Goal: Transaction & Acquisition: Purchase product/service

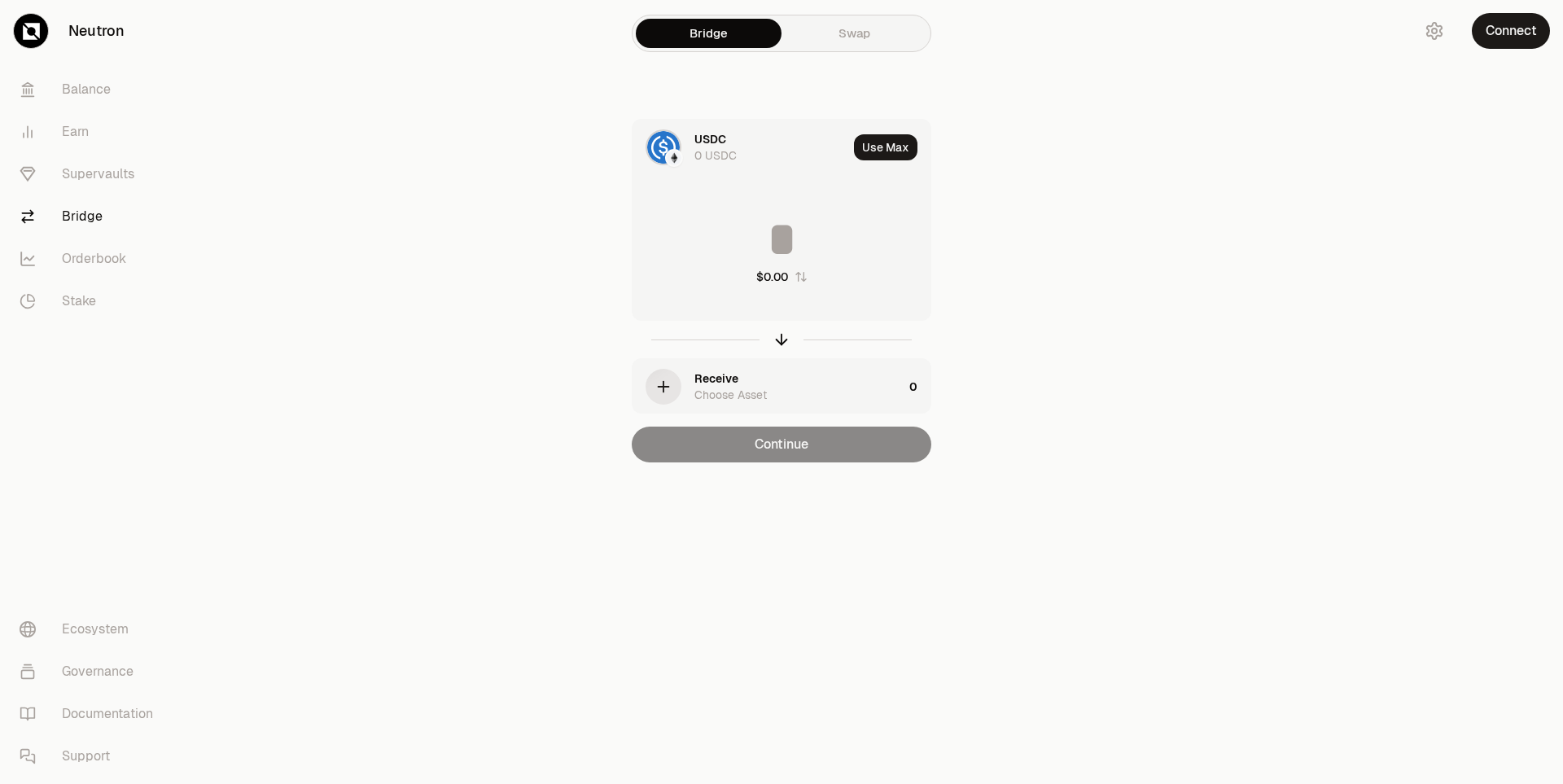
click at [715, 44] on link "Bridge" at bounding box center [708, 33] width 146 height 30
click at [846, 45] on link "Swap" at bounding box center [854, 33] width 146 height 30
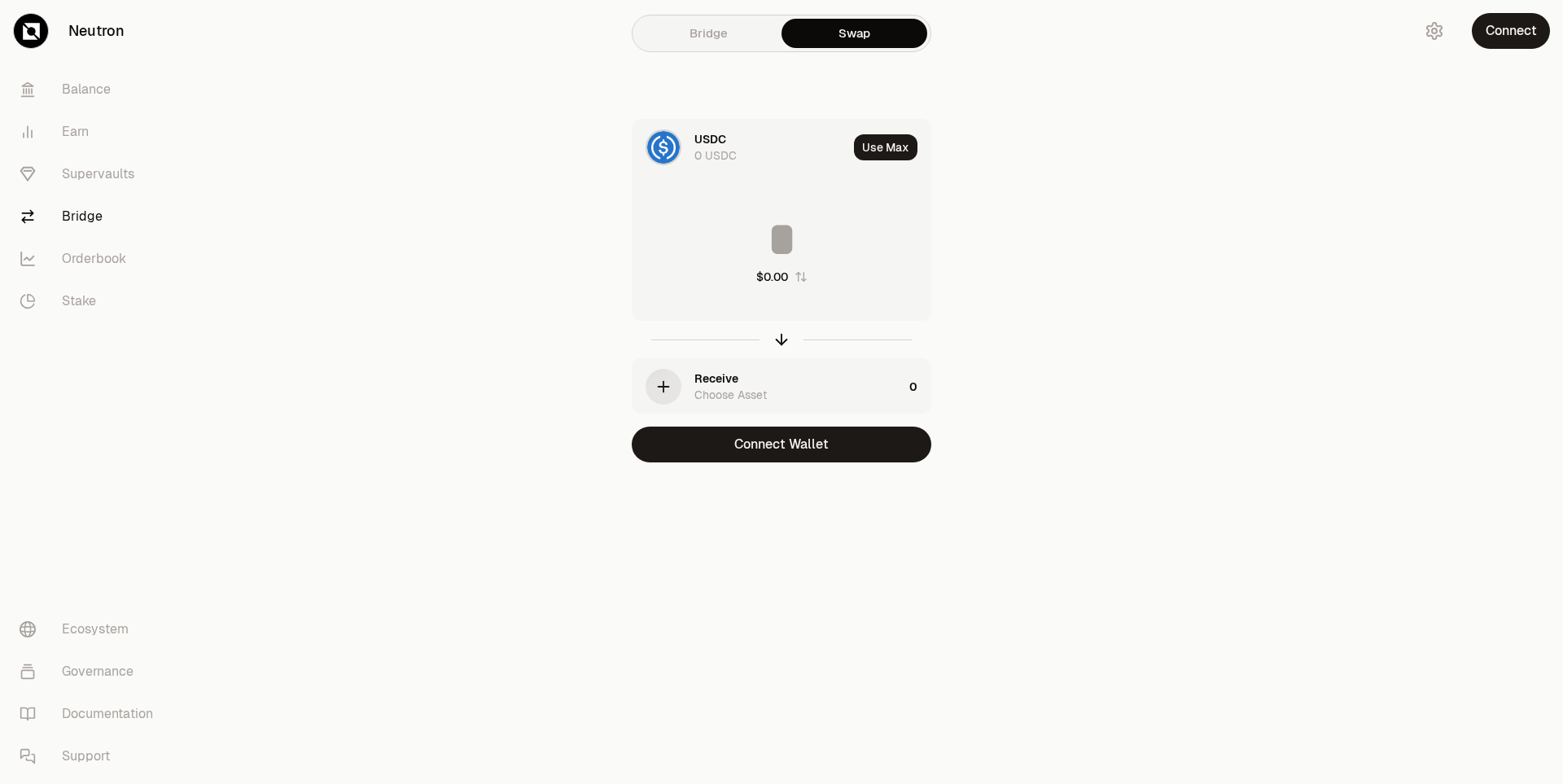
click at [1305, 110] on main "Bridge Swap USDC 0 USDC Use Max $0.00 Receive Choose Asset 0 Connect Wallet" at bounding box center [872, 264] width 1381 height 527
click at [1498, 35] on button "Connect" at bounding box center [1511, 31] width 79 height 36
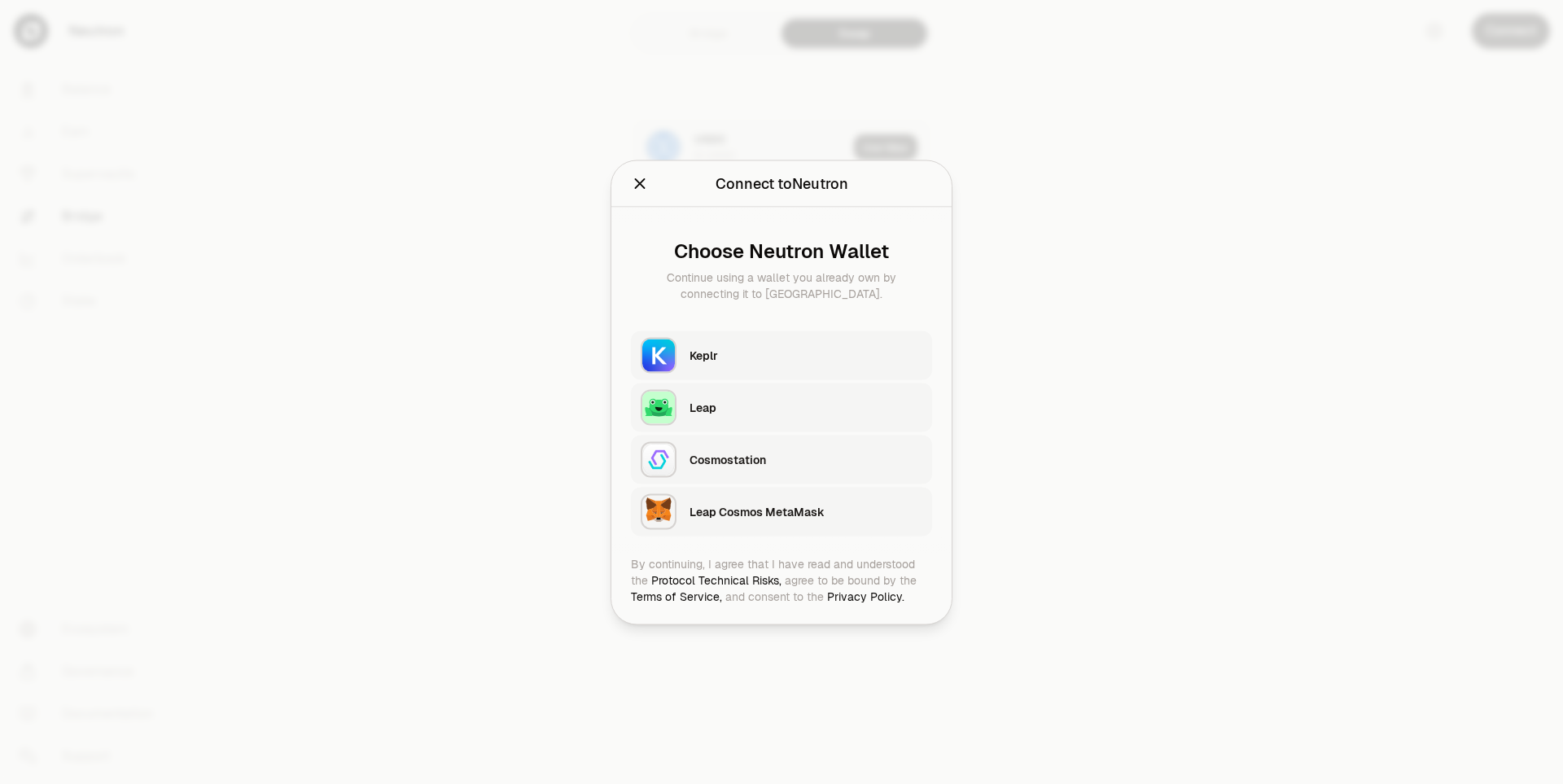
click at [750, 418] on div "Leap" at bounding box center [806, 407] width 233 height 24
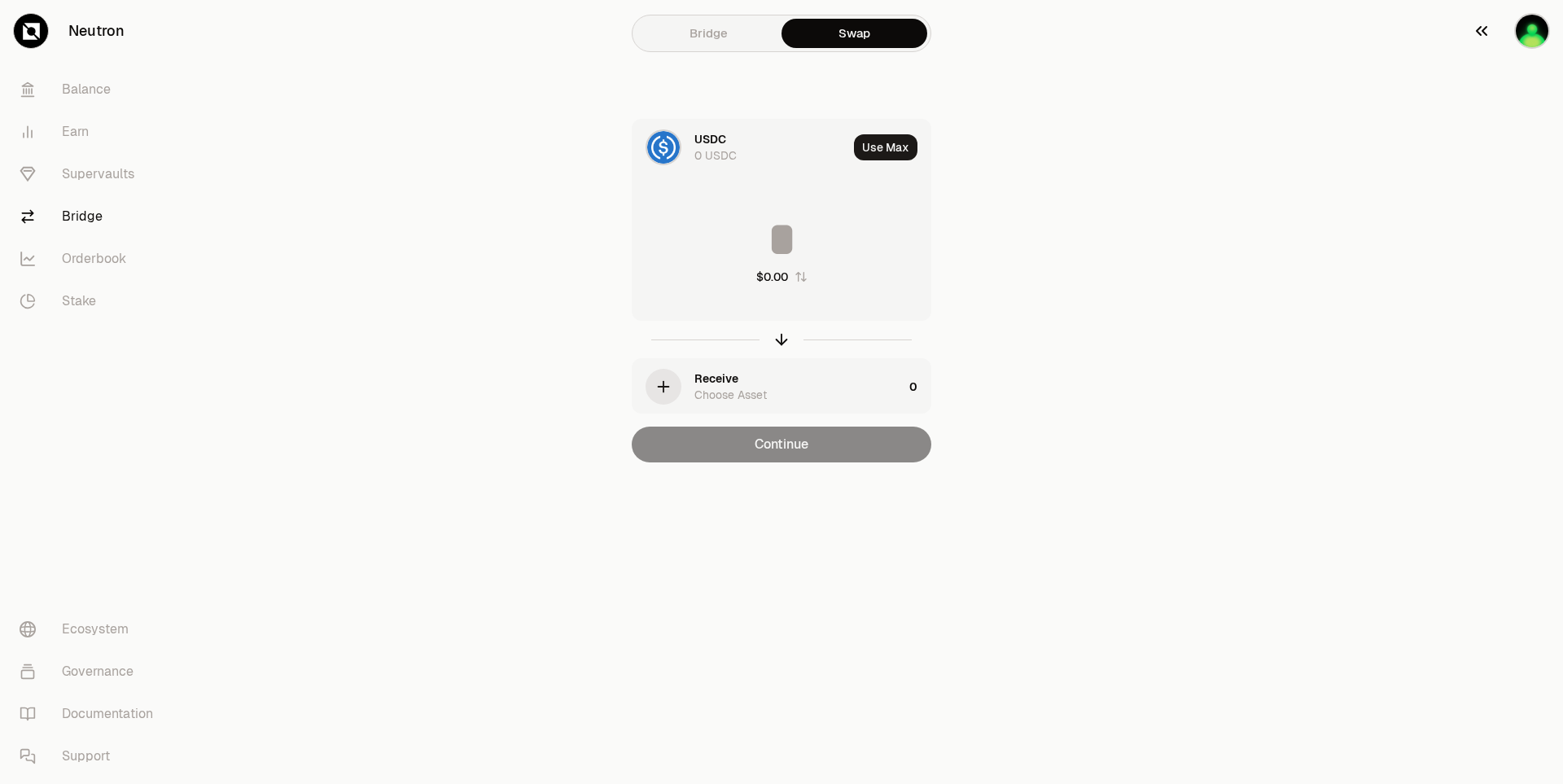
click at [1529, 37] on img "button" at bounding box center [1532, 31] width 36 height 36
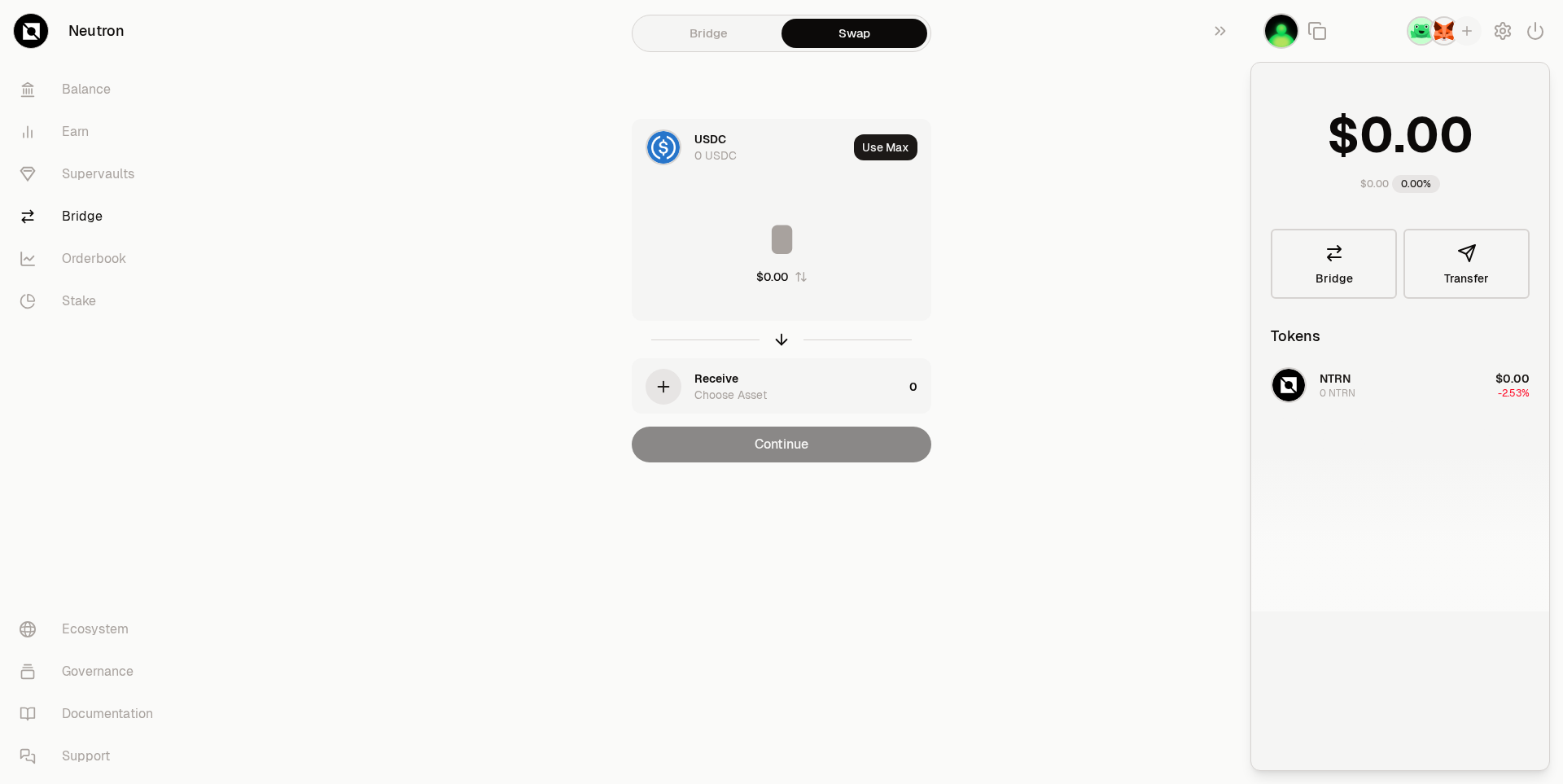
click at [1448, 41] on img "button" at bounding box center [1444, 31] width 30 height 30
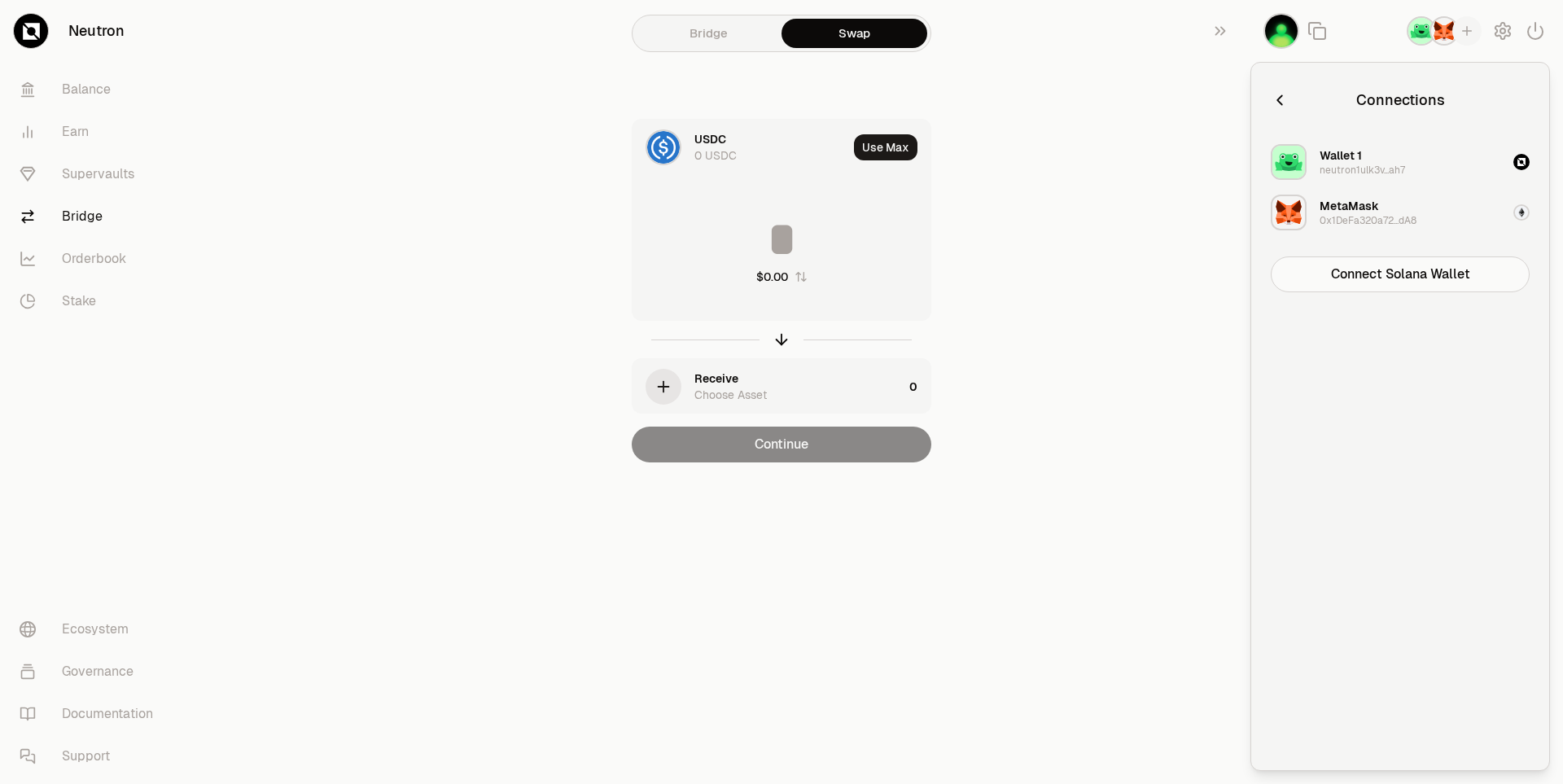
click at [1073, 361] on div "Bridge Swap USDC 0 USDC Use Max $0.00 Receive Choose Asset 0 Continue" at bounding box center [781, 264] width 586 height 527
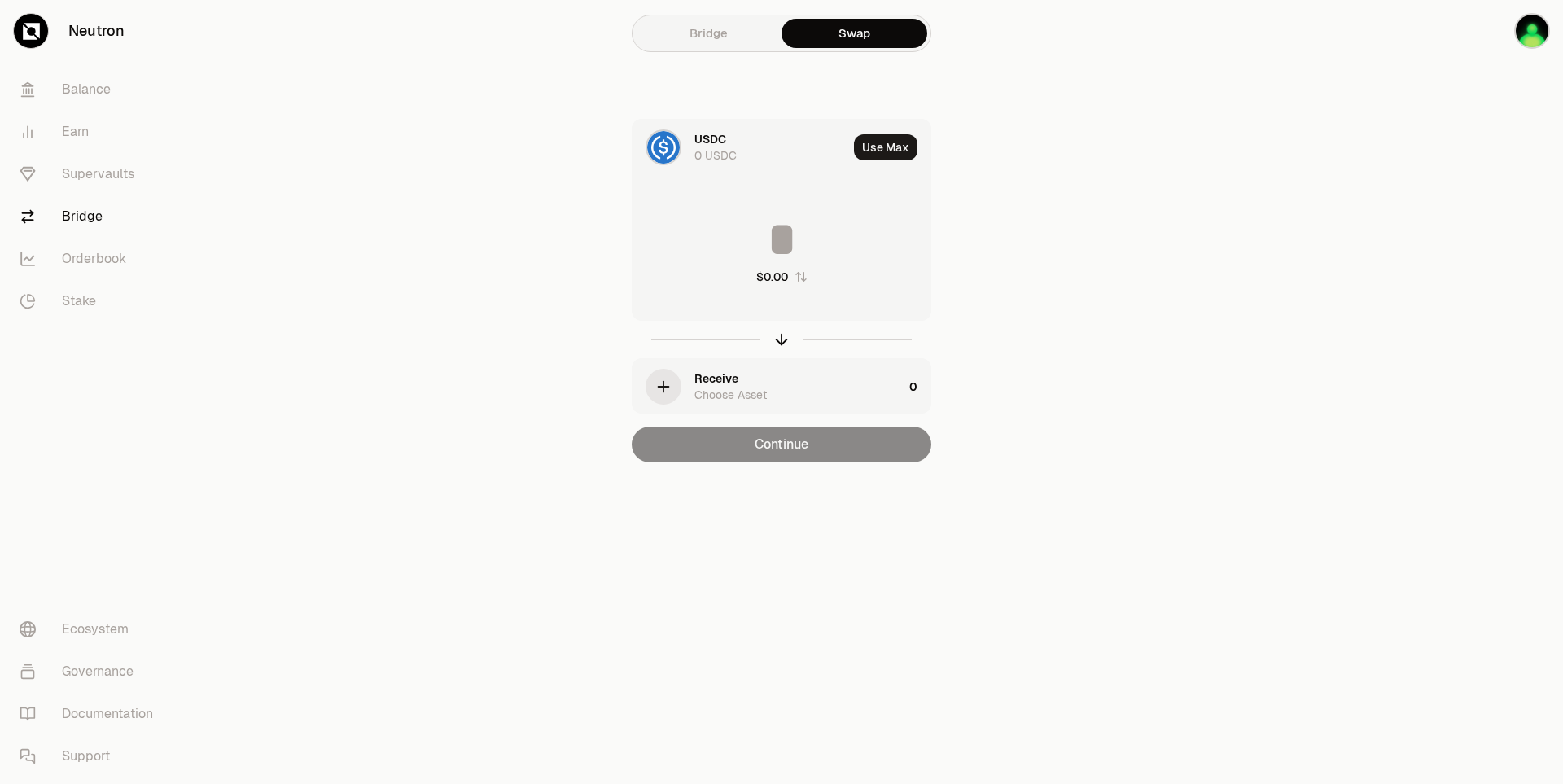
click at [716, 40] on link "Bridge" at bounding box center [708, 33] width 146 height 30
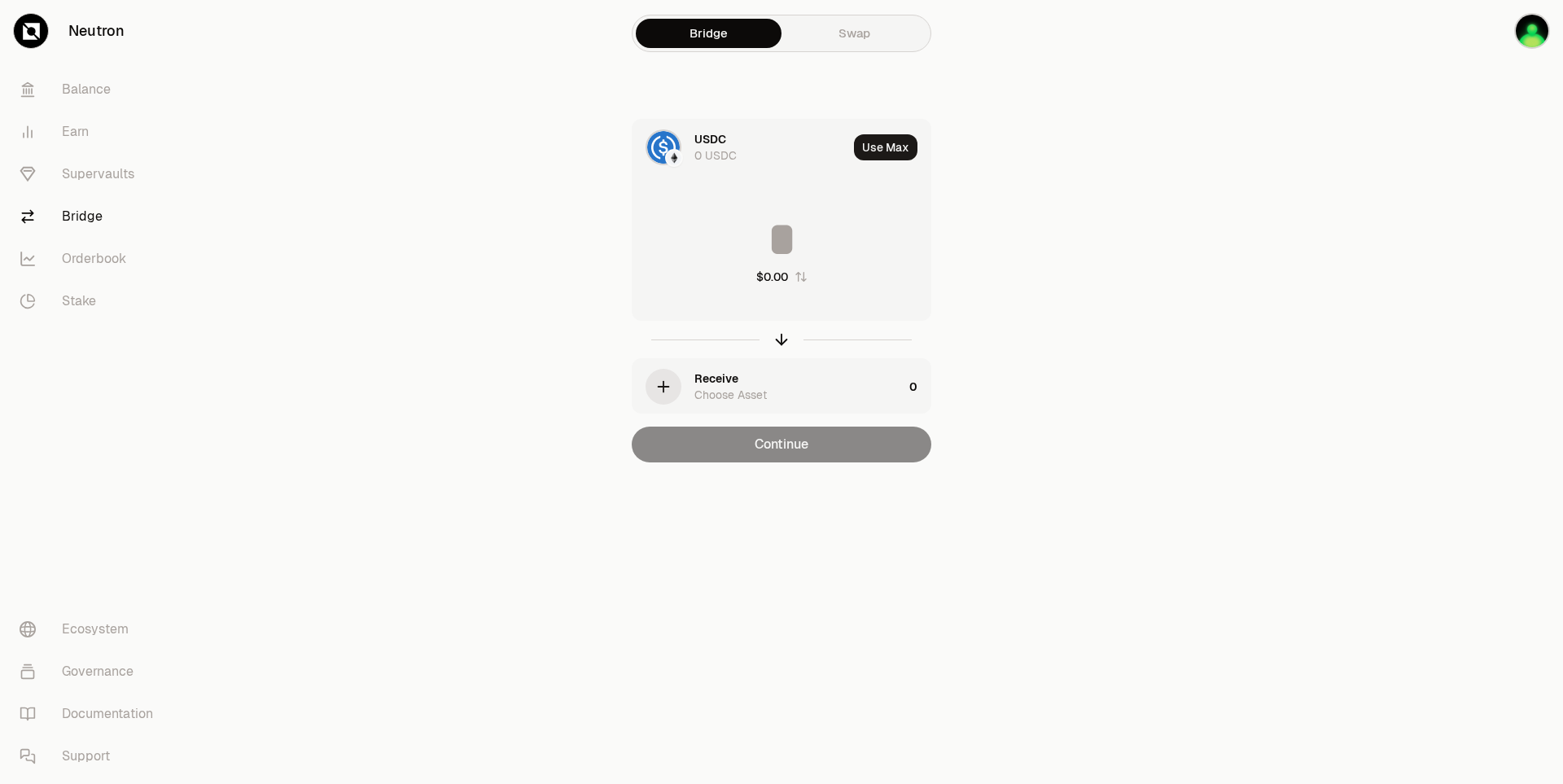
click at [681, 145] on div "USDC 0 USDC" at bounding box center [740, 147] width 215 height 55
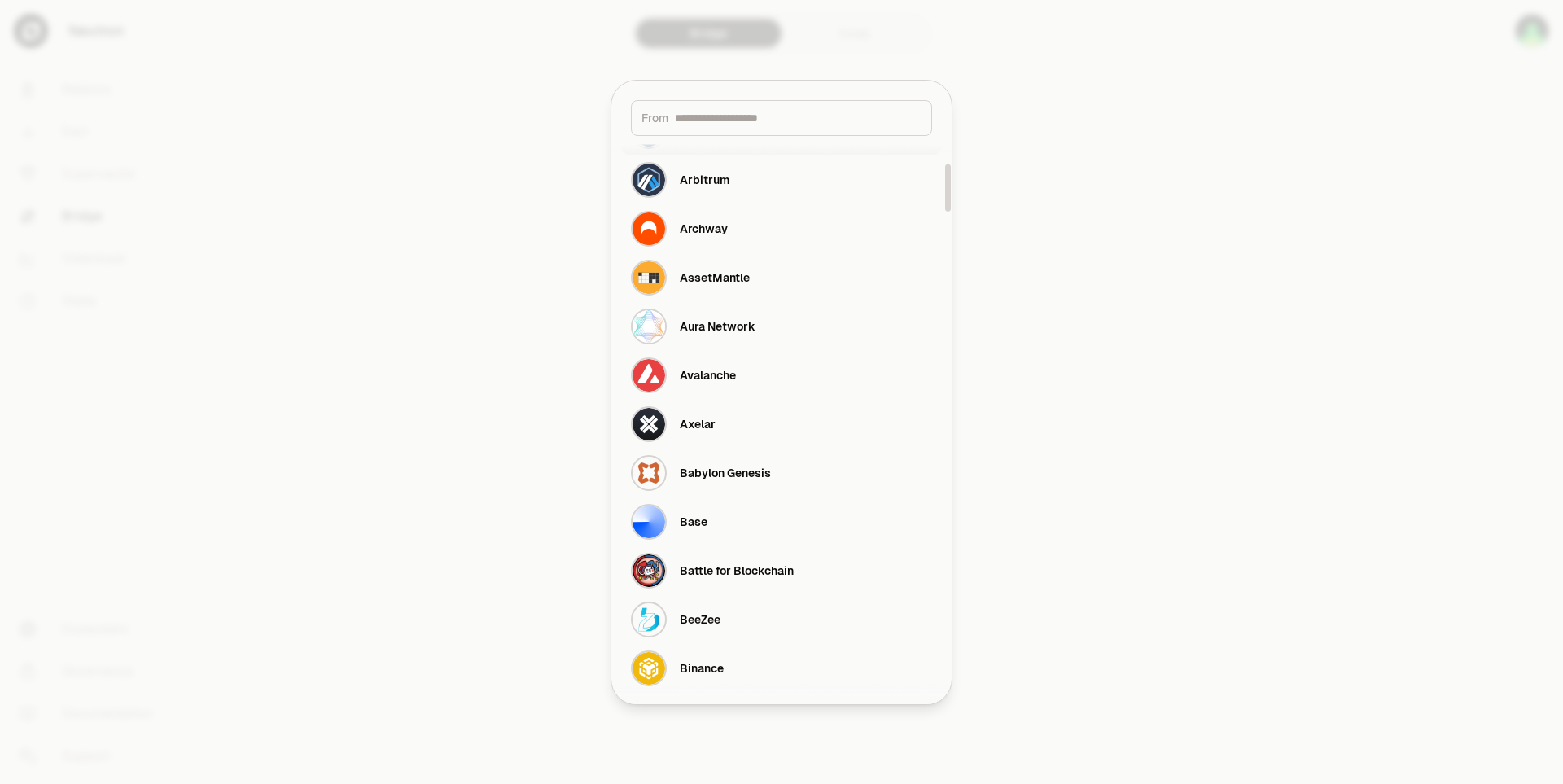
scroll to position [407, 0]
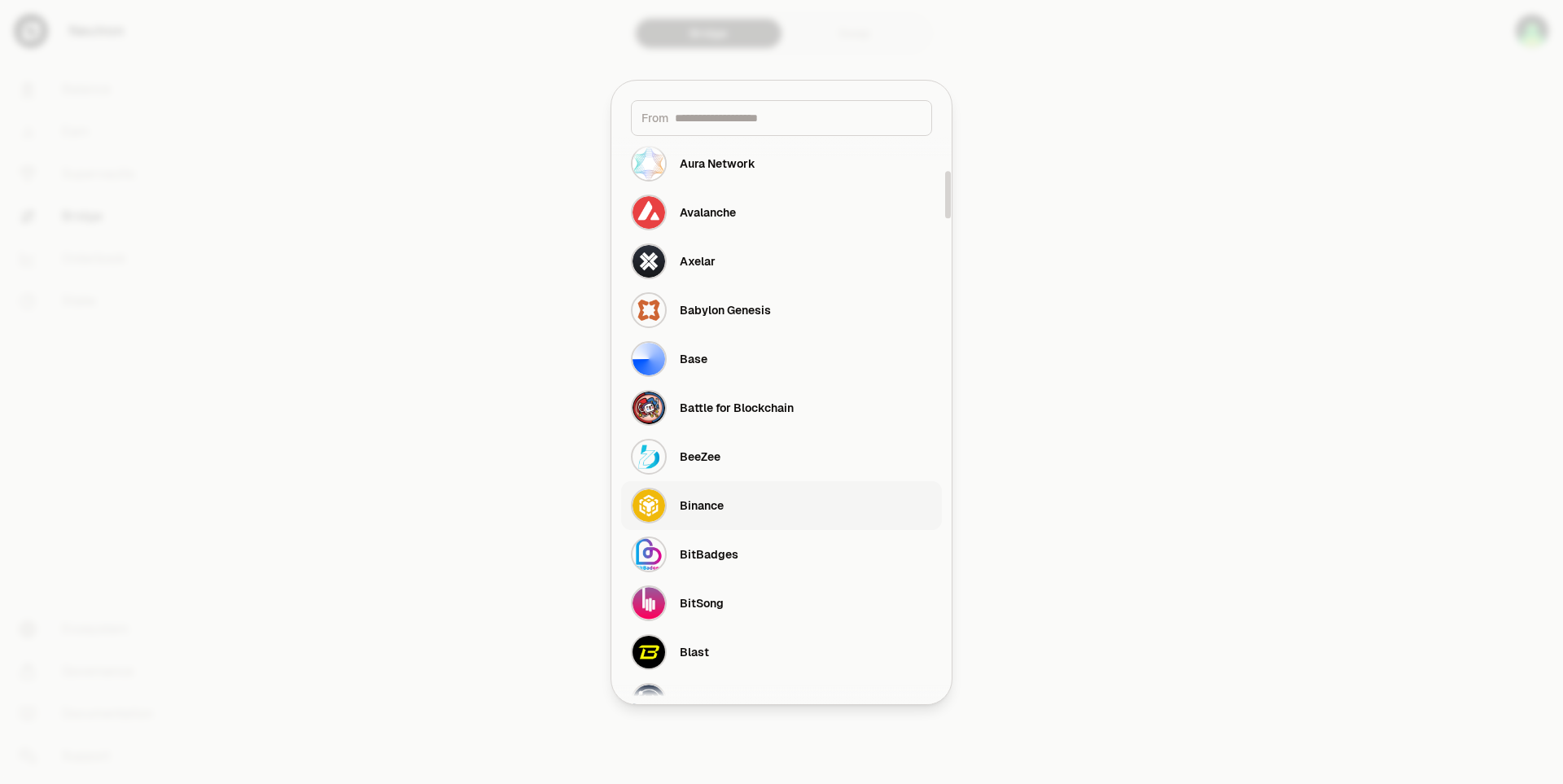
click at [696, 511] on div "Binance" at bounding box center [701, 505] width 44 height 17
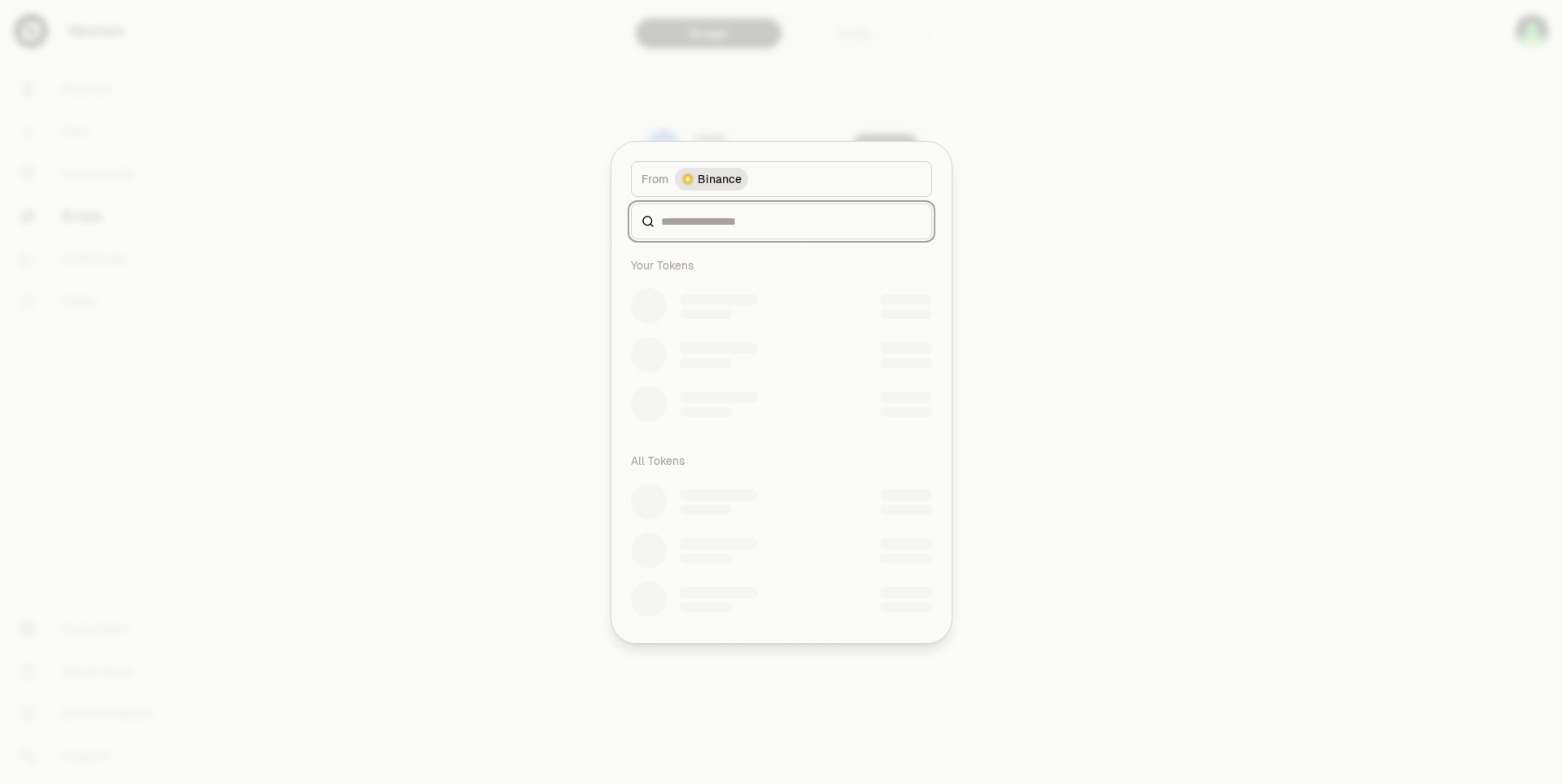
click at [756, 223] on input at bounding box center [791, 221] width 260 height 17
click at [1220, 225] on div at bounding box center [782, 392] width 1563 height 784
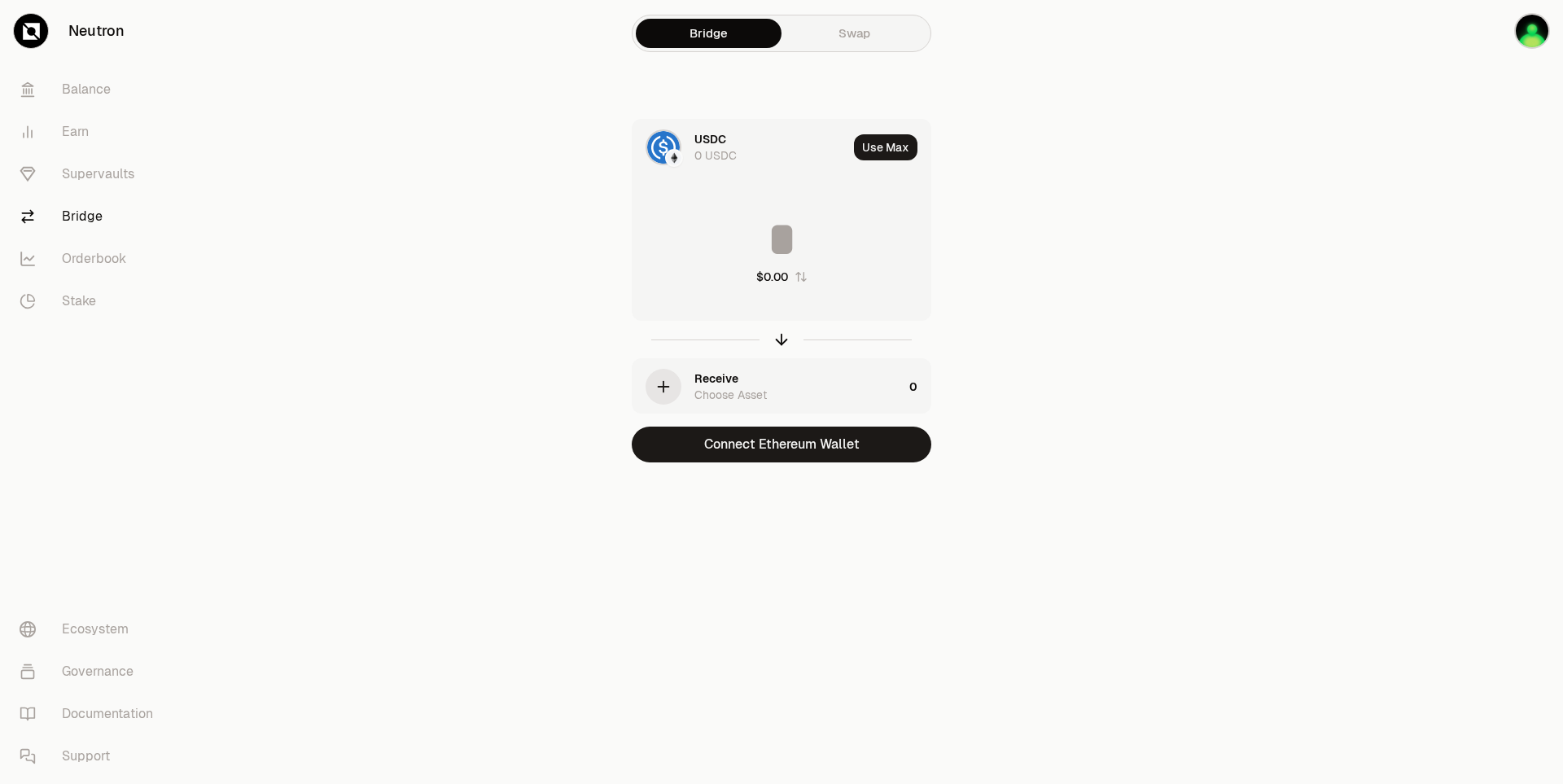
click at [676, 148] on img at bounding box center [663, 147] width 32 height 32
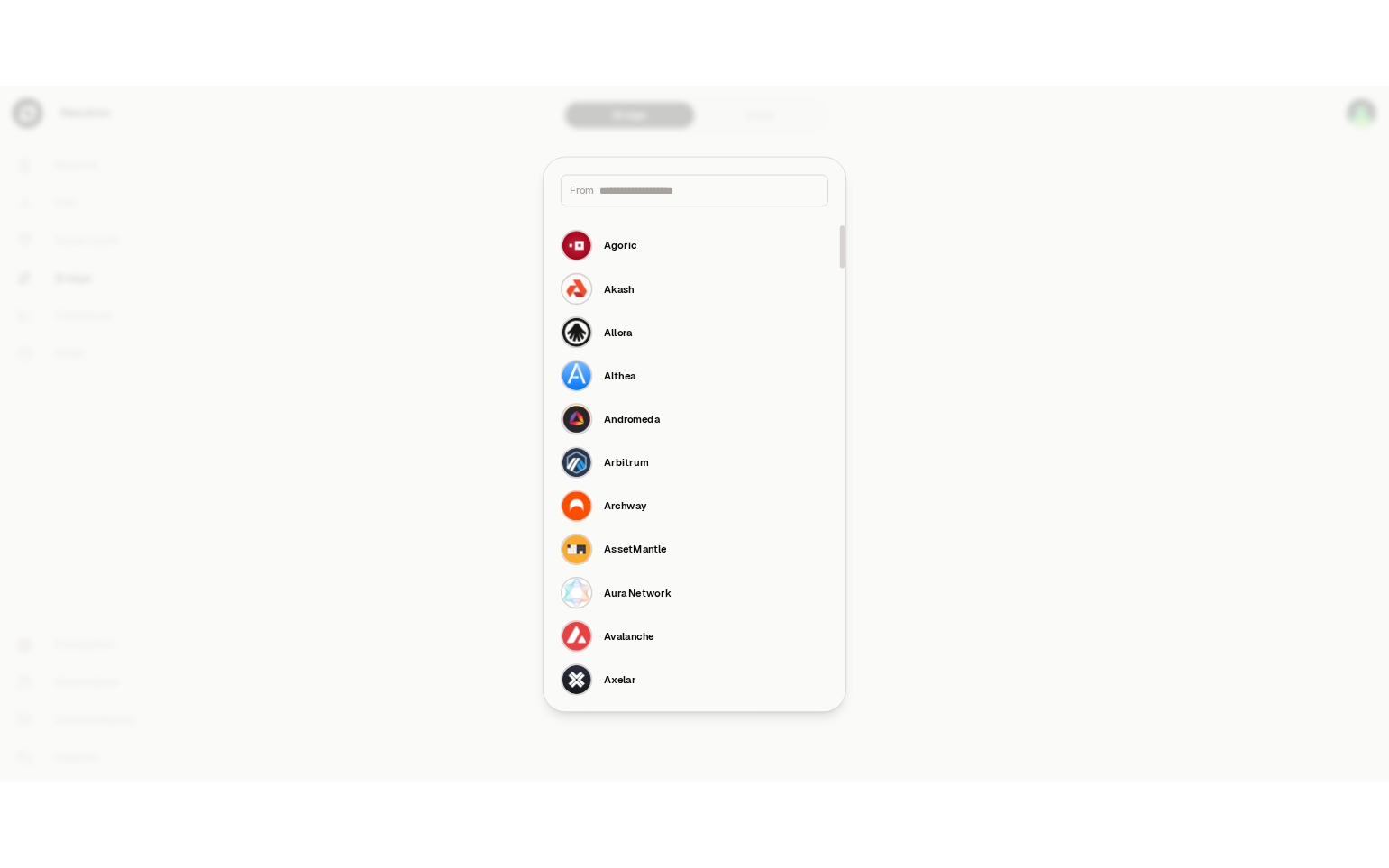
scroll to position [361, 0]
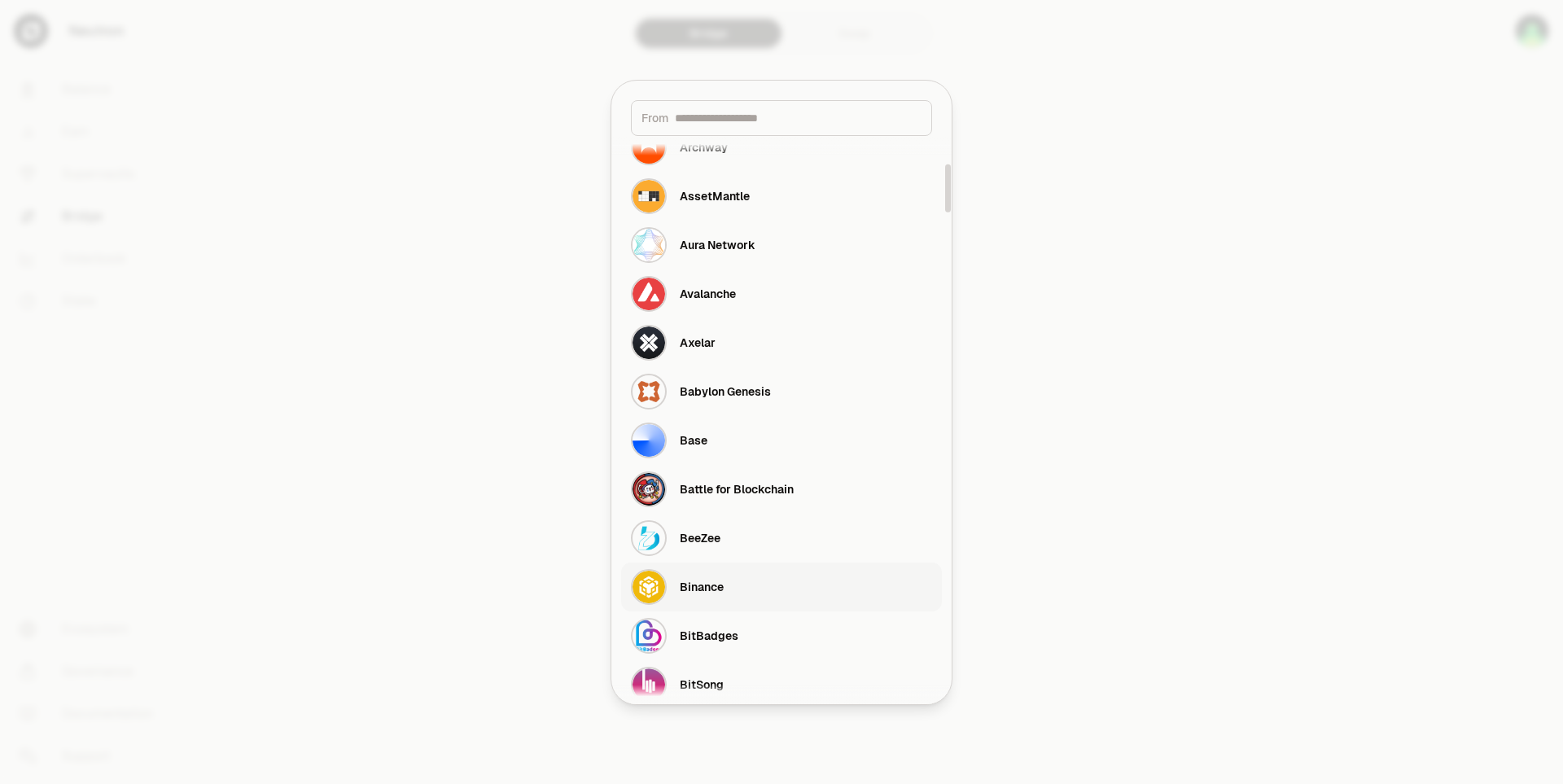
click at [699, 583] on div "Binance" at bounding box center [701, 587] width 44 height 17
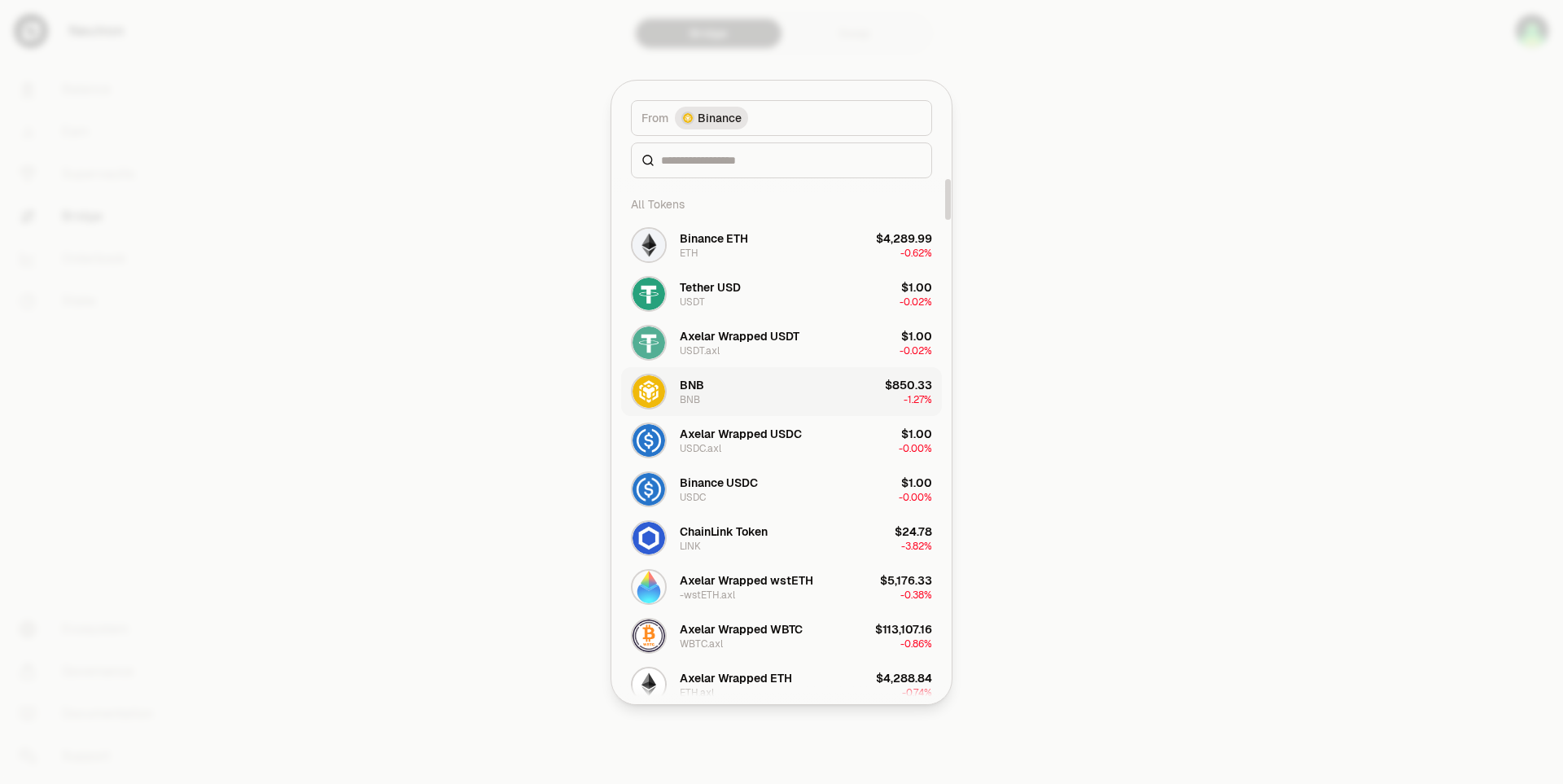
click at [734, 396] on button "BNB BNB $850.33 -1.27%" at bounding box center [781, 391] width 320 height 49
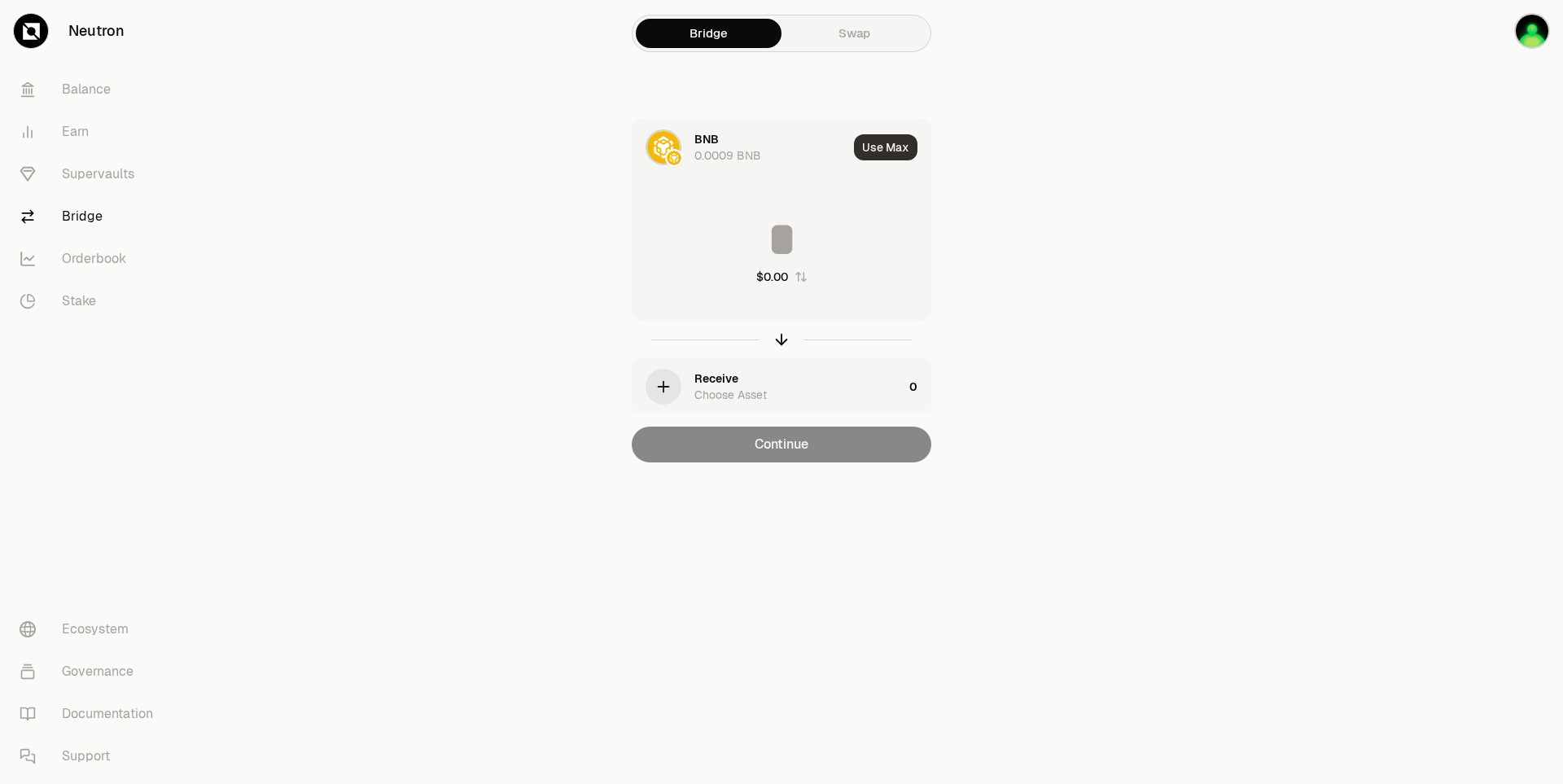
click at [897, 148] on button "Use Max" at bounding box center [885, 148] width 64 height 26
click at [1102, 223] on main "**********" at bounding box center [872, 264] width 1381 height 527
type input "**********"
click at [1017, 258] on div "**********" at bounding box center [782, 290] width 547 height 343
click at [1034, 352] on div "**********" at bounding box center [782, 290] width 547 height 343
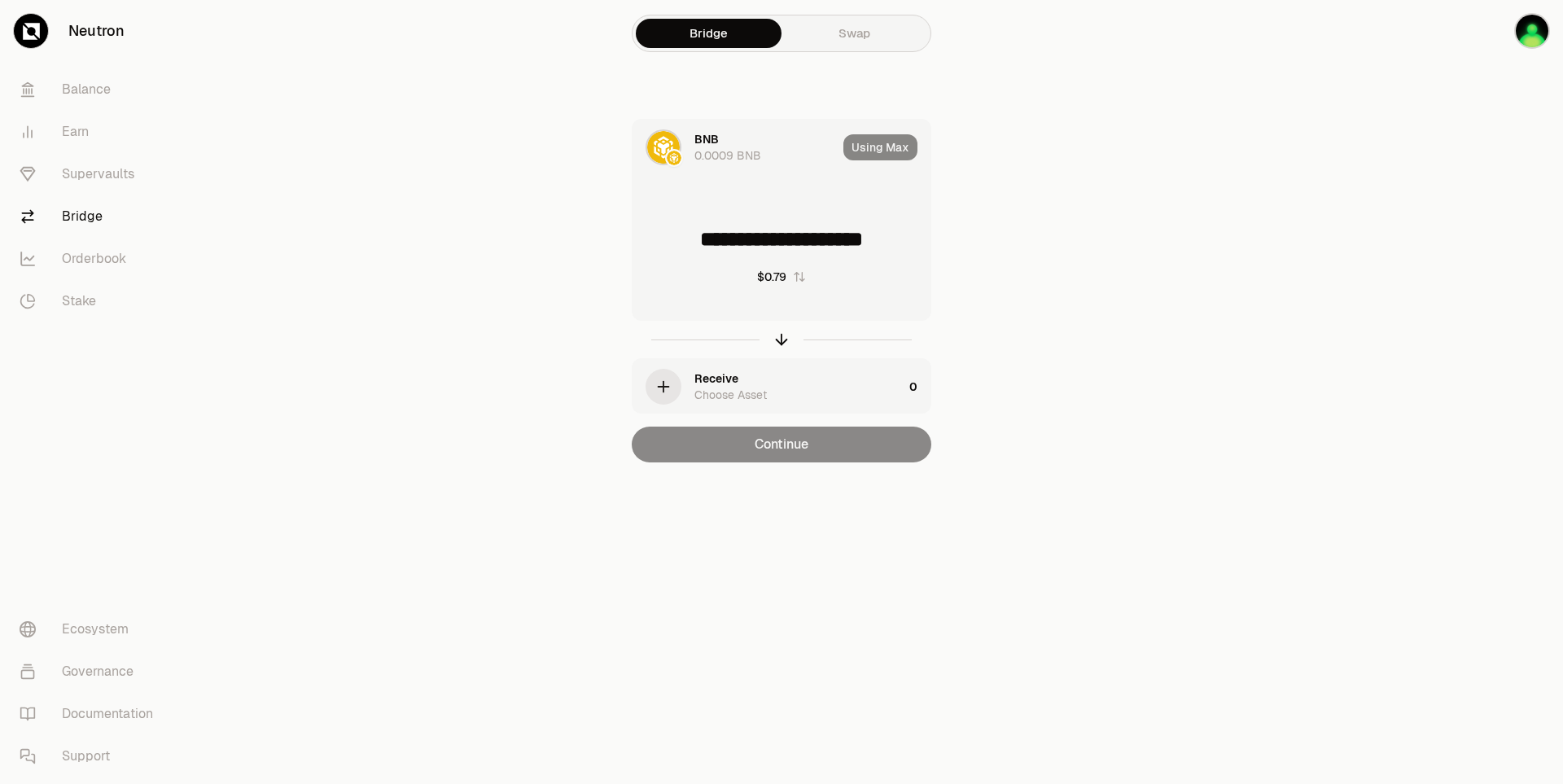
click at [1135, 236] on main "**********" at bounding box center [872, 264] width 1381 height 527
click at [676, 385] on div "button" at bounding box center [663, 386] width 36 height 36
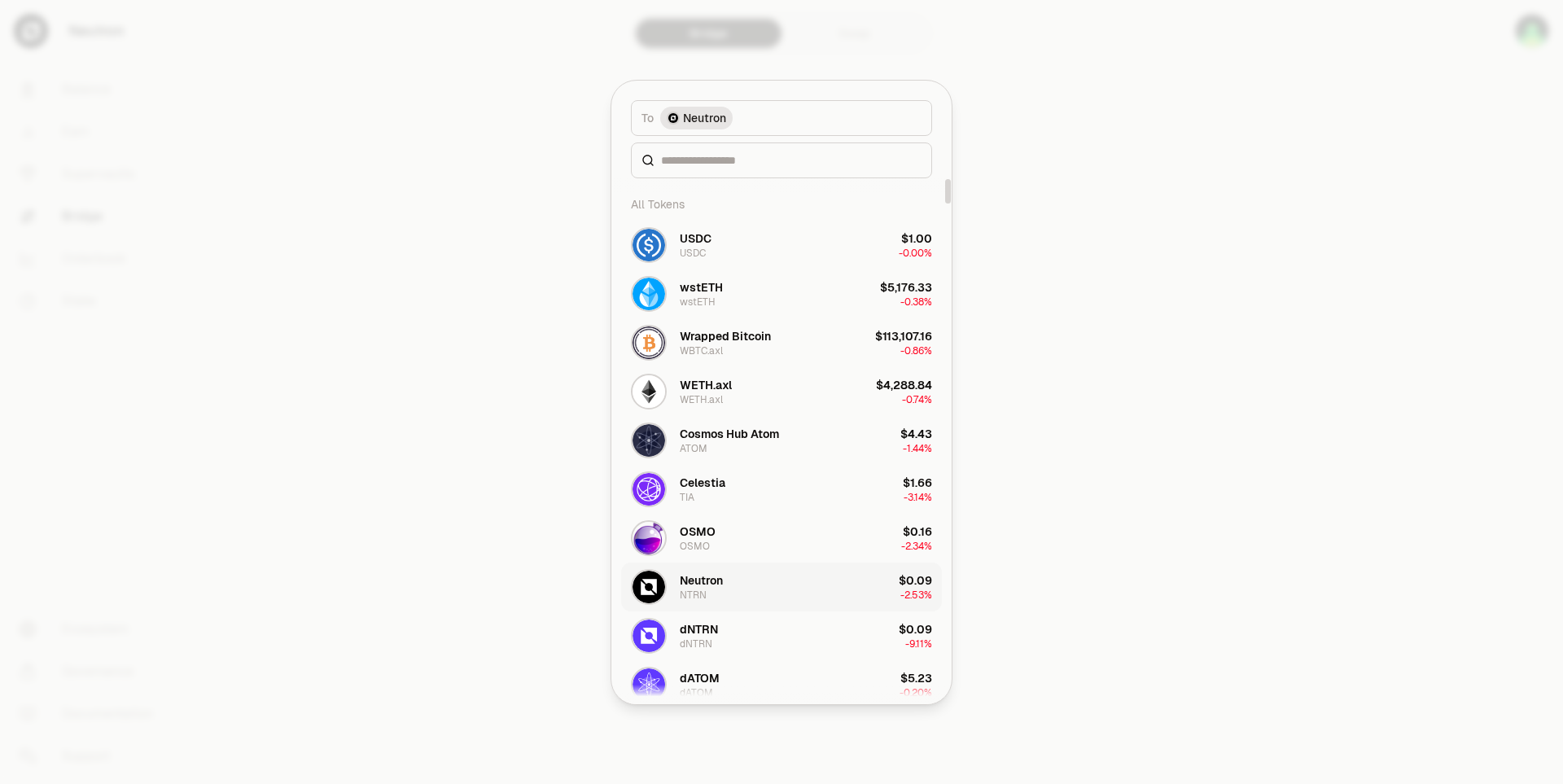
click at [717, 592] on div "Neutron NTRN" at bounding box center [700, 587] width 43 height 30
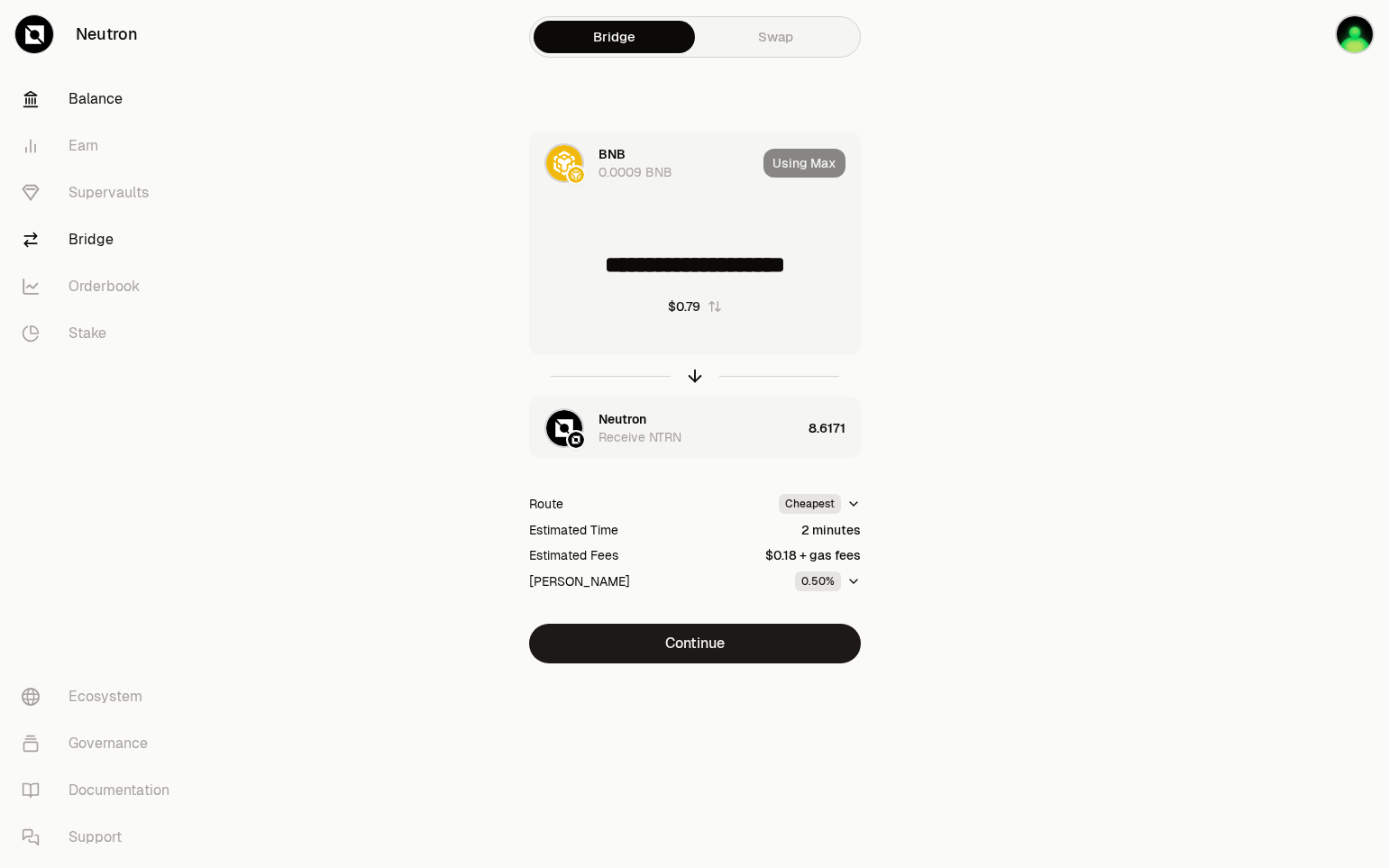
click at [118, 102] on link "Balance" at bounding box center [101, 99] width 188 height 46
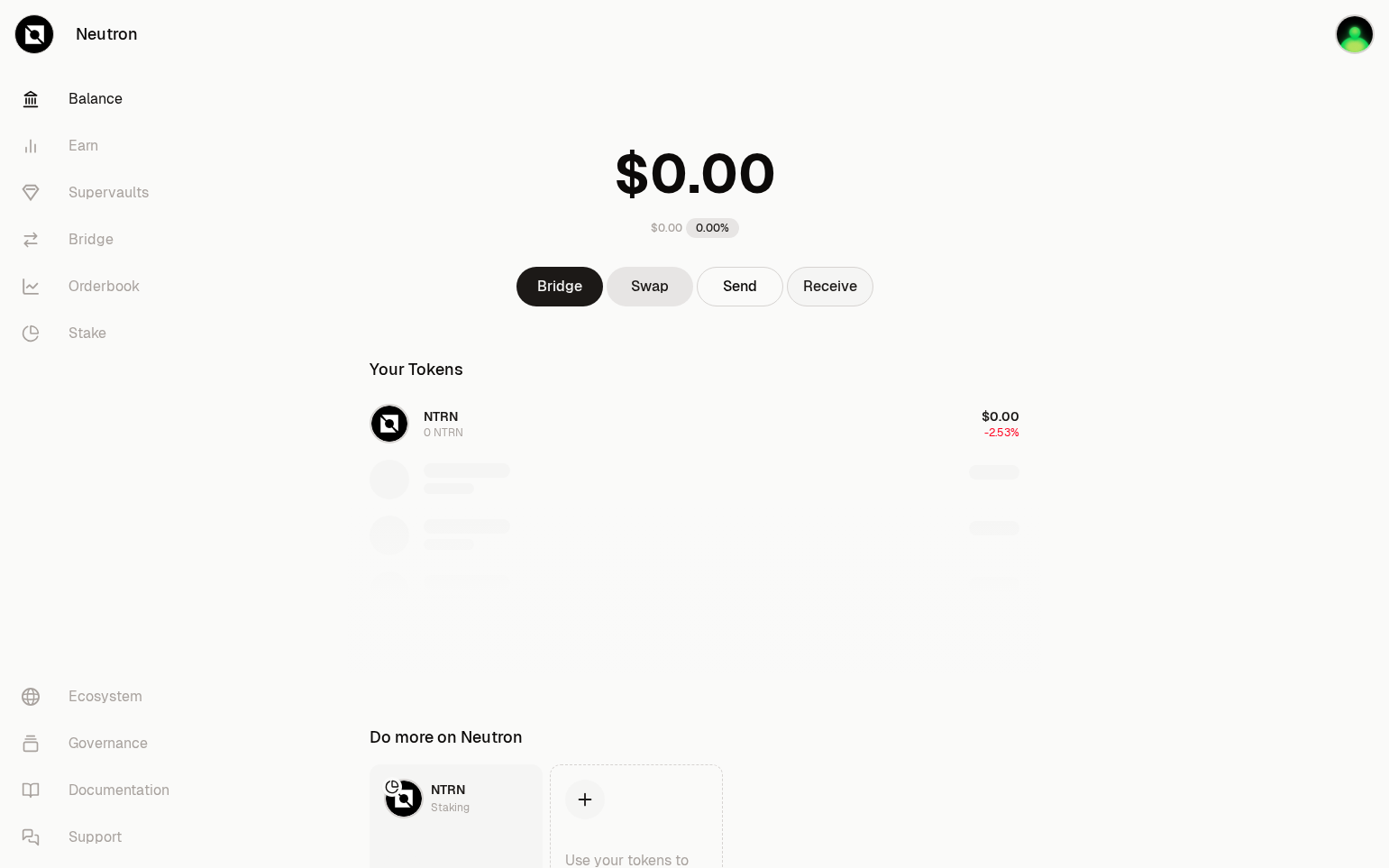
click at [815, 294] on button "Receive" at bounding box center [830, 286] width 87 height 40
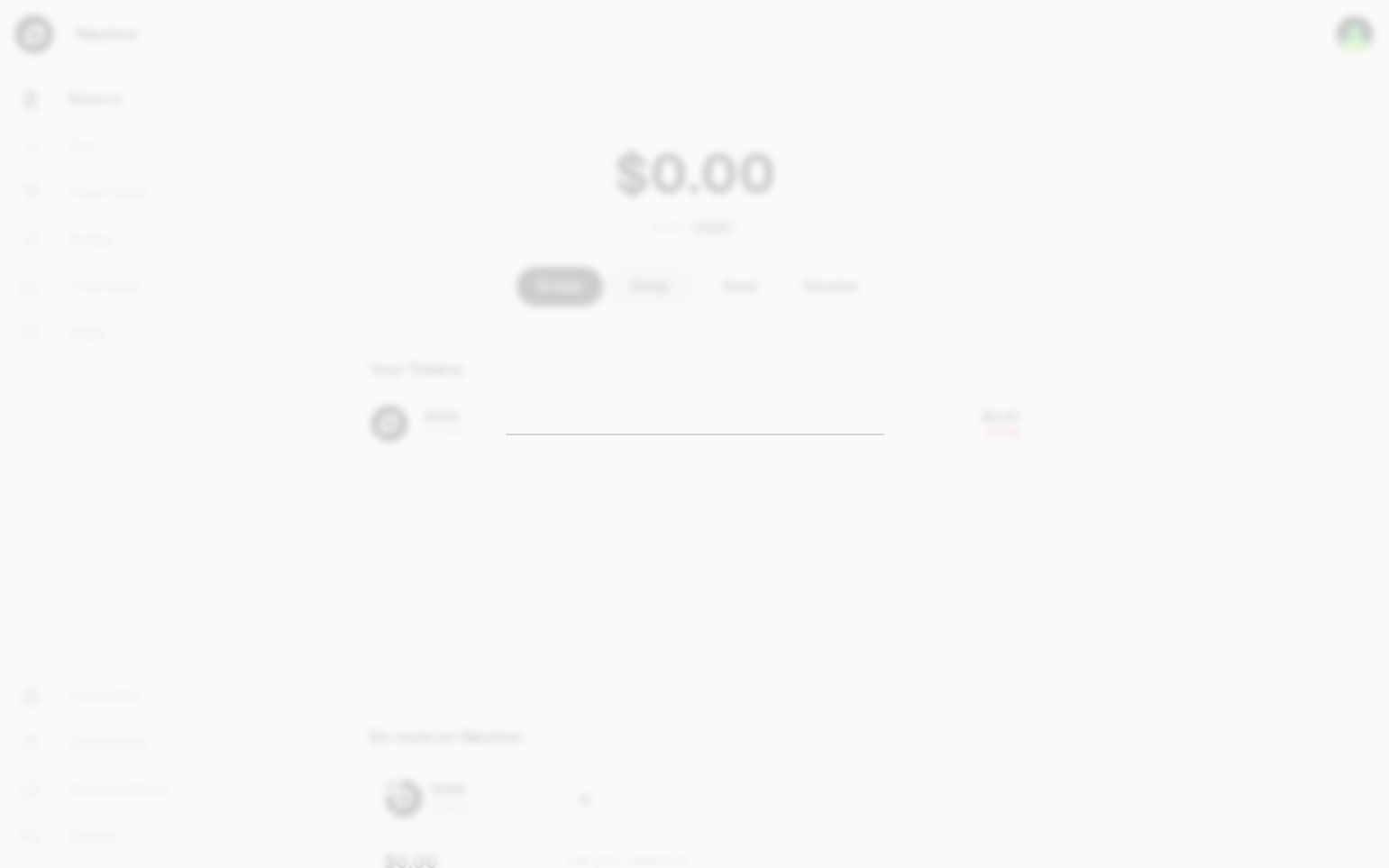
click at [1070, 409] on div at bounding box center [694, 434] width 1389 height 868
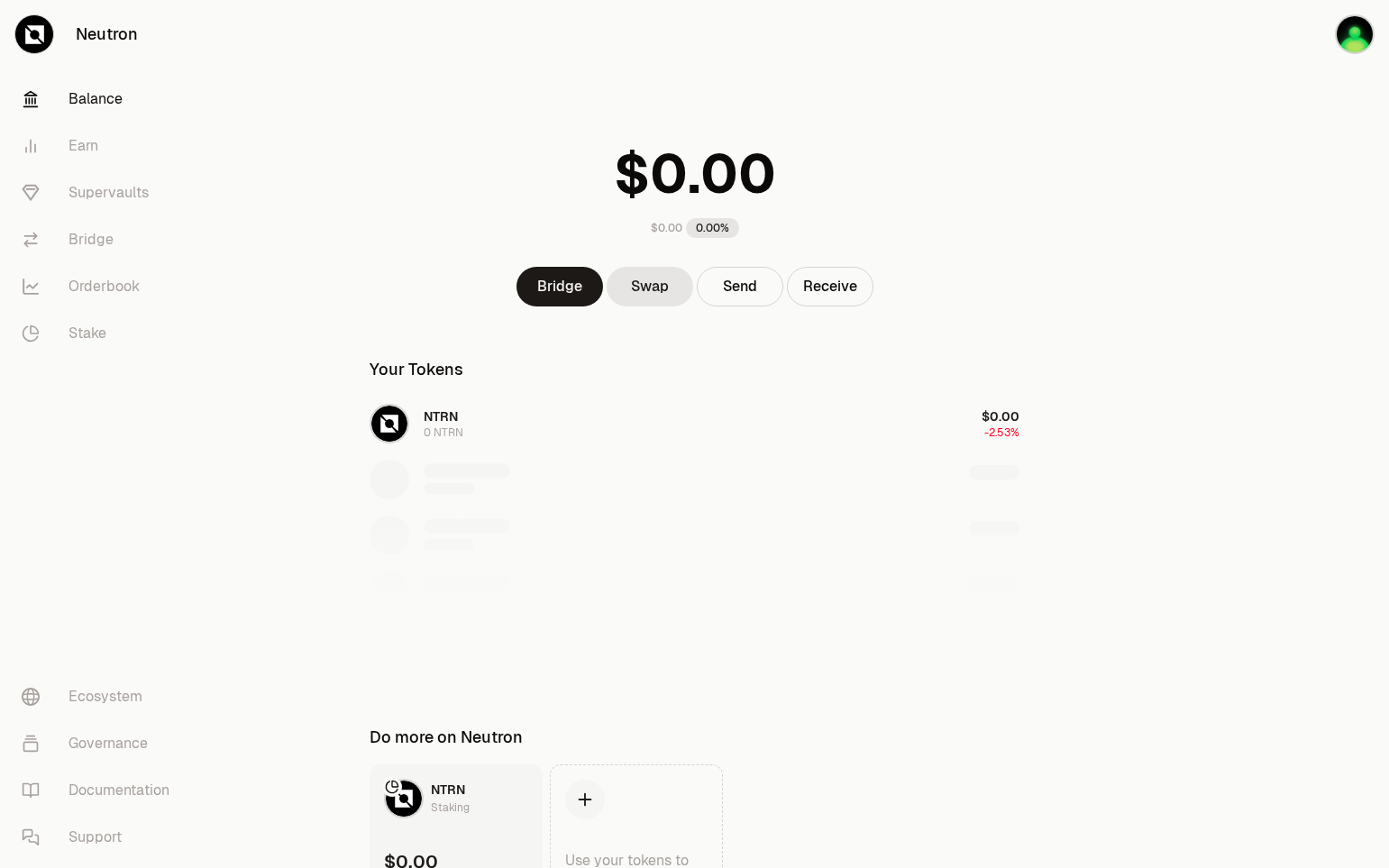
click at [1183, 243] on main "$0.00 0.00% Bridge Swap Send Receive Your Tokens NTRN 0 NTRN $0.00 -2.53% Do mo…" at bounding box center [796, 490] width 1187 height 980
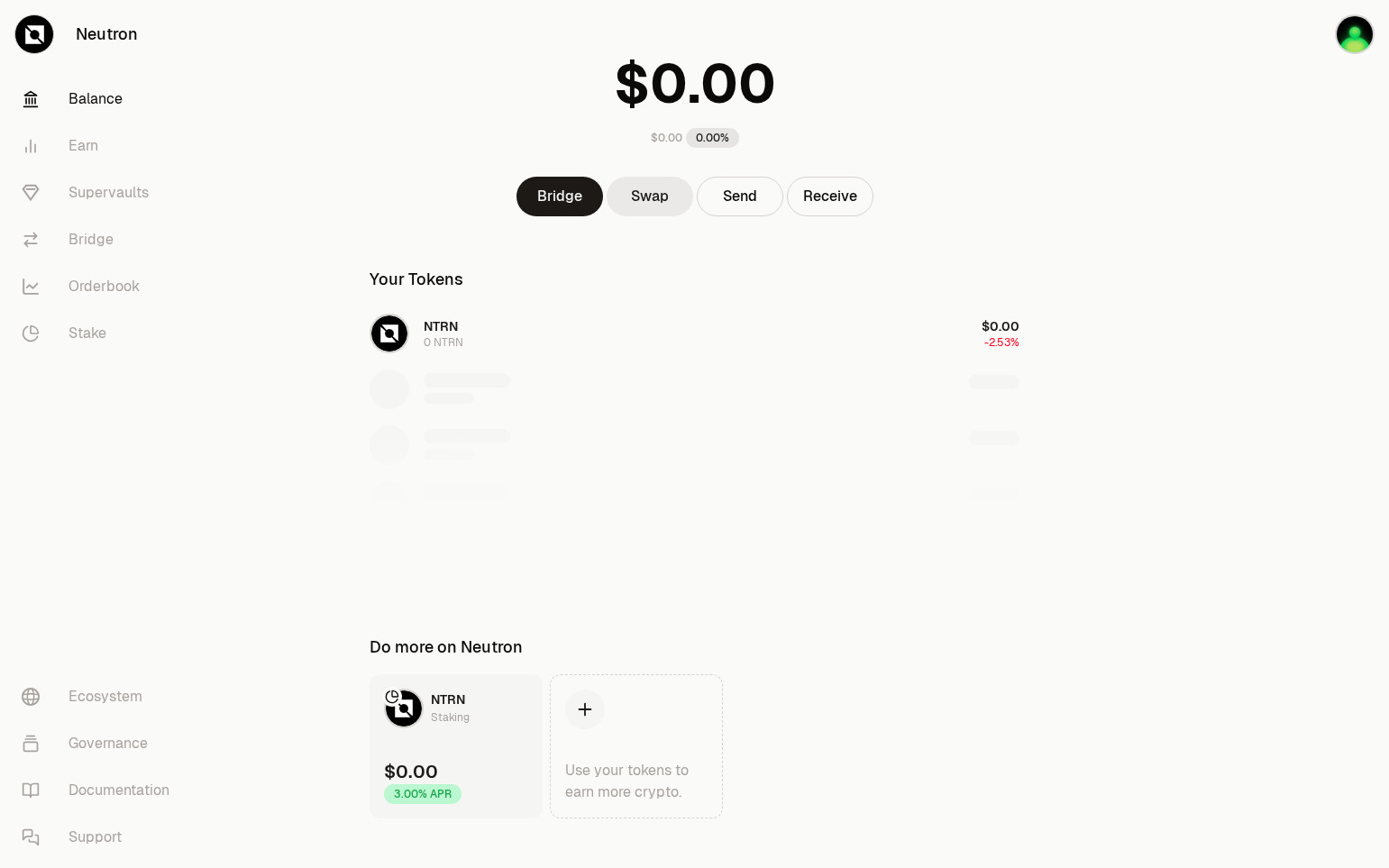
click at [660, 204] on link "Swap" at bounding box center [650, 196] width 87 height 40
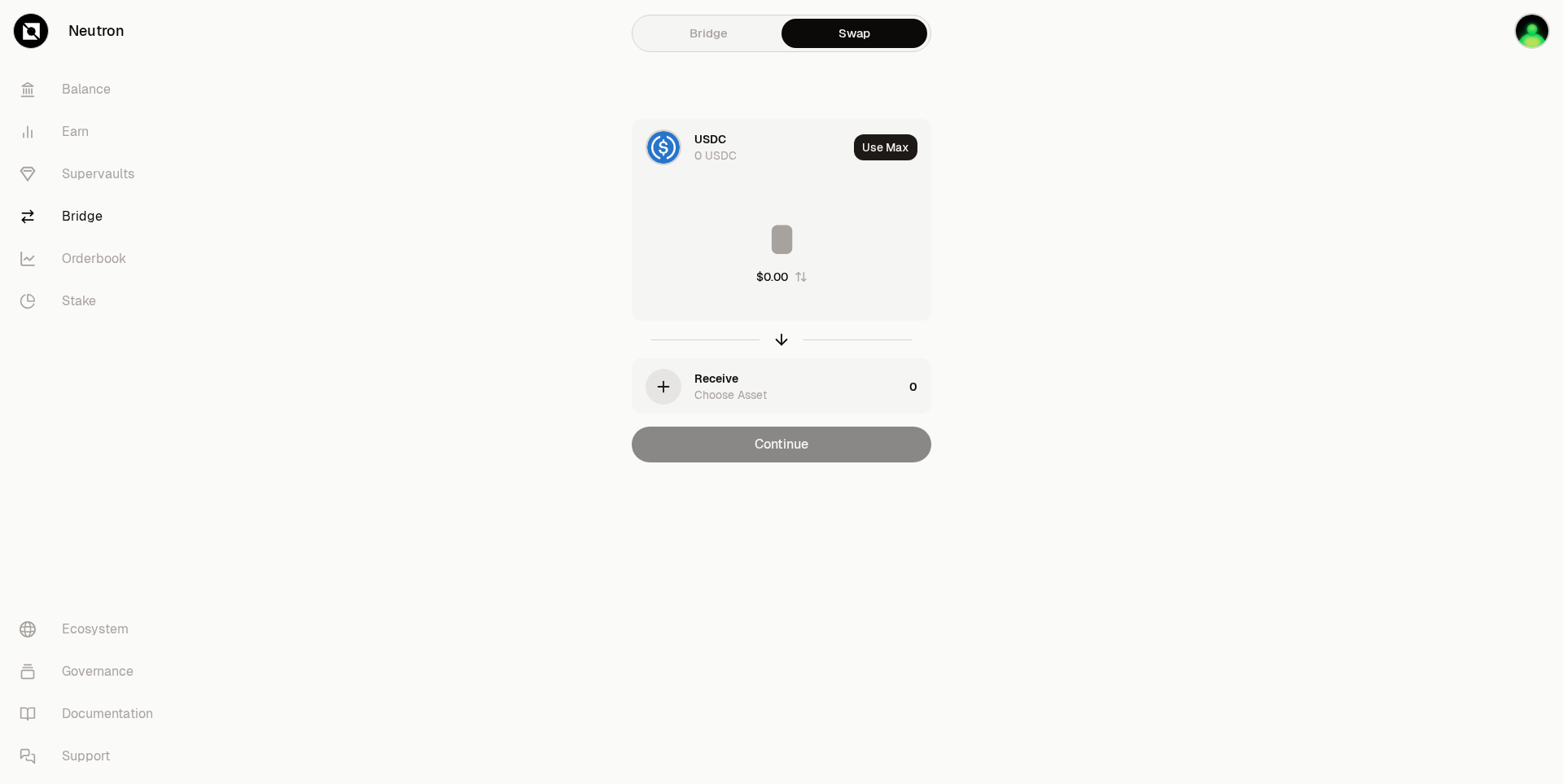
click at [711, 38] on link "Bridge" at bounding box center [708, 33] width 146 height 30
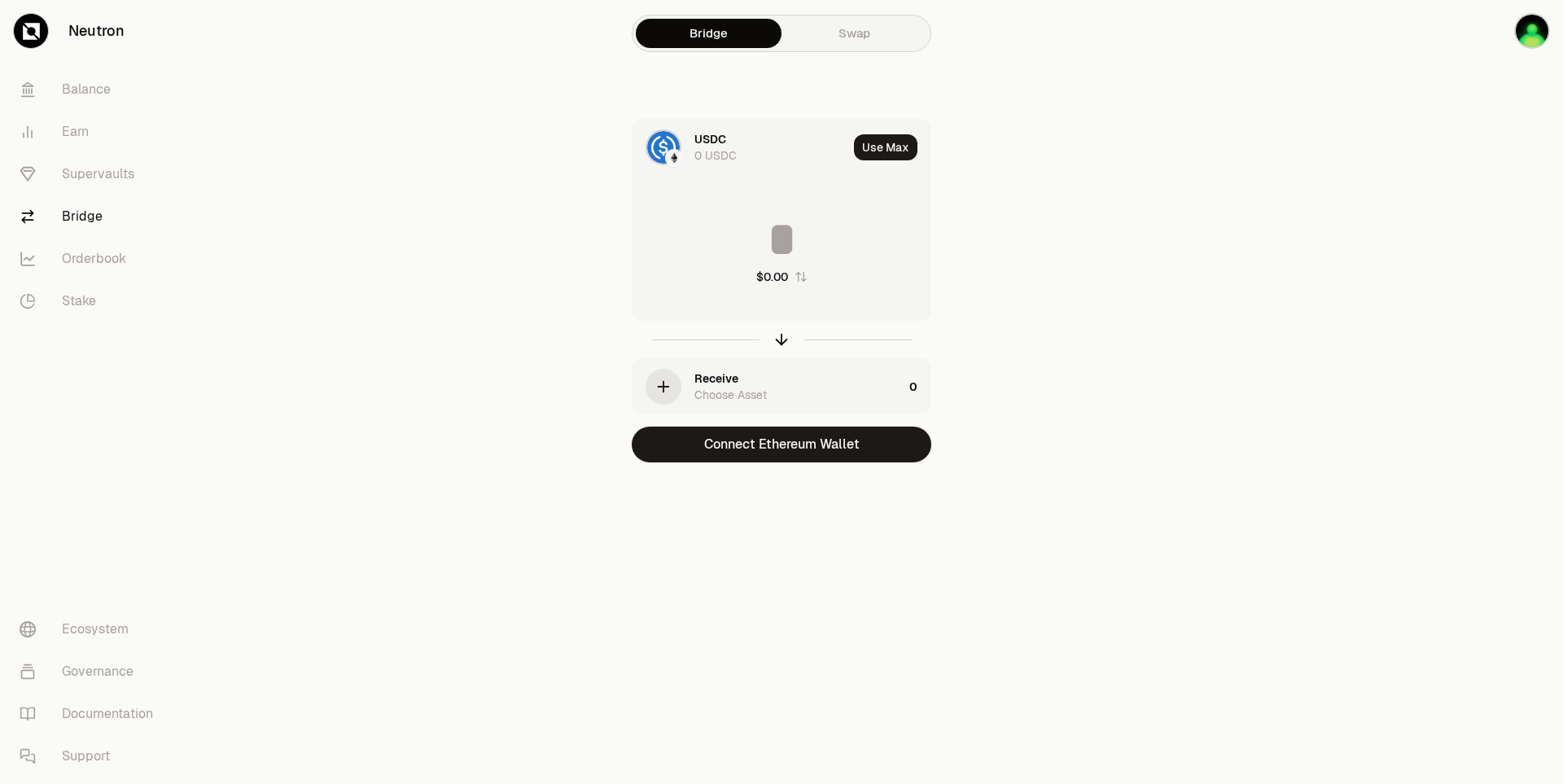
click at [848, 31] on link "Swap" at bounding box center [854, 33] width 146 height 30
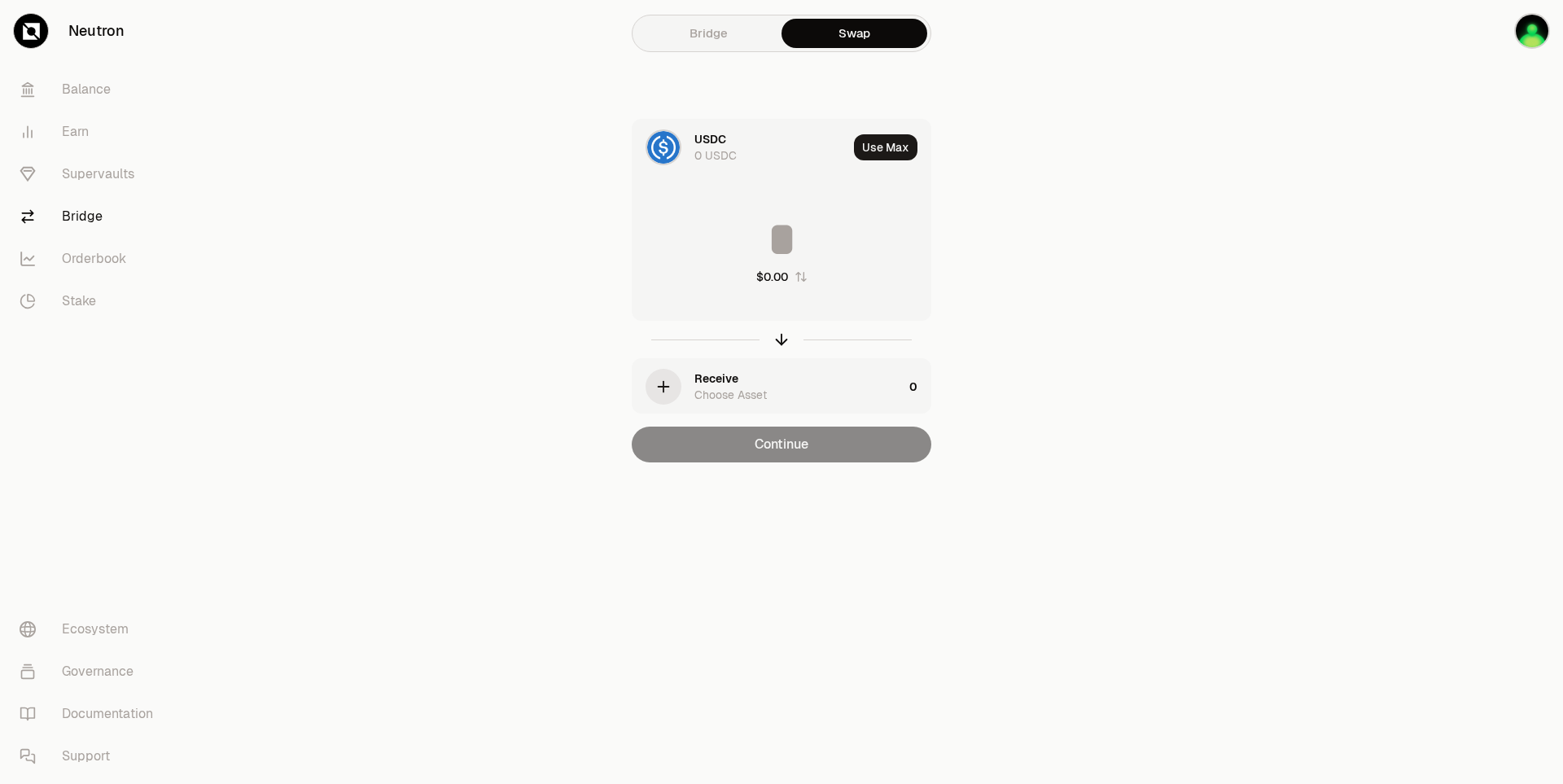
click at [658, 149] on img at bounding box center [663, 147] width 32 height 32
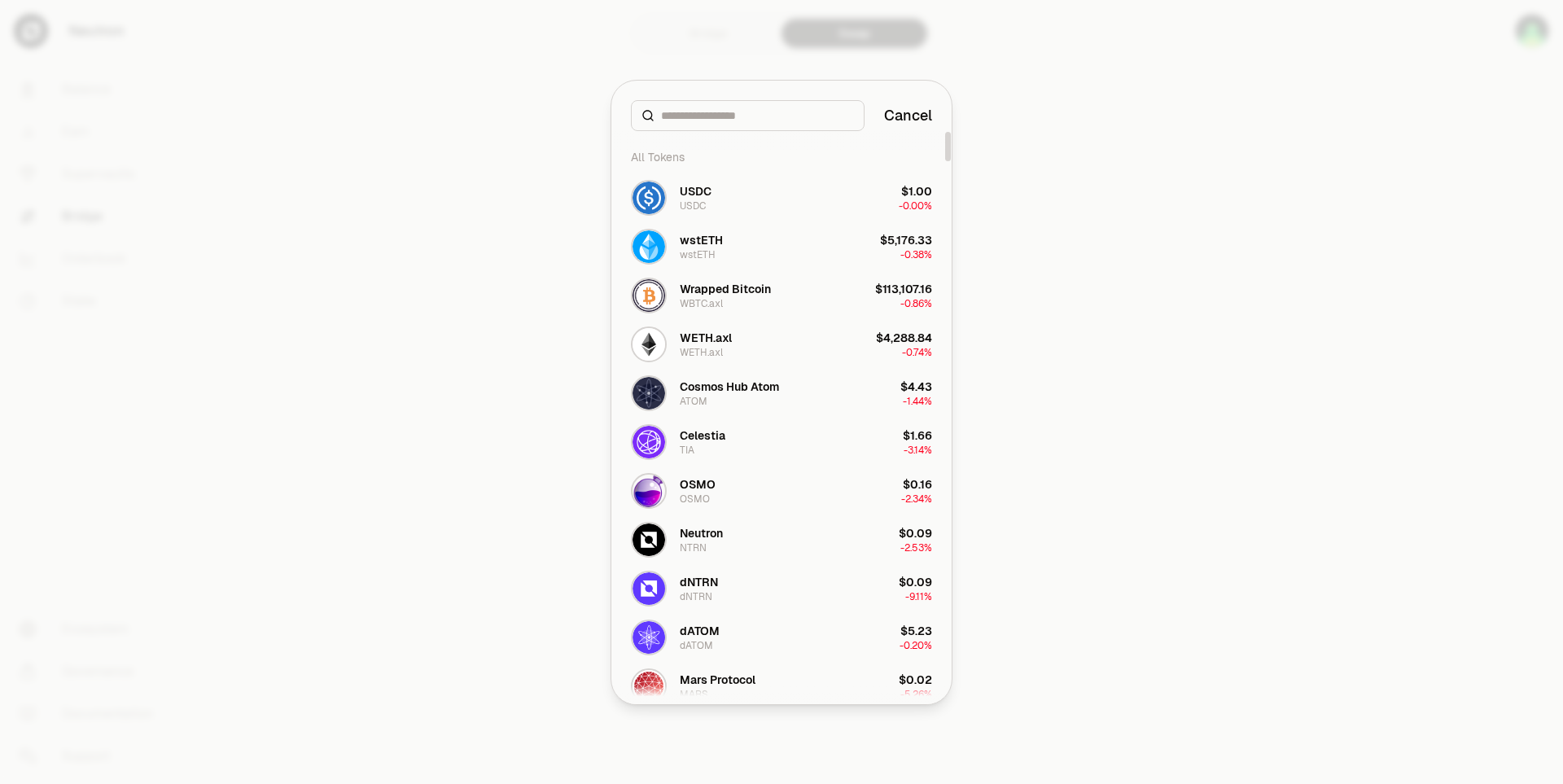
click at [1169, 111] on div at bounding box center [782, 392] width 1563 height 784
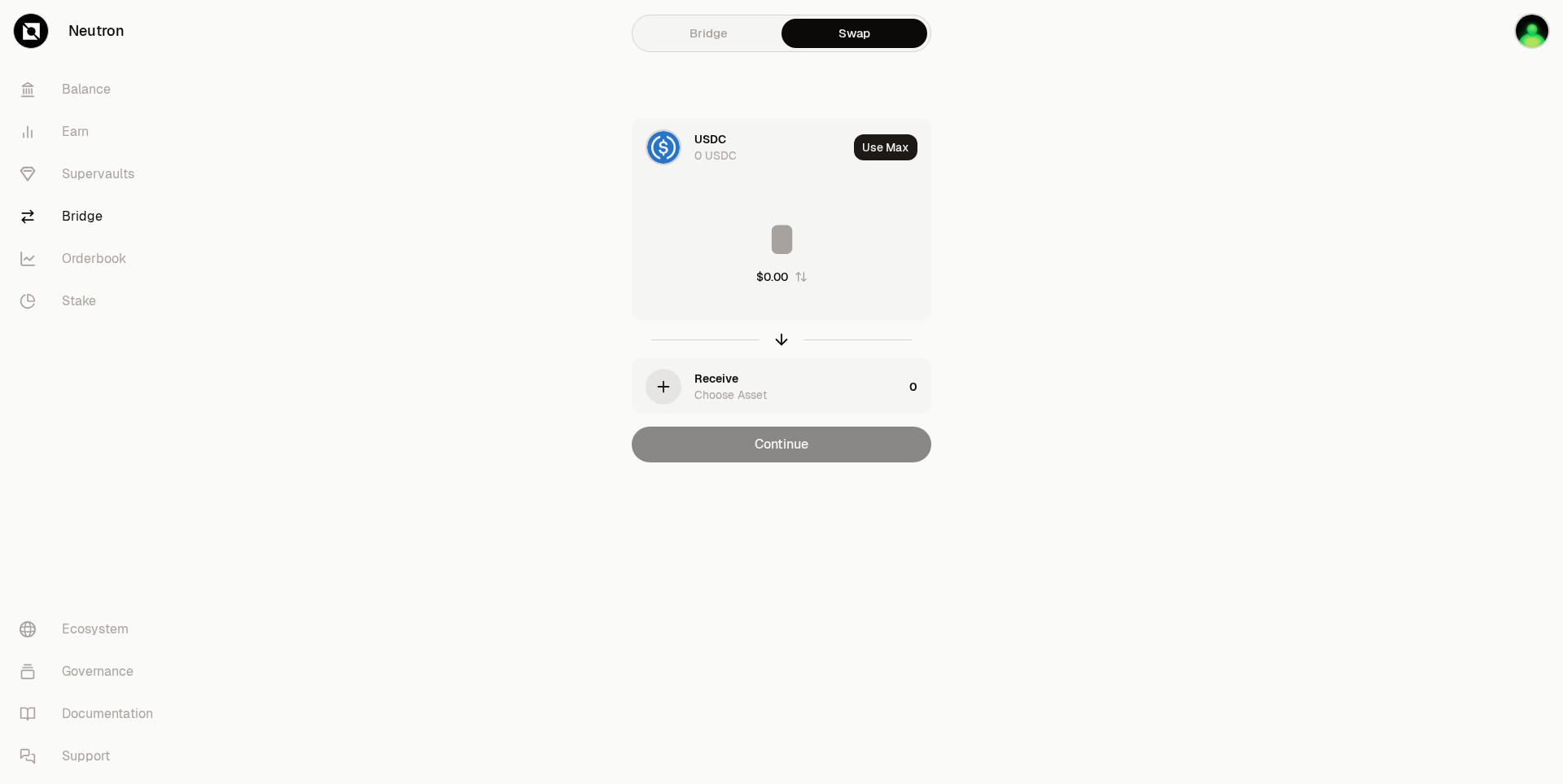
click at [668, 144] on img at bounding box center [663, 147] width 32 height 32
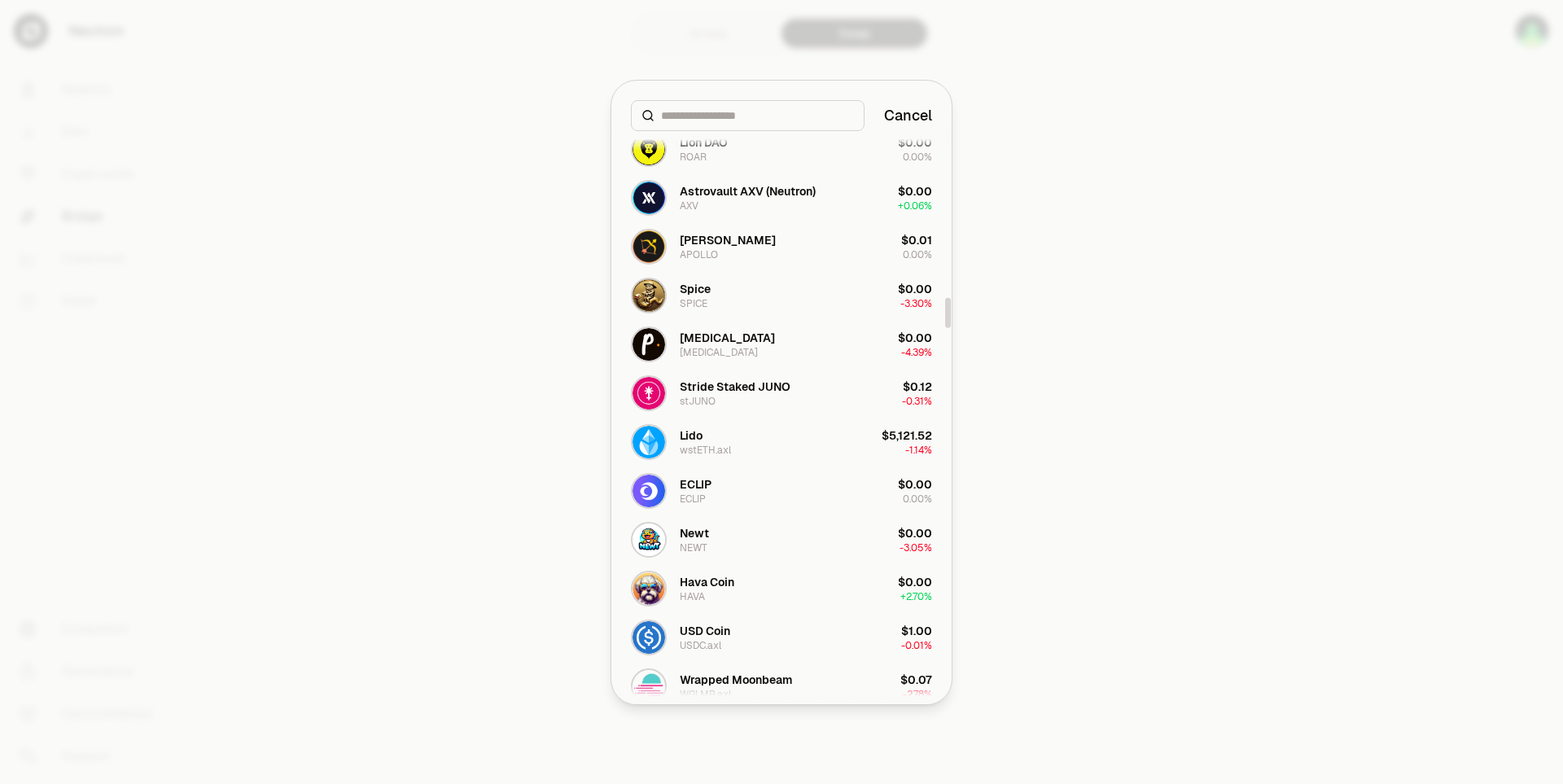
scroll to position [3012, 0]
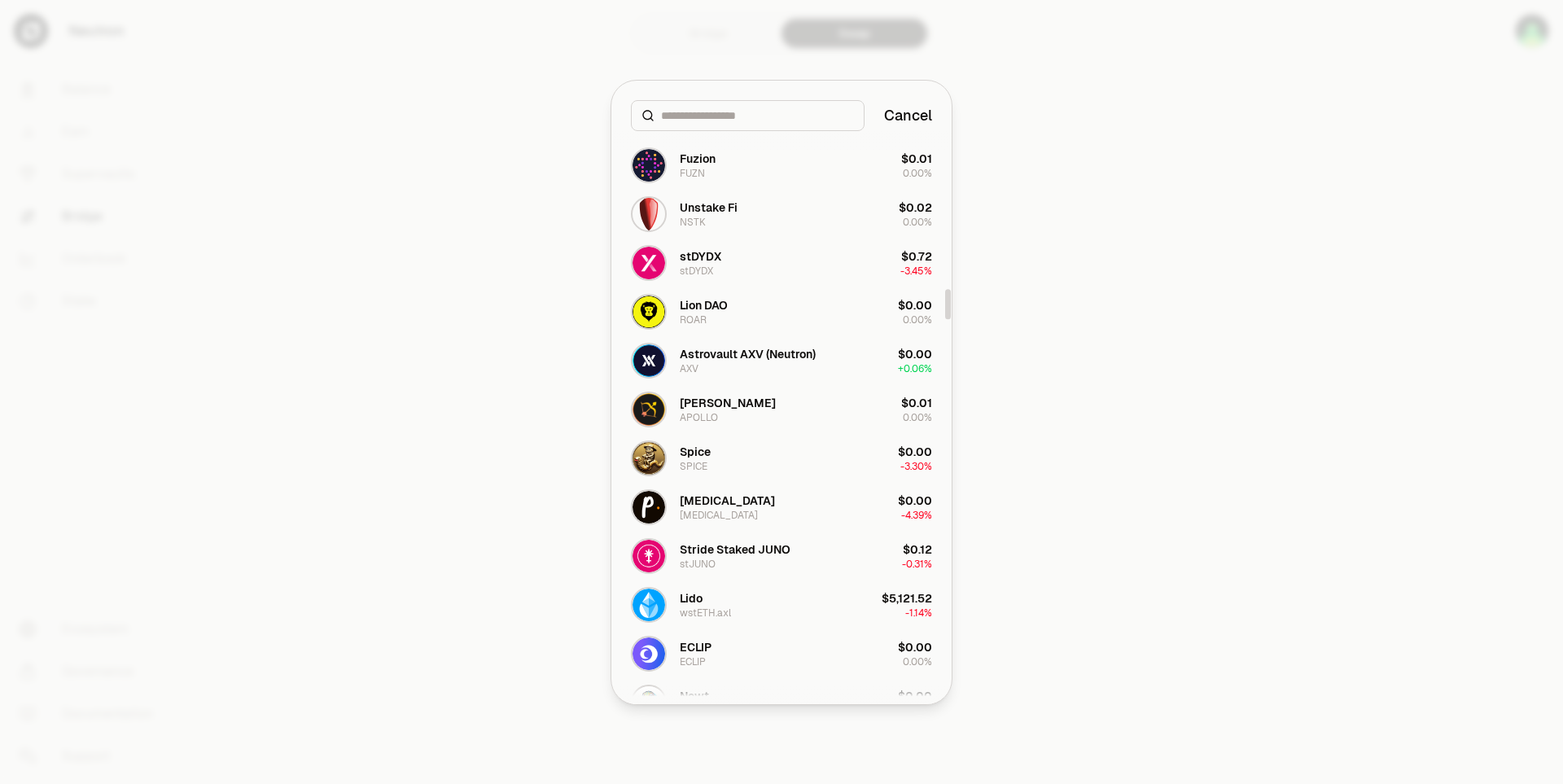
click at [1119, 298] on div at bounding box center [782, 392] width 1563 height 784
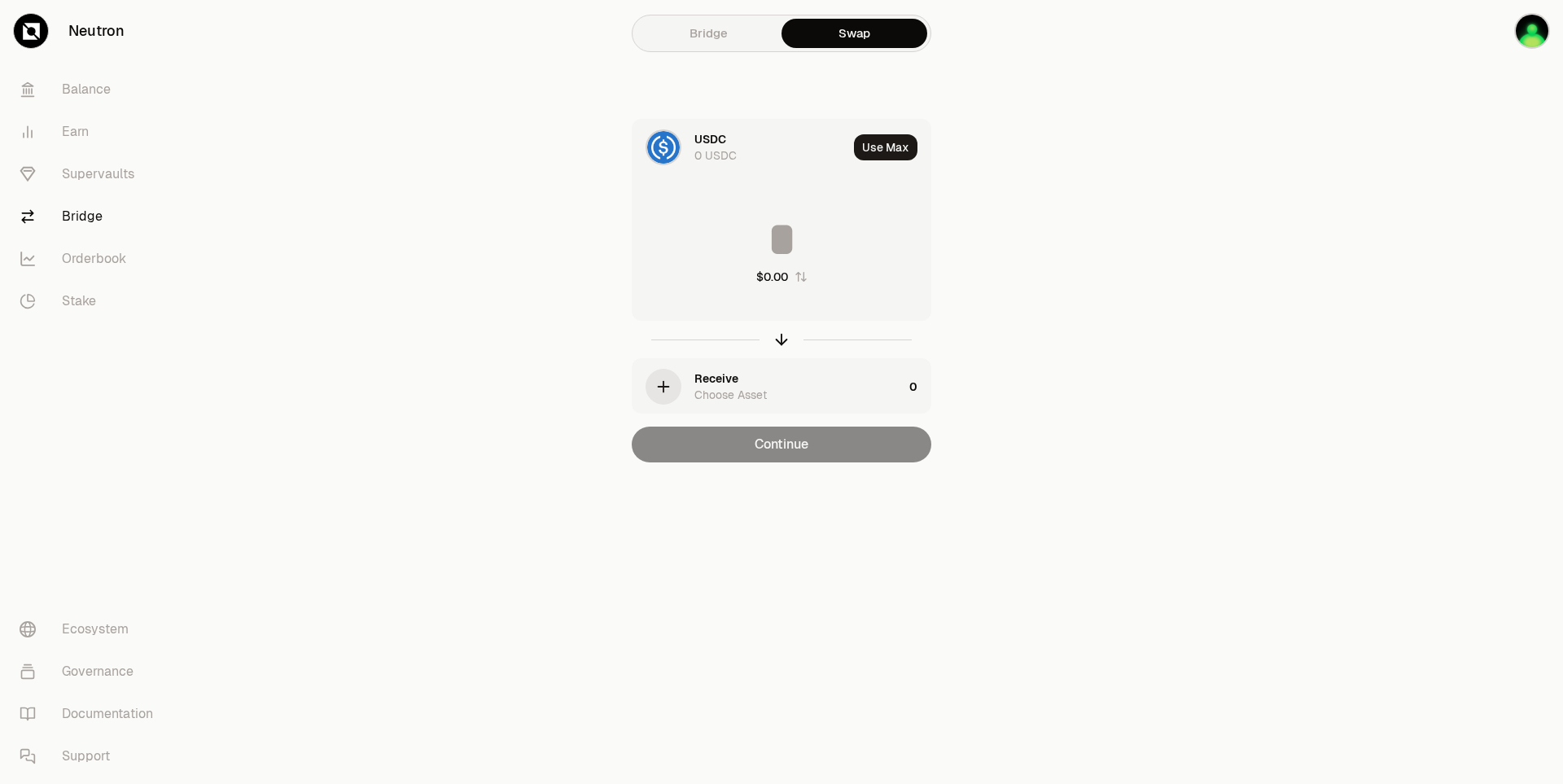
click at [692, 39] on link "Bridge" at bounding box center [708, 33] width 146 height 30
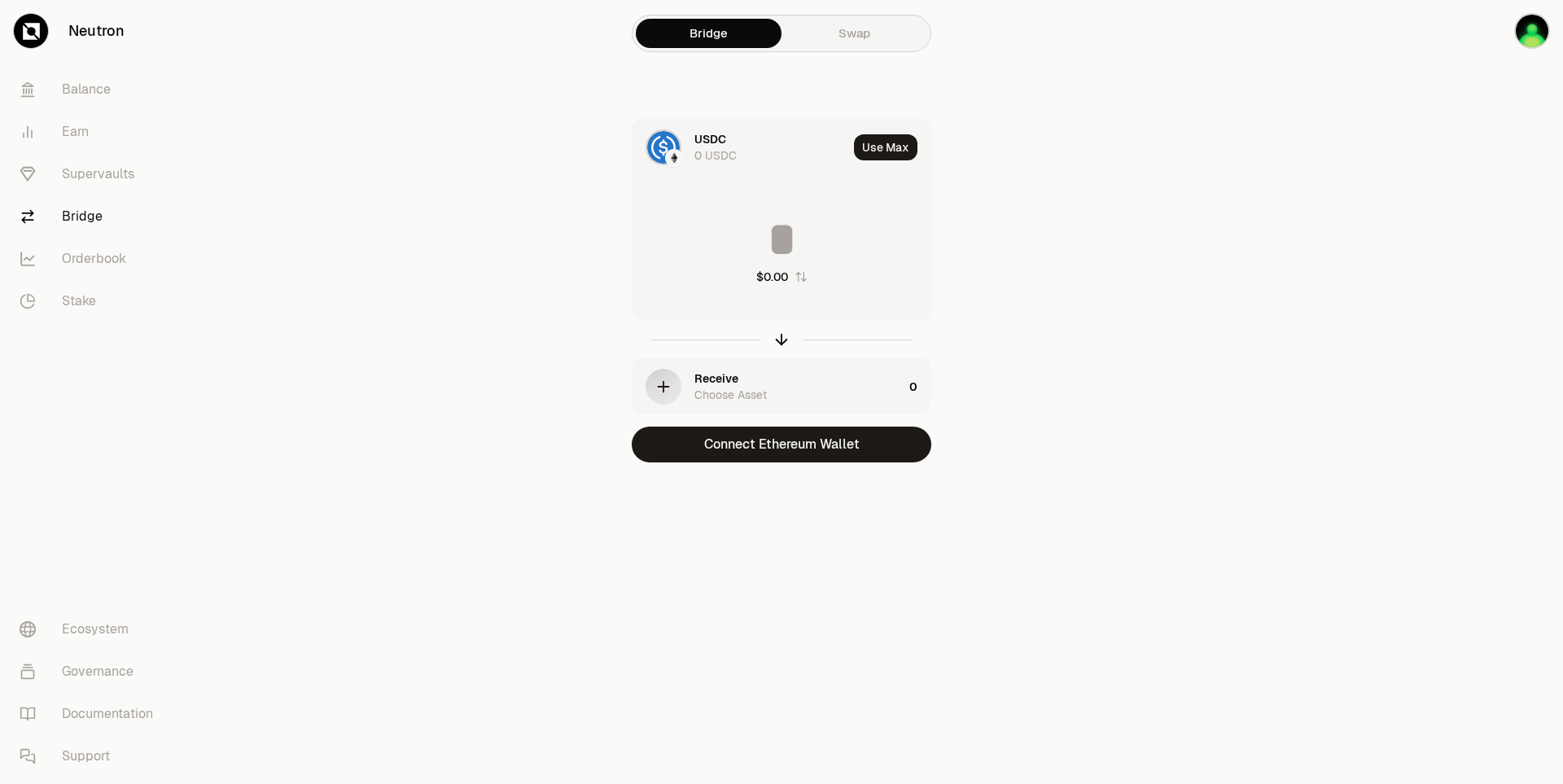
click at [679, 138] on div at bounding box center [663, 147] width 36 height 36
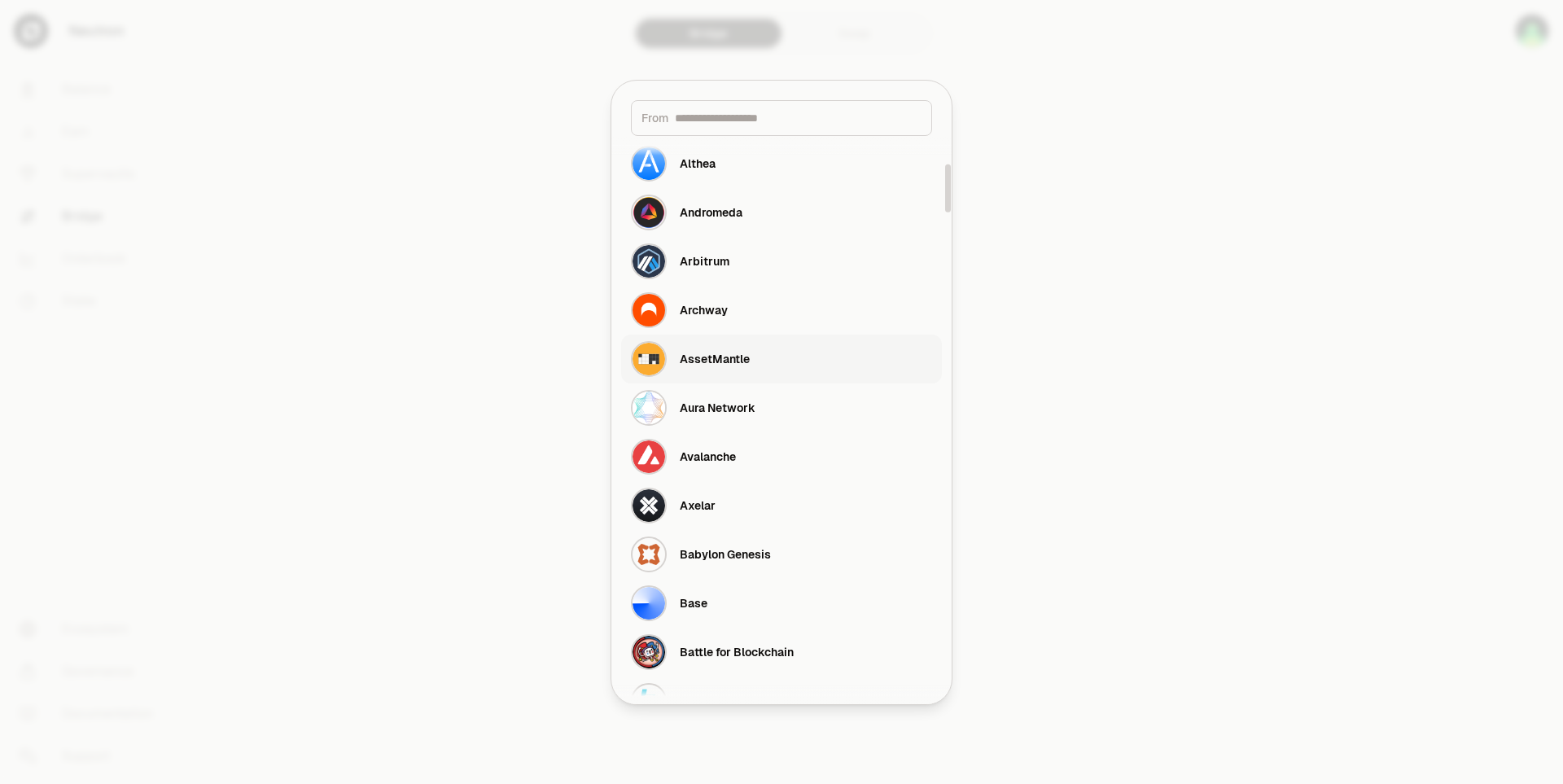
scroll to position [326, 0]
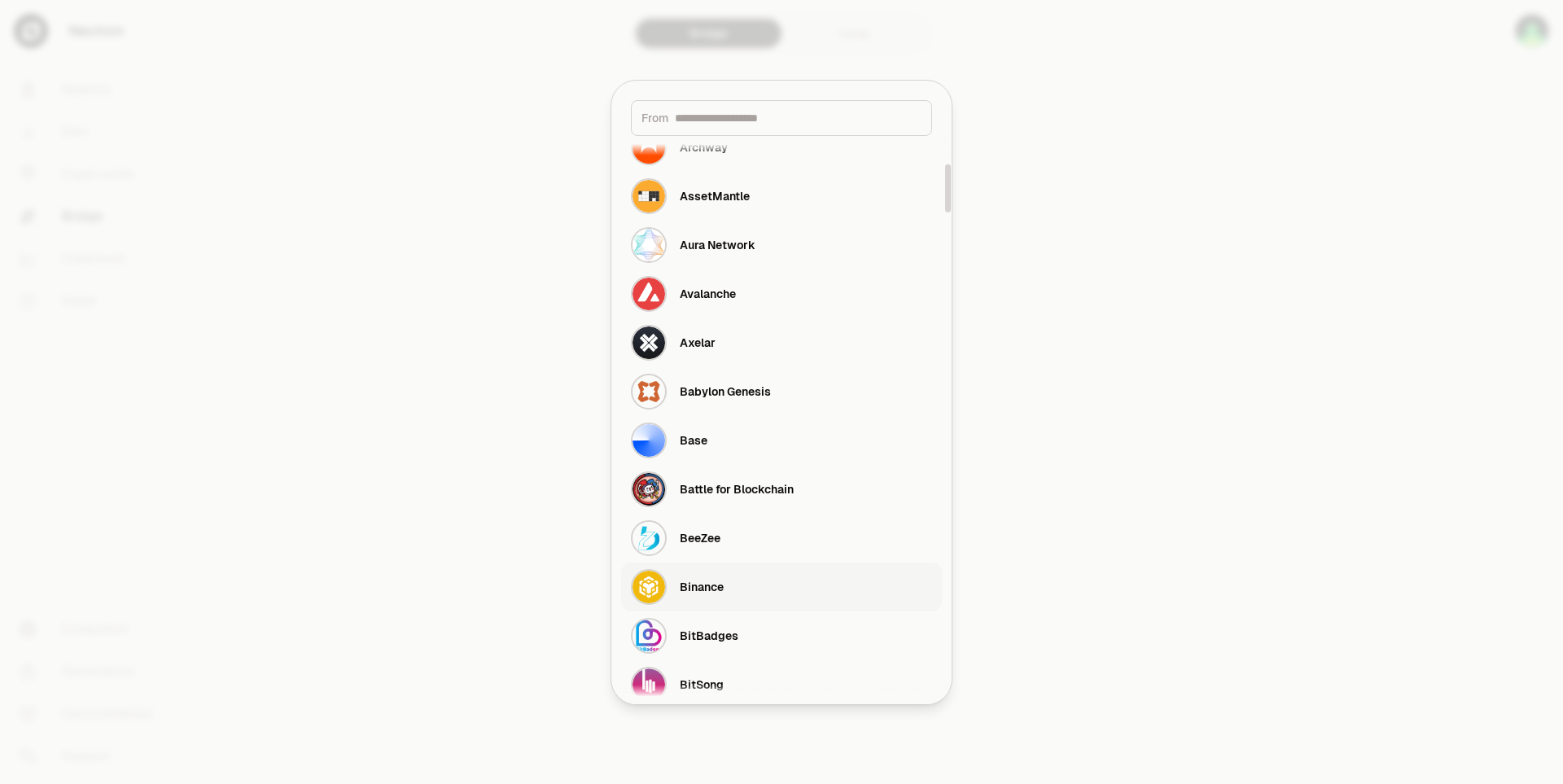
click at [720, 586] on div "Binance" at bounding box center [701, 587] width 44 height 17
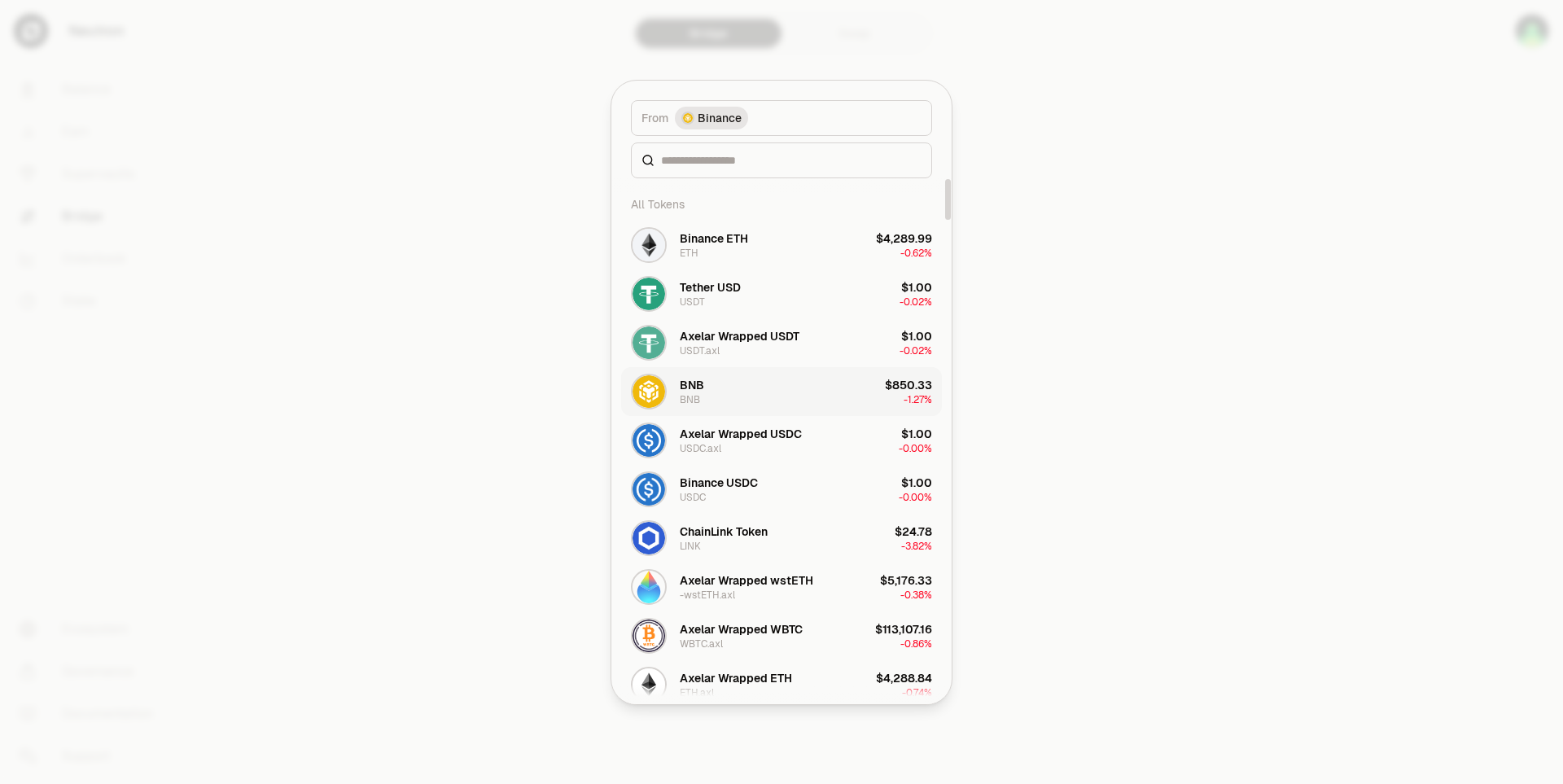
click at [730, 392] on button "BNB BNB $850.33 -1.27%" at bounding box center [781, 391] width 320 height 49
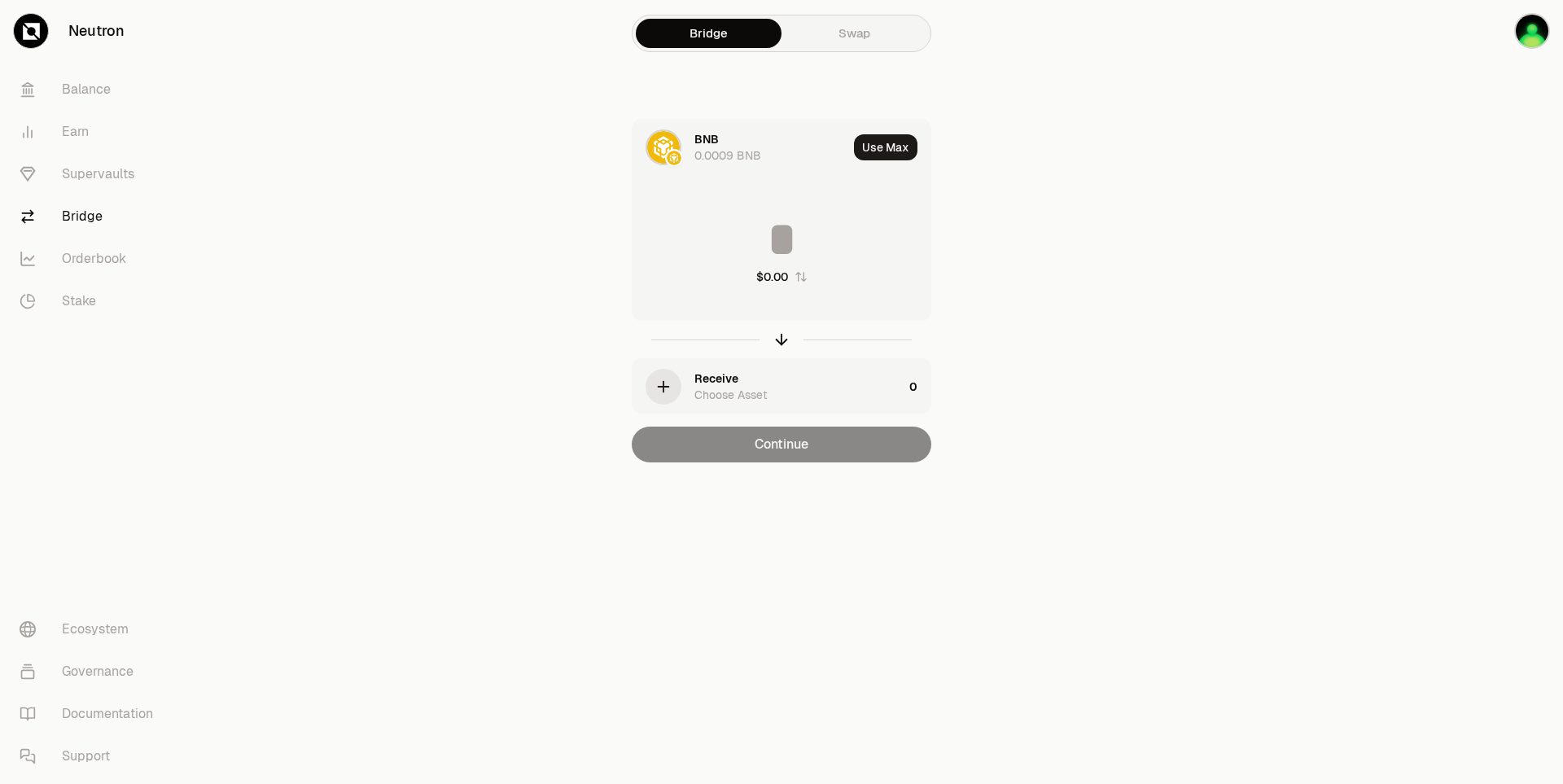
click at [664, 390] on icon "button" at bounding box center [664, 387] width 0 height 10
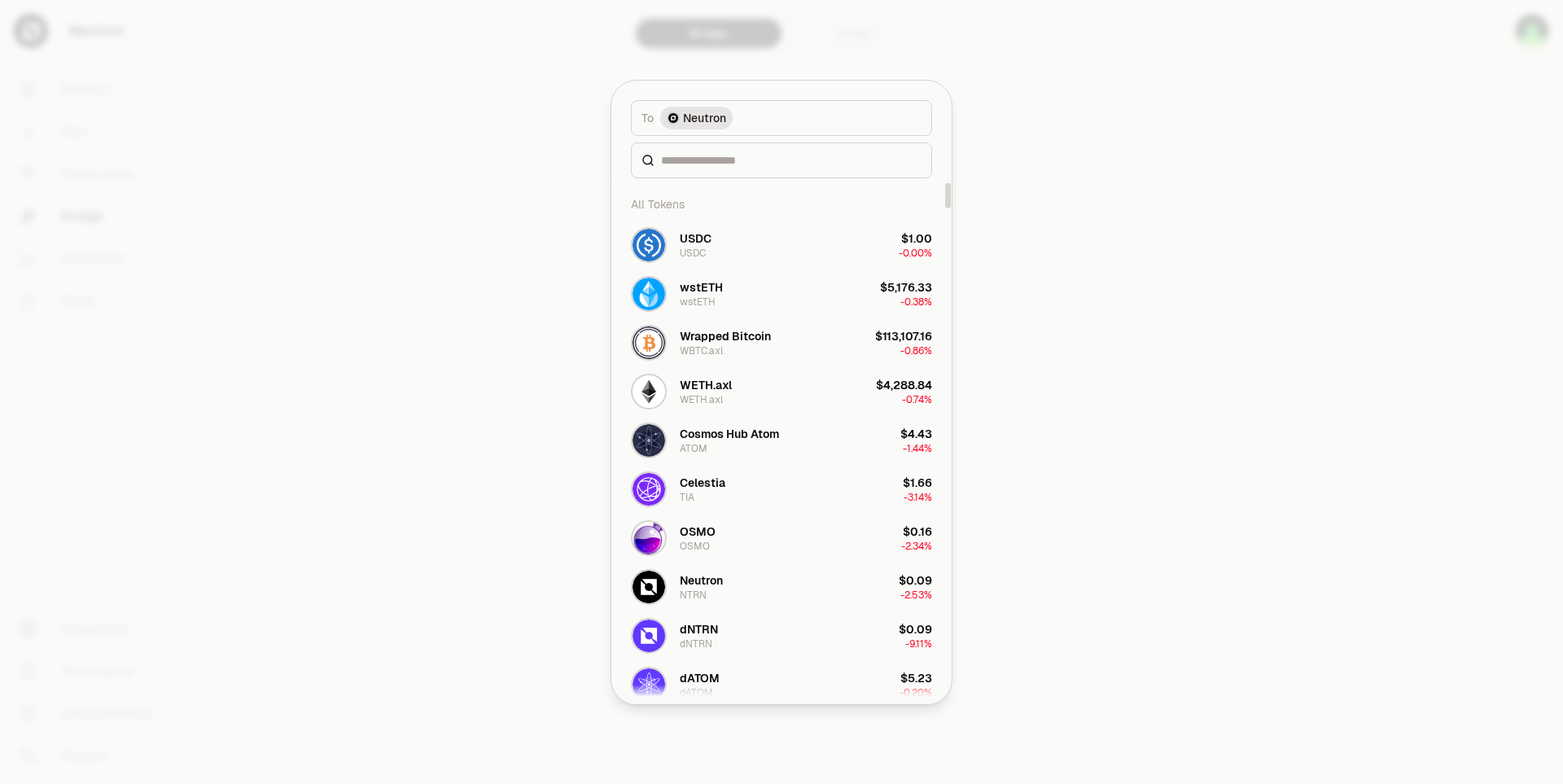
scroll to position [81, 0]
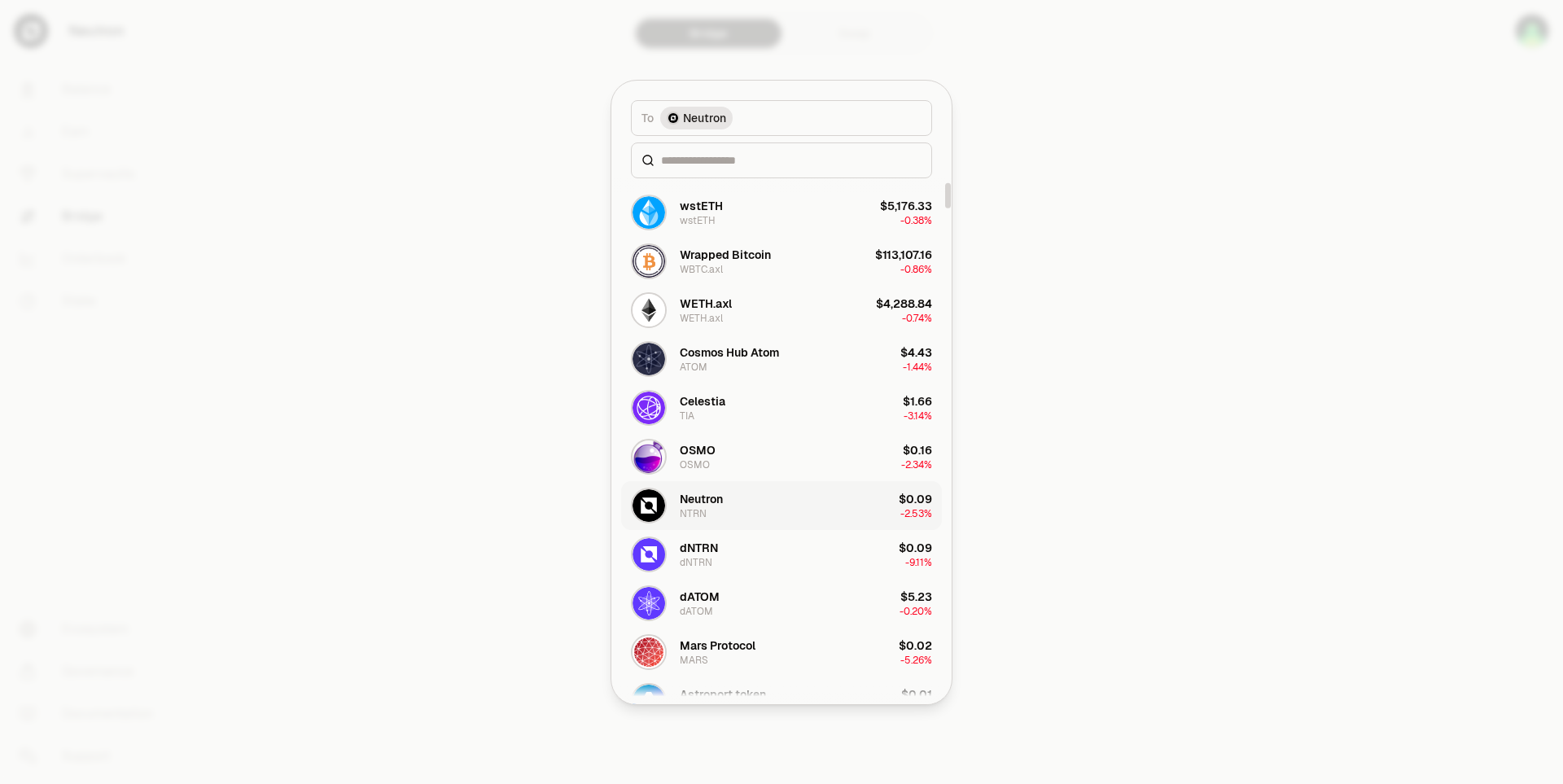
click at [723, 504] on div "Neutron" at bounding box center [700, 499] width 43 height 17
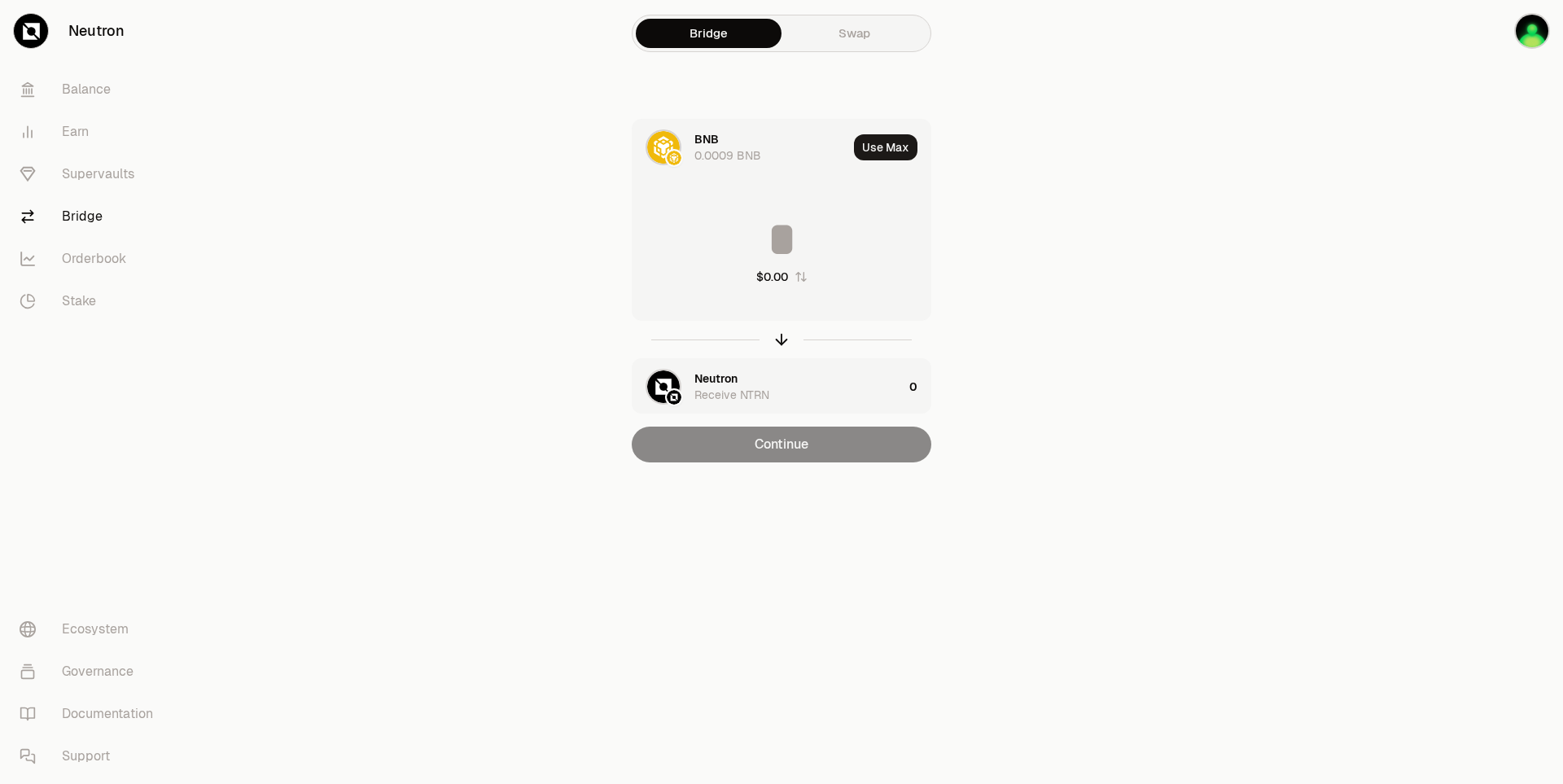
click at [794, 242] on input at bounding box center [781, 239] width 298 height 49
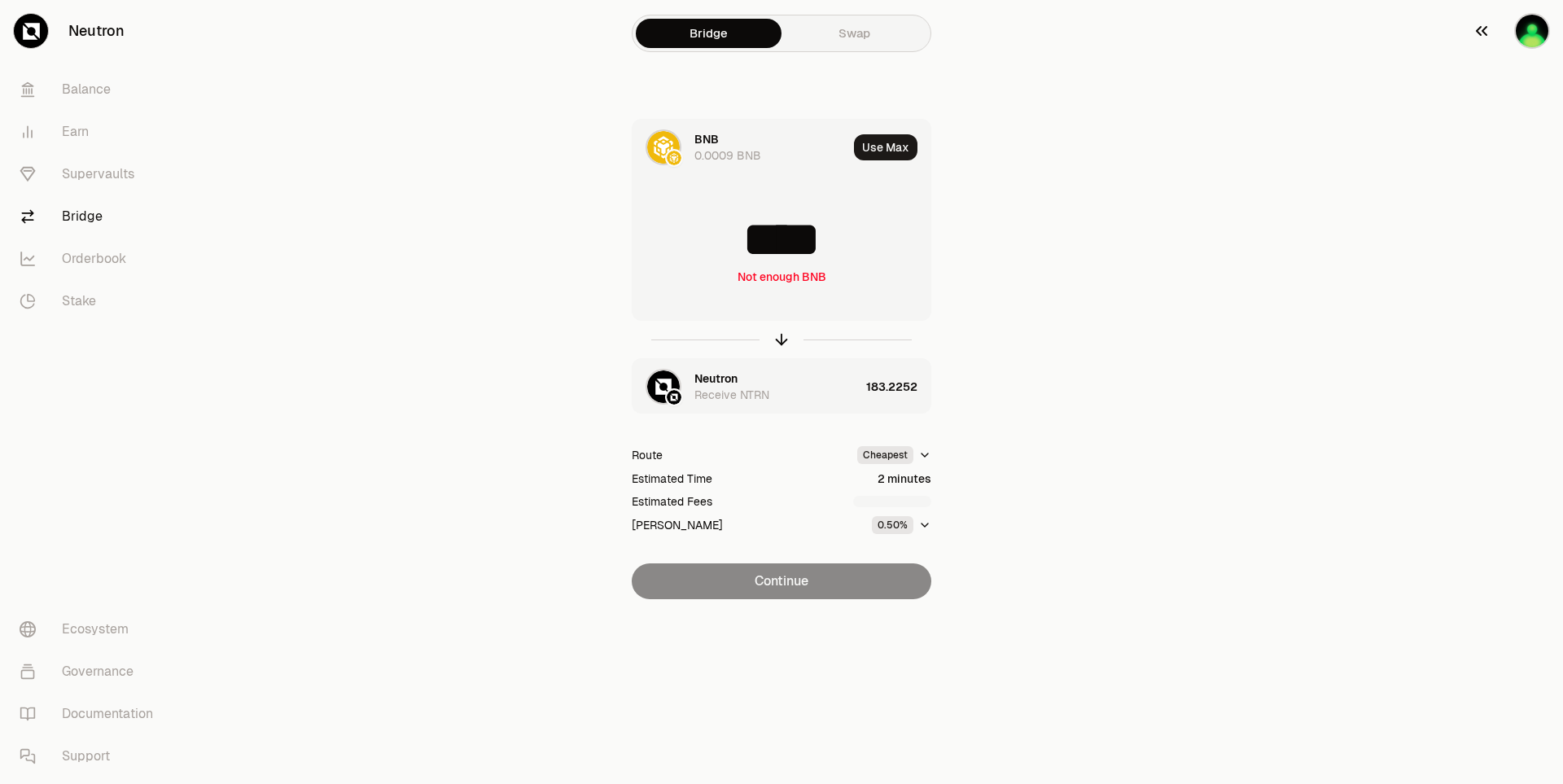
click at [1528, 29] on img "button" at bounding box center [1532, 31] width 36 height 36
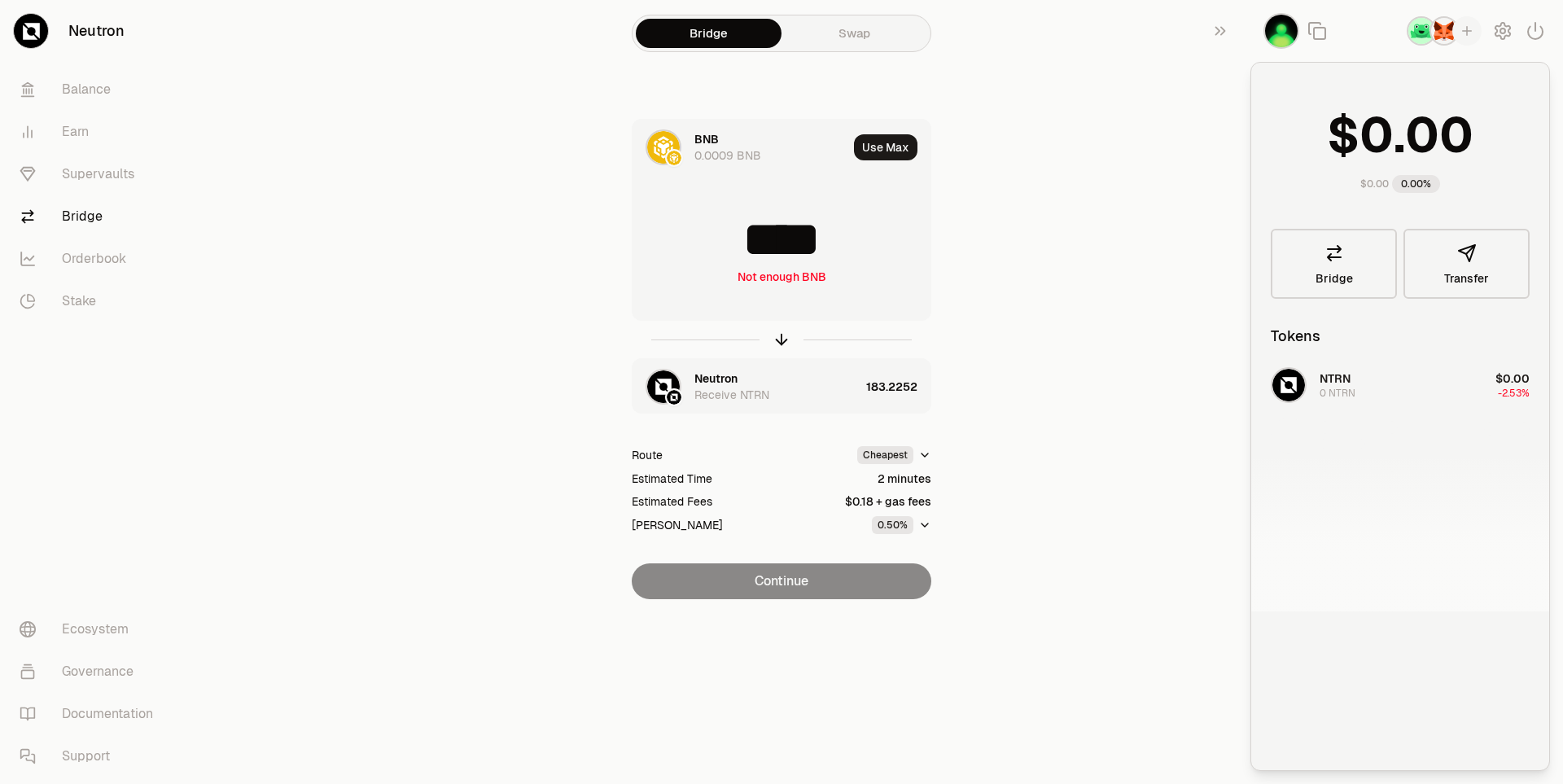
click at [1448, 31] on img "button" at bounding box center [1444, 31] width 30 height 30
click at [1124, 323] on main "Bridge Swap BNB 0.0009 BNB Use Max **** Not enough BNB Neutron Receive NTRN 183…" at bounding box center [872, 332] width 1381 height 664
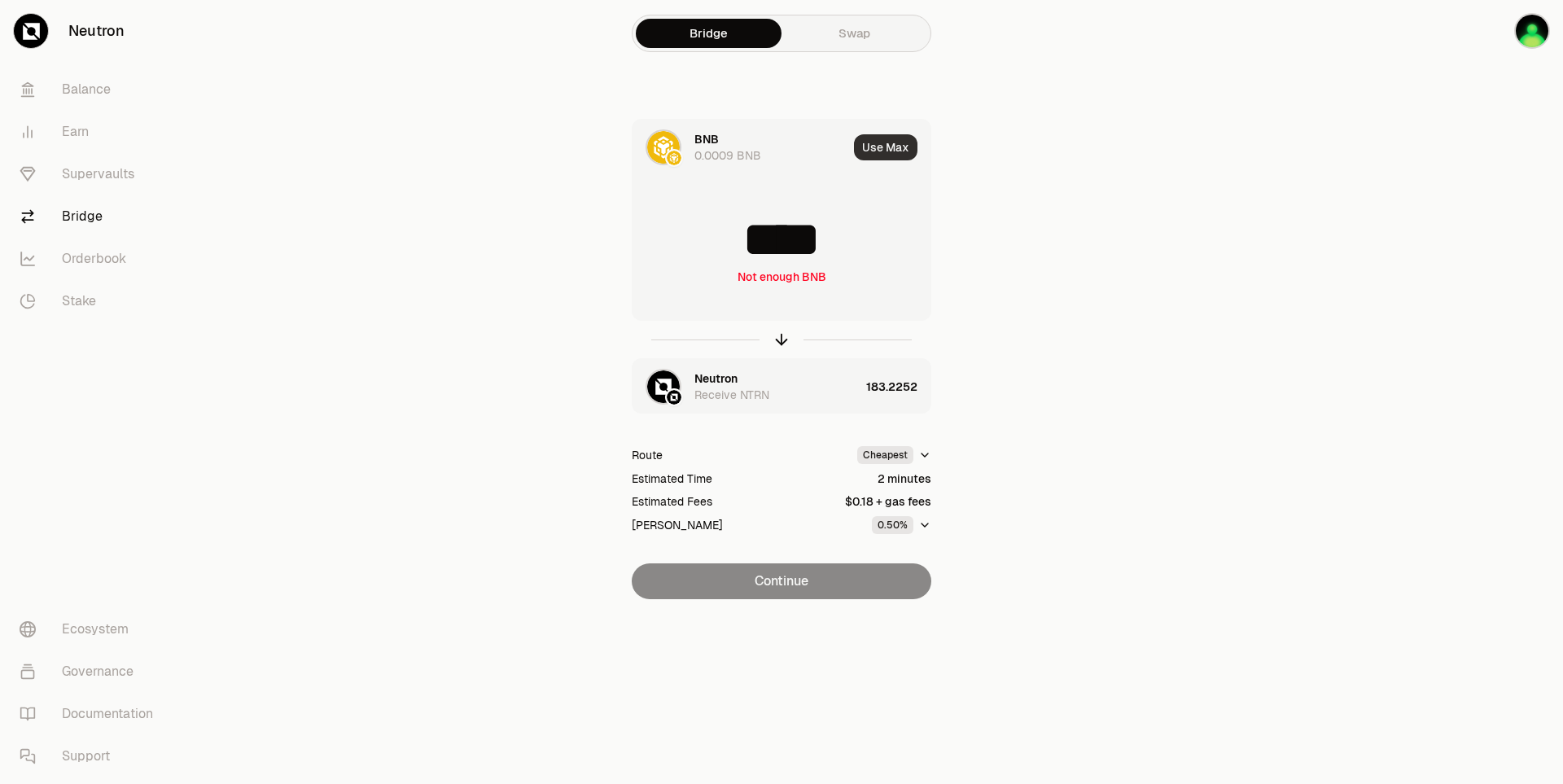
click at [884, 152] on button "Use Max" at bounding box center [885, 148] width 64 height 26
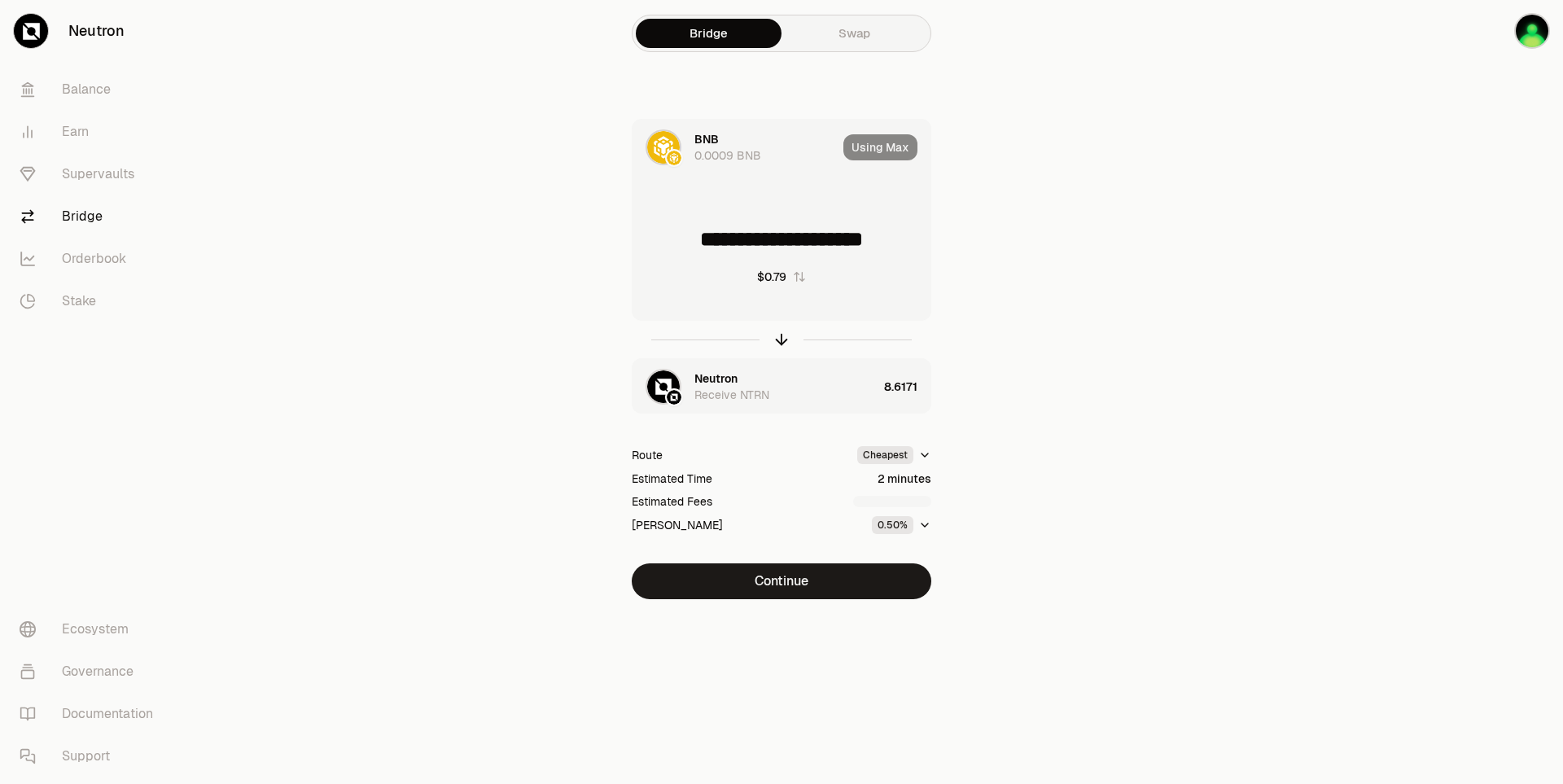
click at [763, 245] on input "**********" at bounding box center [781, 239] width 298 height 49
click at [716, 244] on input "**********" at bounding box center [781, 239] width 298 height 49
drag, startPoint x: 727, startPoint y: 240, endPoint x: 717, endPoint y: 241, distance: 10.0
click at [717, 241] on input "**********" at bounding box center [781, 239] width 298 height 49
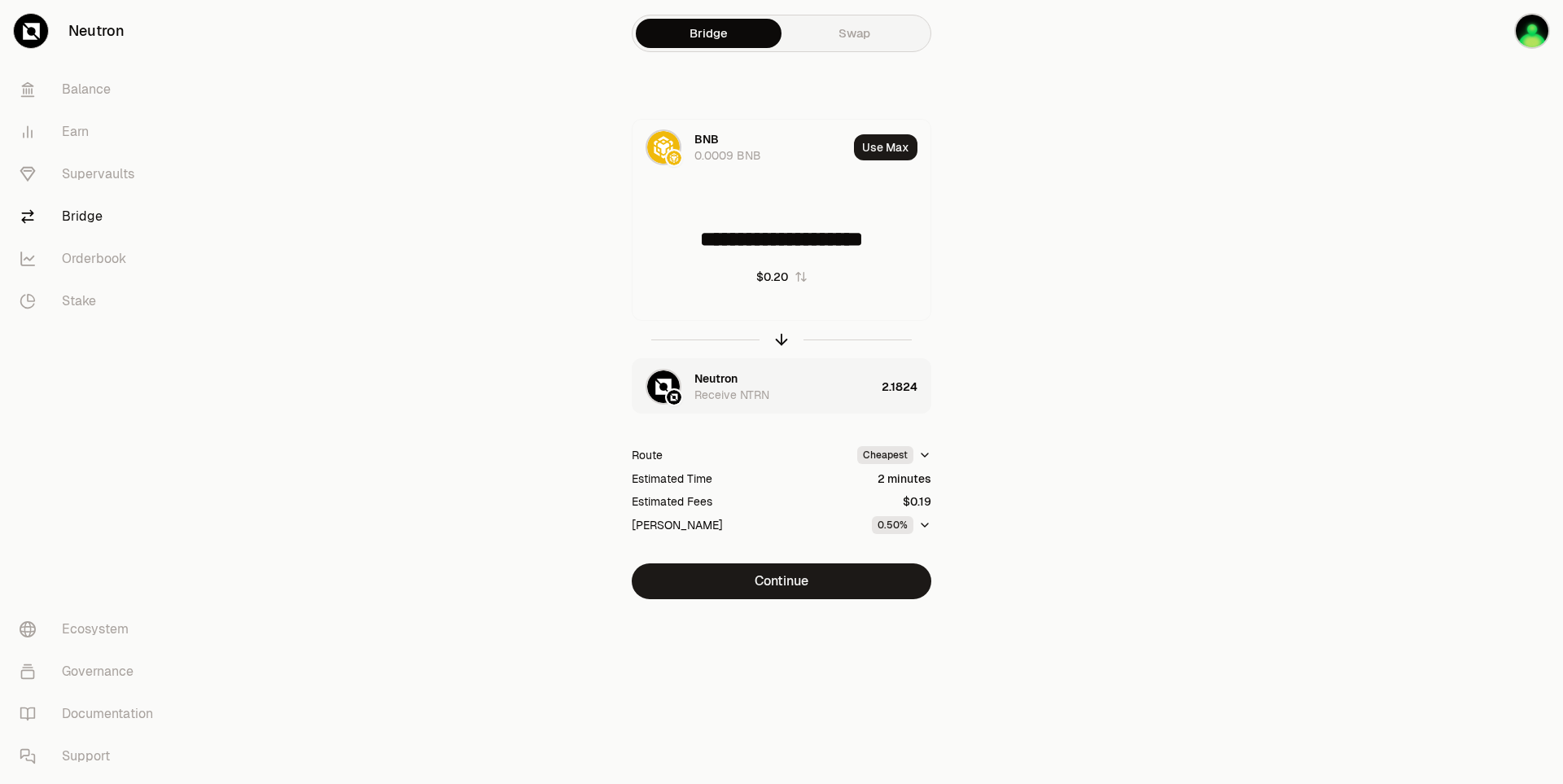
drag, startPoint x: 716, startPoint y: 238, endPoint x: 1042, endPoint y: 236, distance: 326.0
click at [1042, 236] on div "**********" at bounding box center [782, 359] width 547 height 480
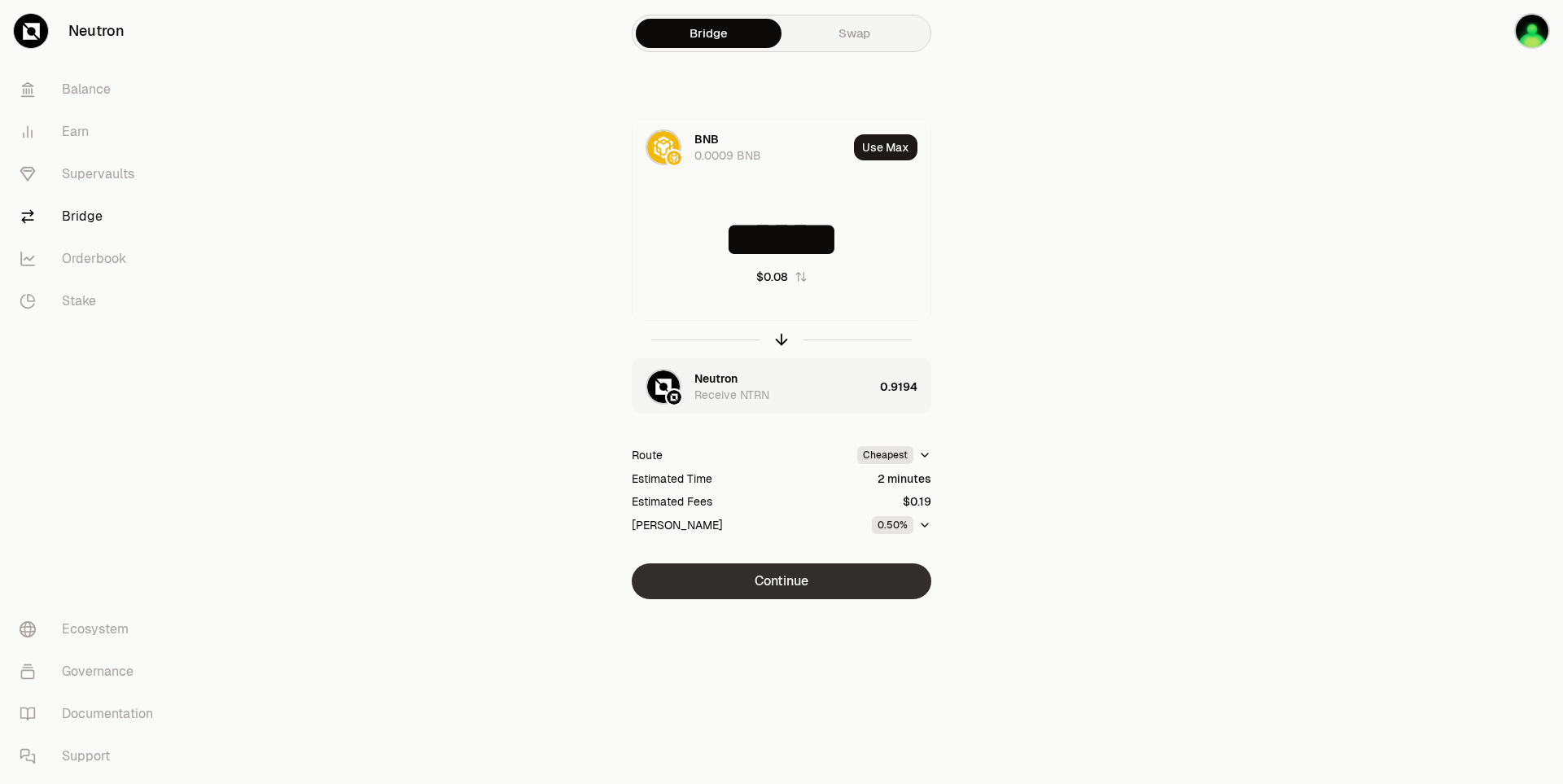
type input "******"
click at [836, 588] on button "Continue" at bounding box center [781, 581] width 300 height 36
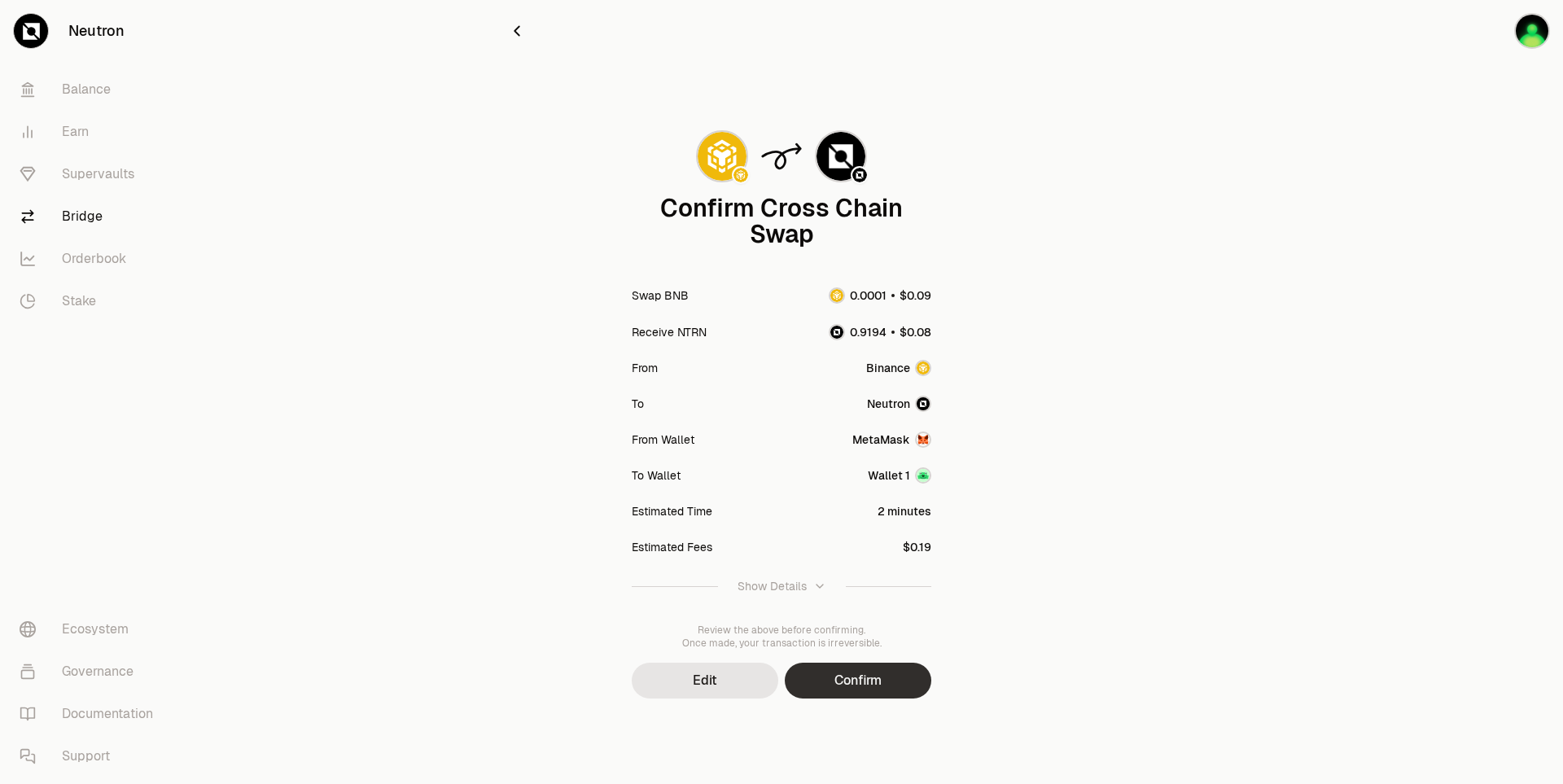
click at [860, 688] on button "Confirm" at bounding box center [858, 680] width 147 height 36
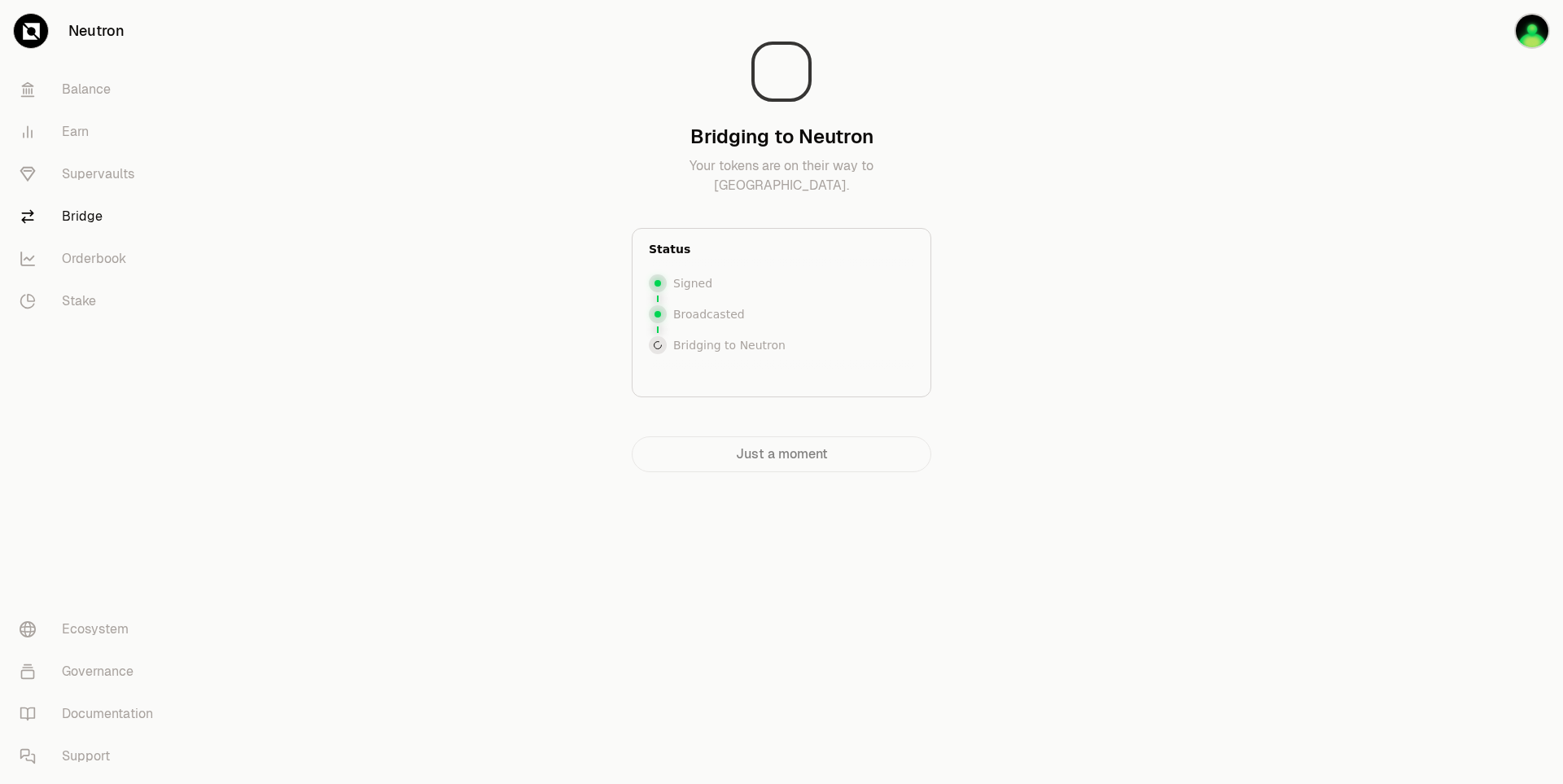
click at [1064, 510] on div "Bridging to Neutron Your tokens are on their way to Neutron. Status Signed Broa…" at bounding box center [781, 268] width 586 height 537
click at [1547, 45] on button "button" at bounding box center [1511, 31] width 104 height 62
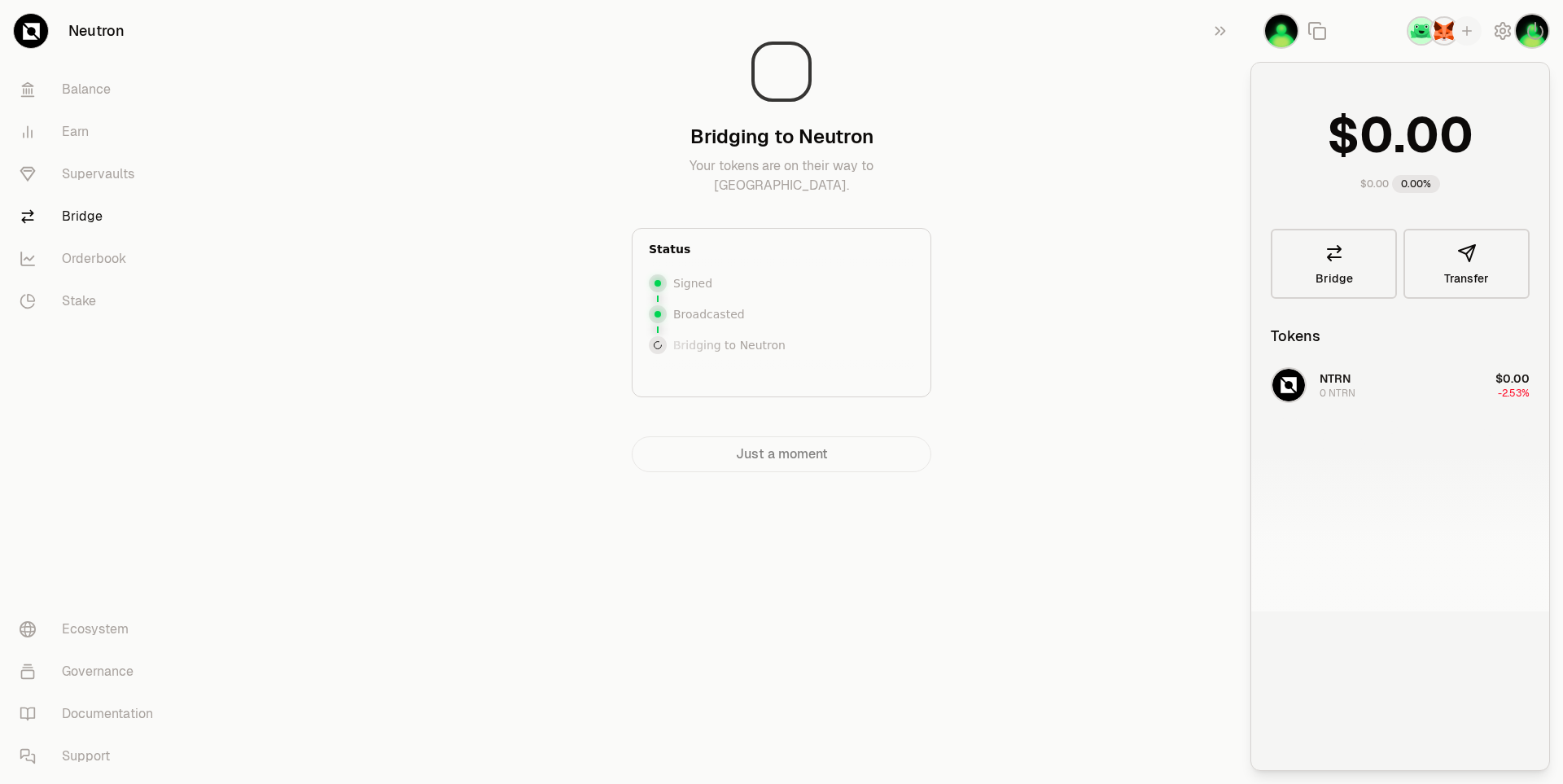
click at [1135, 195] on main "Bridging to Neutron Your tokens are on their way to Neutron. Status Signed Broa…" at bounding box center [872, 268] width 1381 height 537
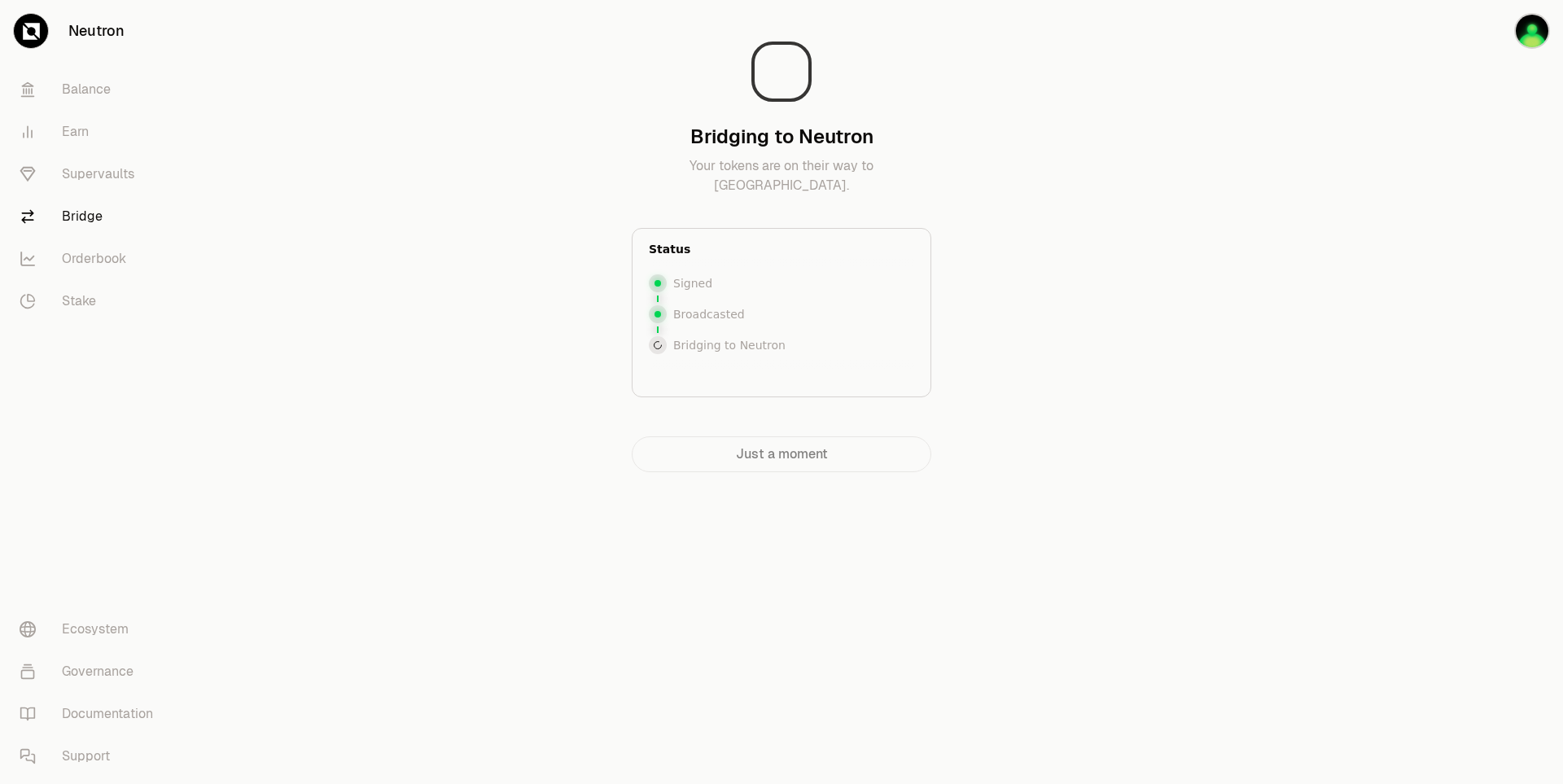
click at [1101, 354] on main "Bridging to Neutron Your tokens are on their way to Neutron. Status Signed Broa…" at bounding box center [872, 268] width 1381 height 537
click at [1086, 334] on section "Bridging to Neutron Your tokens are on their way to Neutron. Status Signed Broa…" at bounding box center [782, 268] width 626 height 537
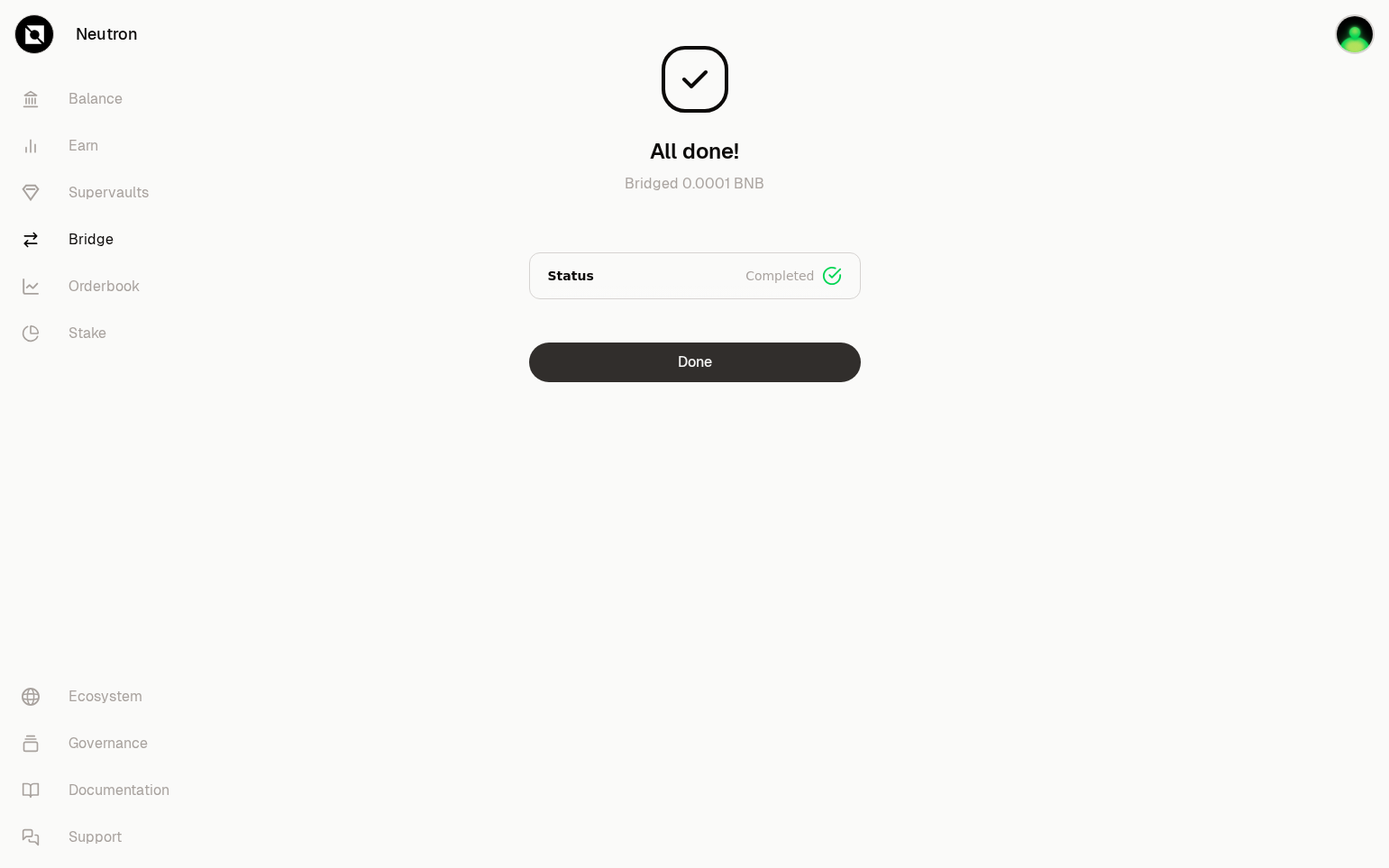
click at [712, 369] on button "Done" at bounding box center [694, 362] width 332 height 40
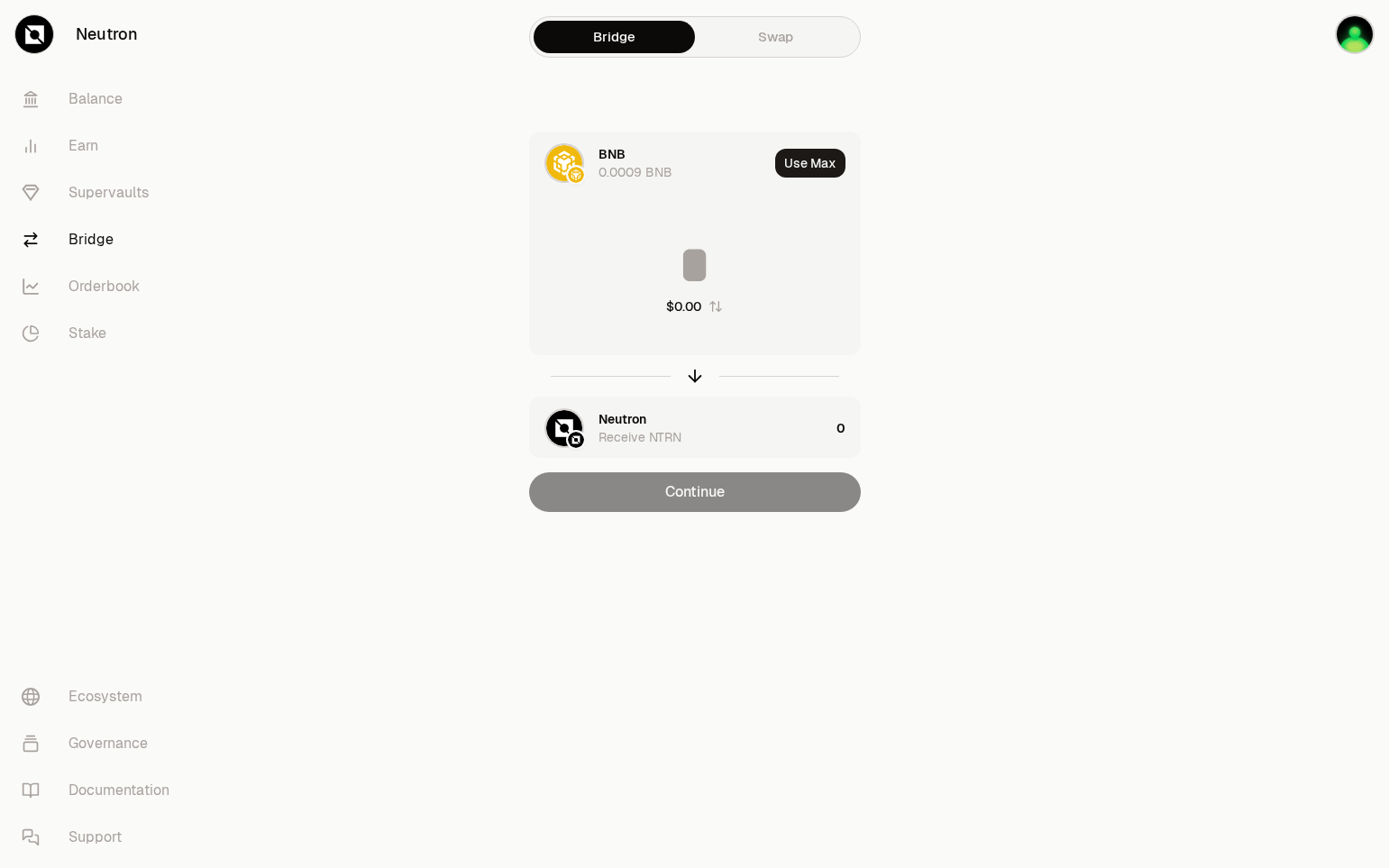
click at [368, 457] on section "Bridge Swap BNB 0.0009 BNB Use Max $0.00 Neutron Receive NTRN 0 Continue" at bounding box center [694, 292] width 693 height 584
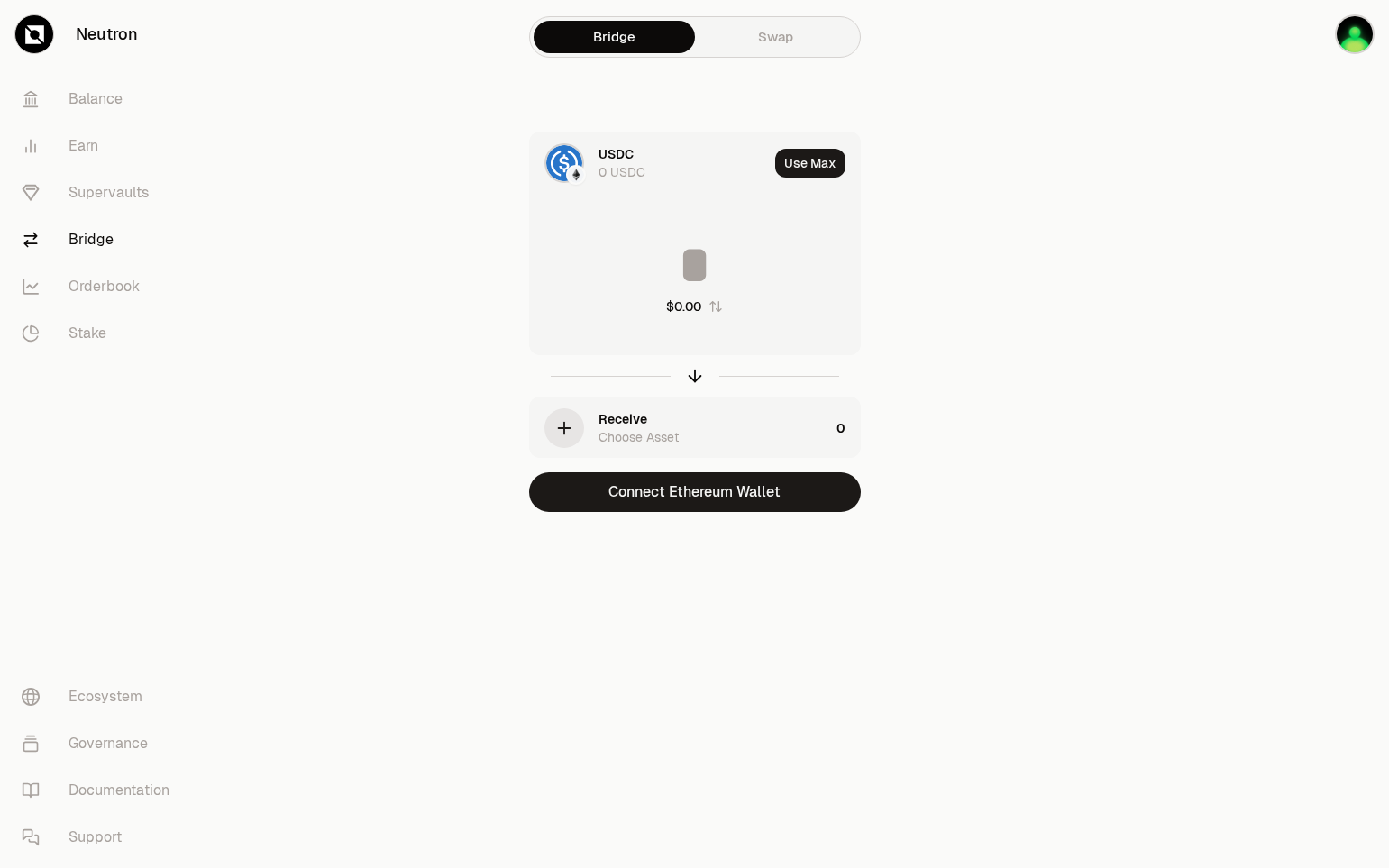
click at [567, 166] on img at bounding box center [564, 162] width 36 height 36
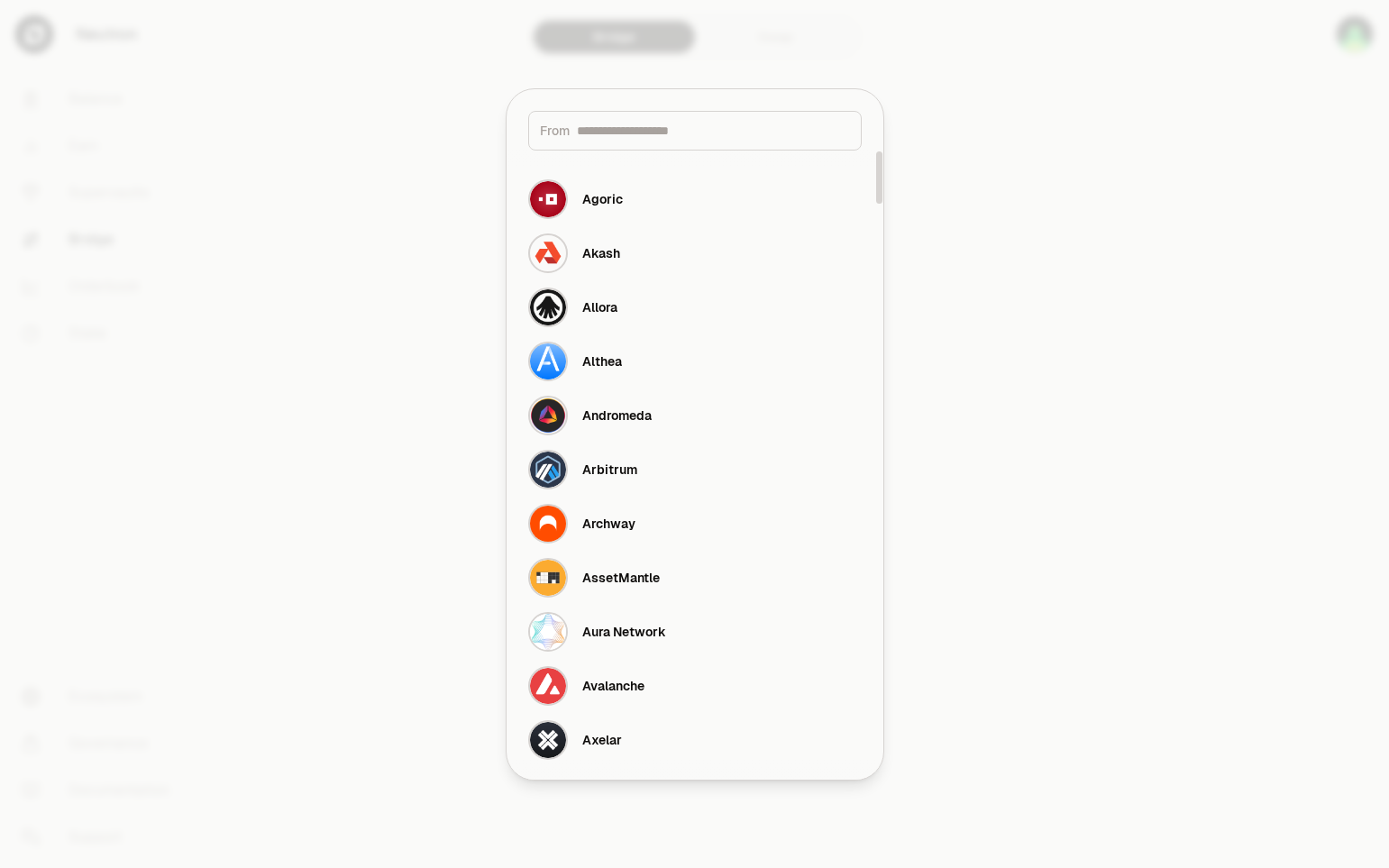
click at [1205, 232] on div at bounding box center [694, 434] width 1389 height 868
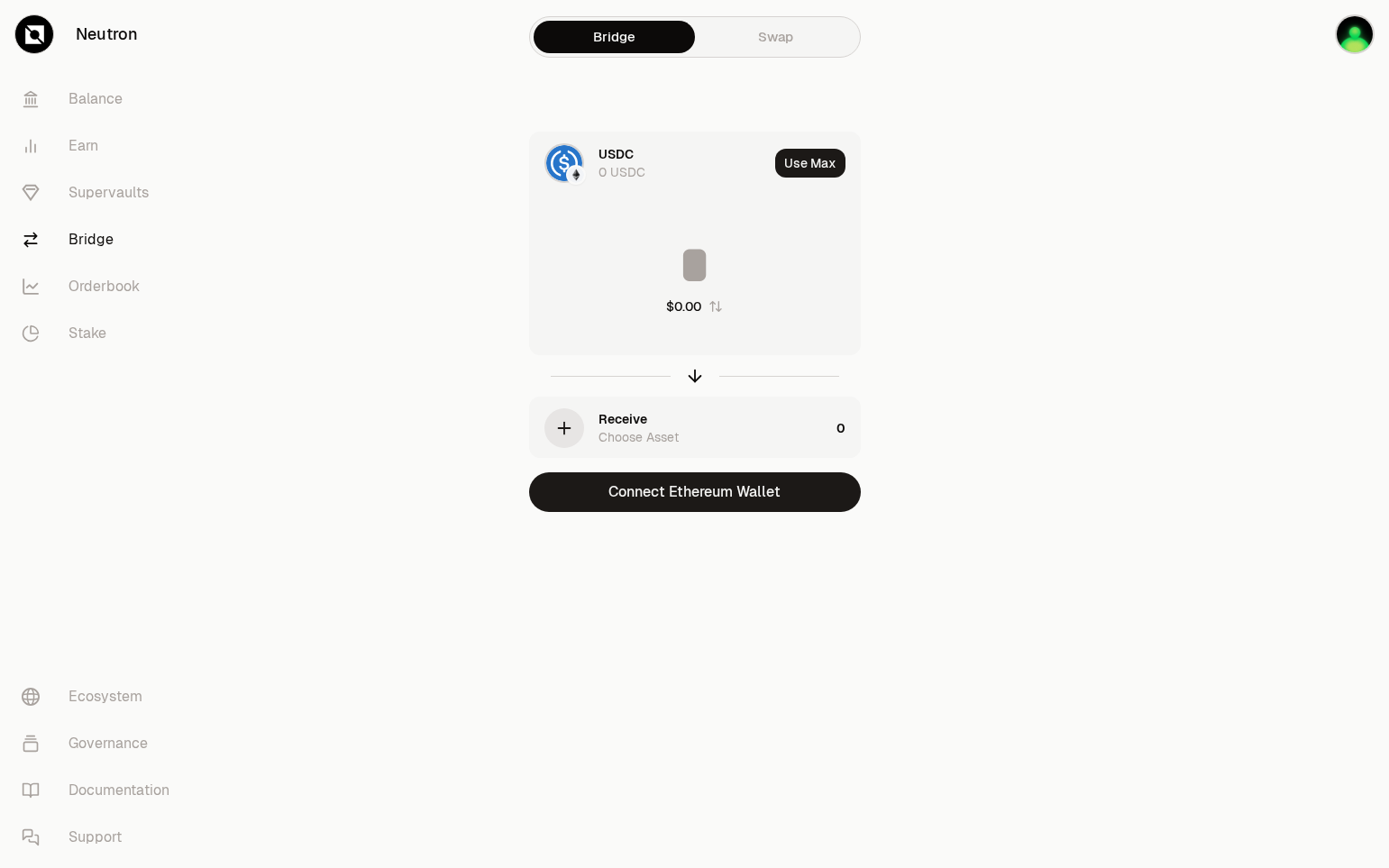
click at [574, 168] on img at bounding box center [575, 174] width 16 height 16
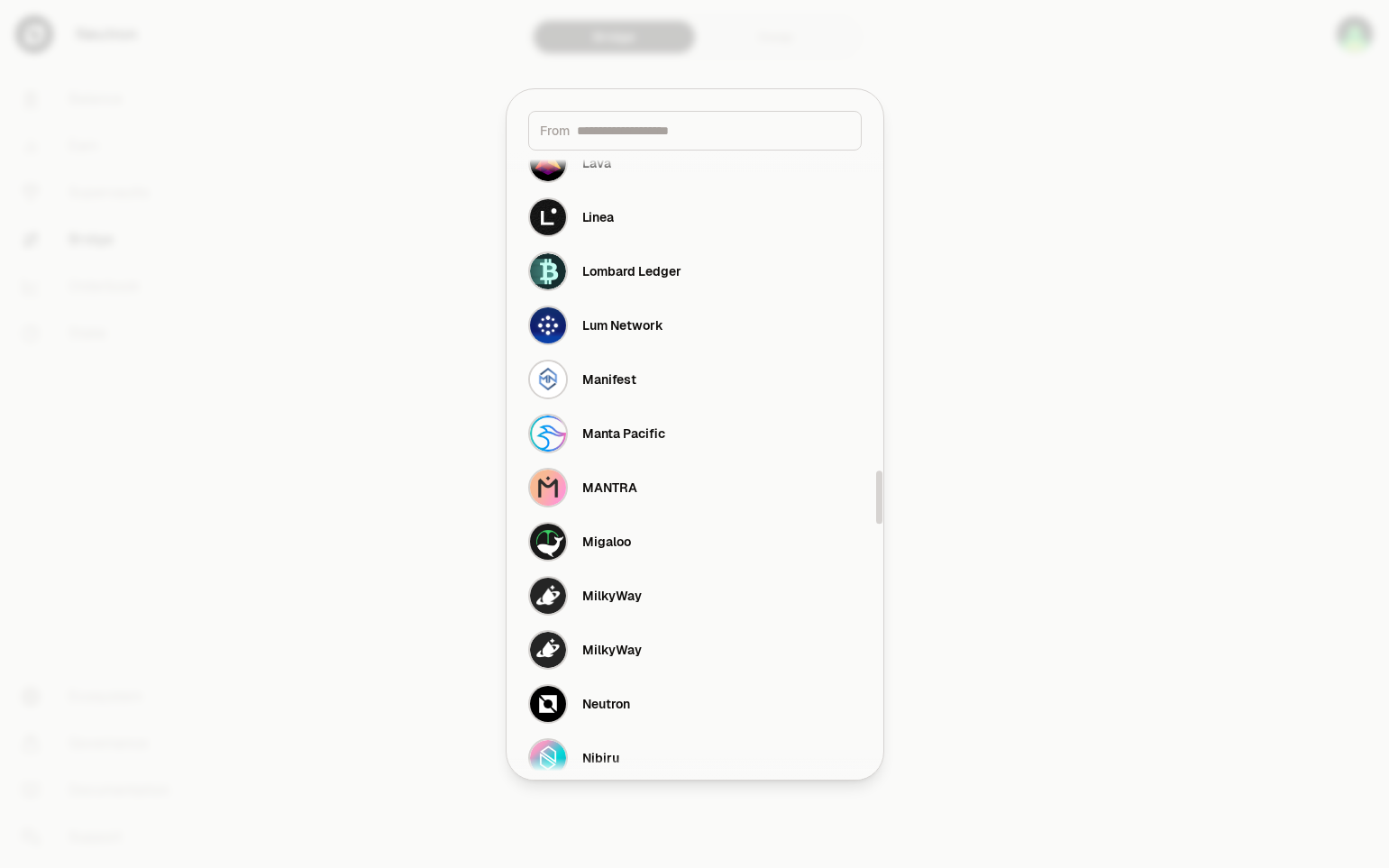
scroll to position [3785, 0]
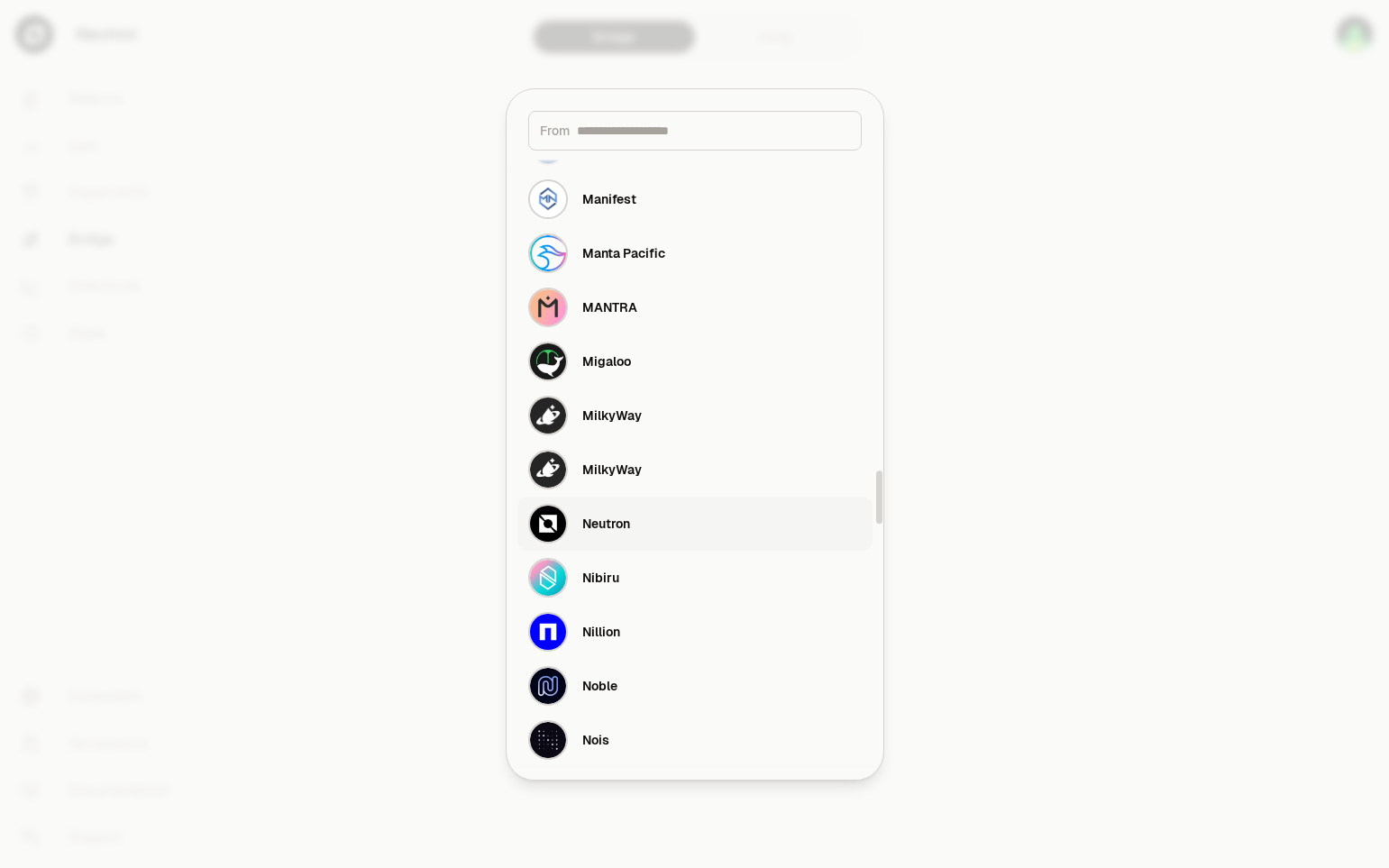
click at [568, 522] on div "Neutron" at bounding box center [578, 523] width 101 height 40
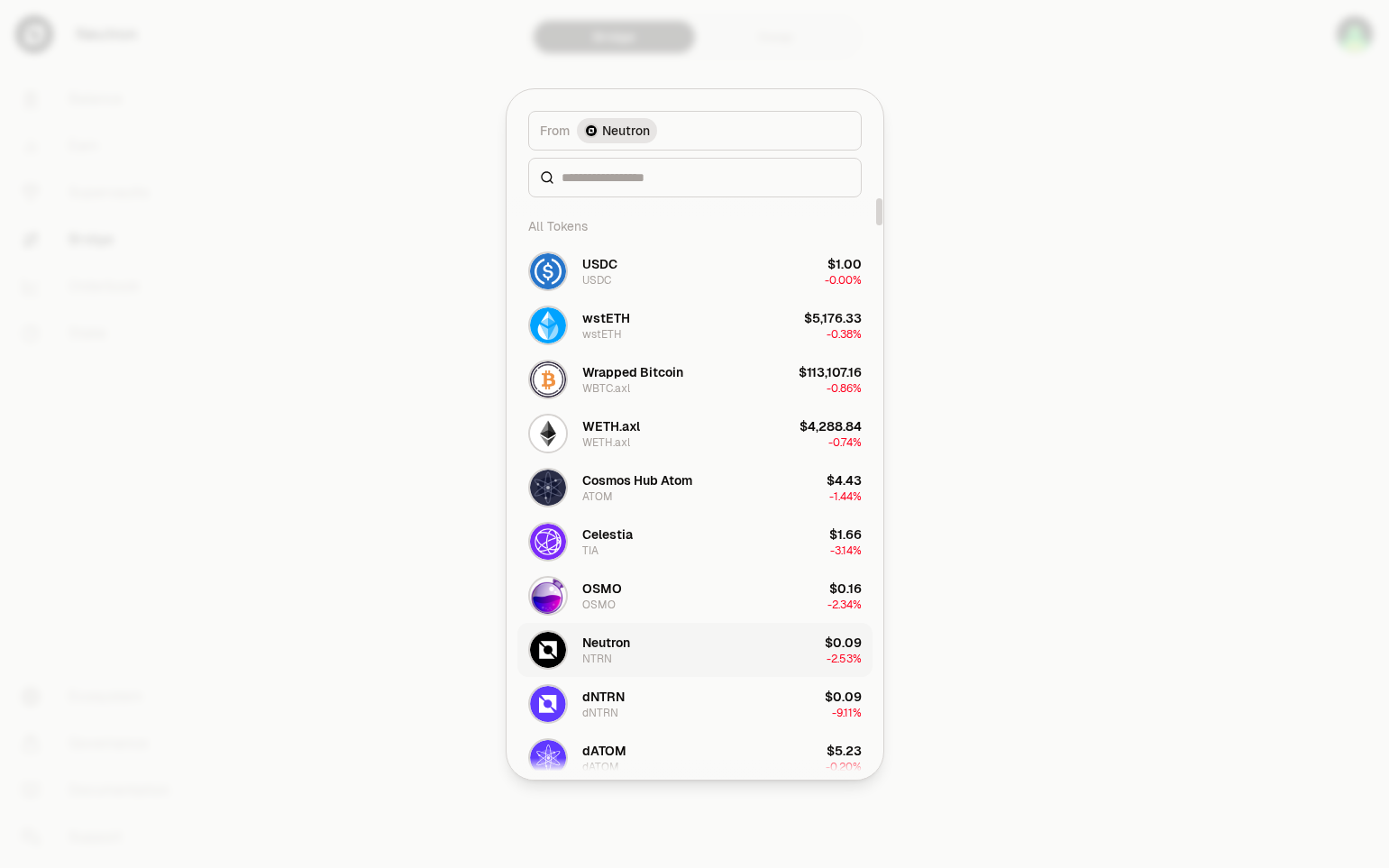
click at [679, 655] on button "Neutron NTRN $0.09 -2.53%" at bounding box center [694, 650] width 355 height 54
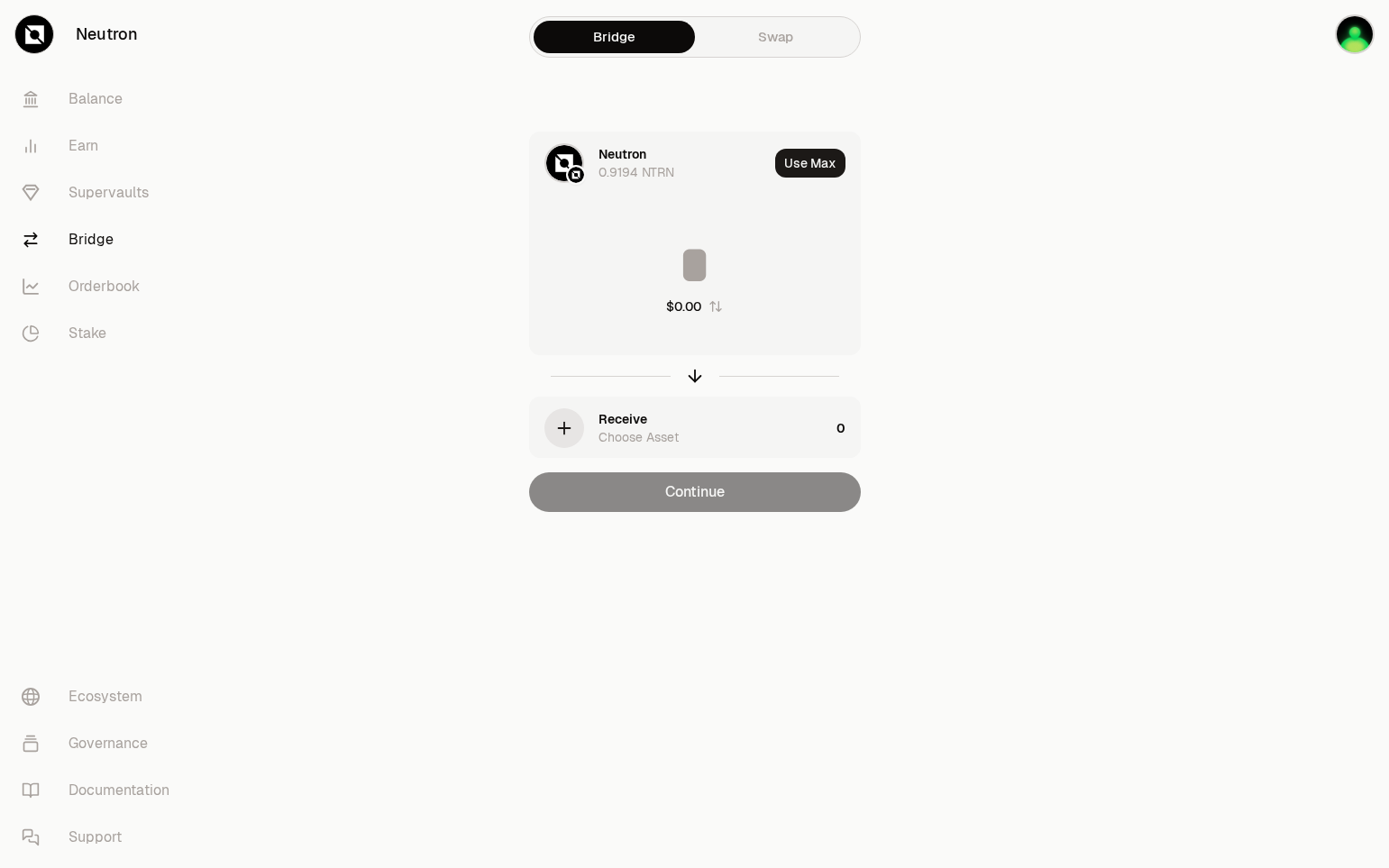
click at [564, 433] on icon "button" at bounding box center [564, 428] width 0 height 12
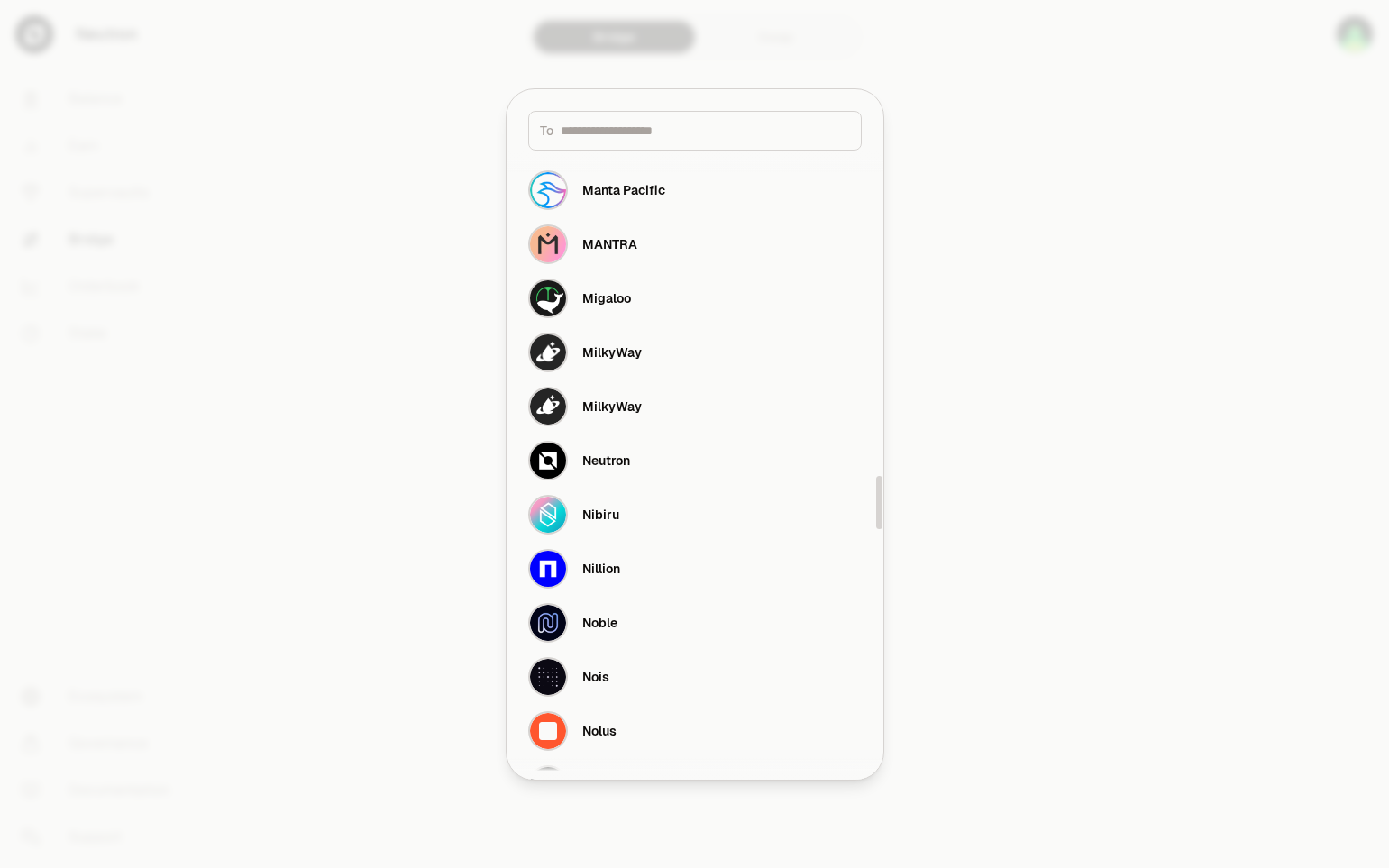
scroll to position [3668, 0]
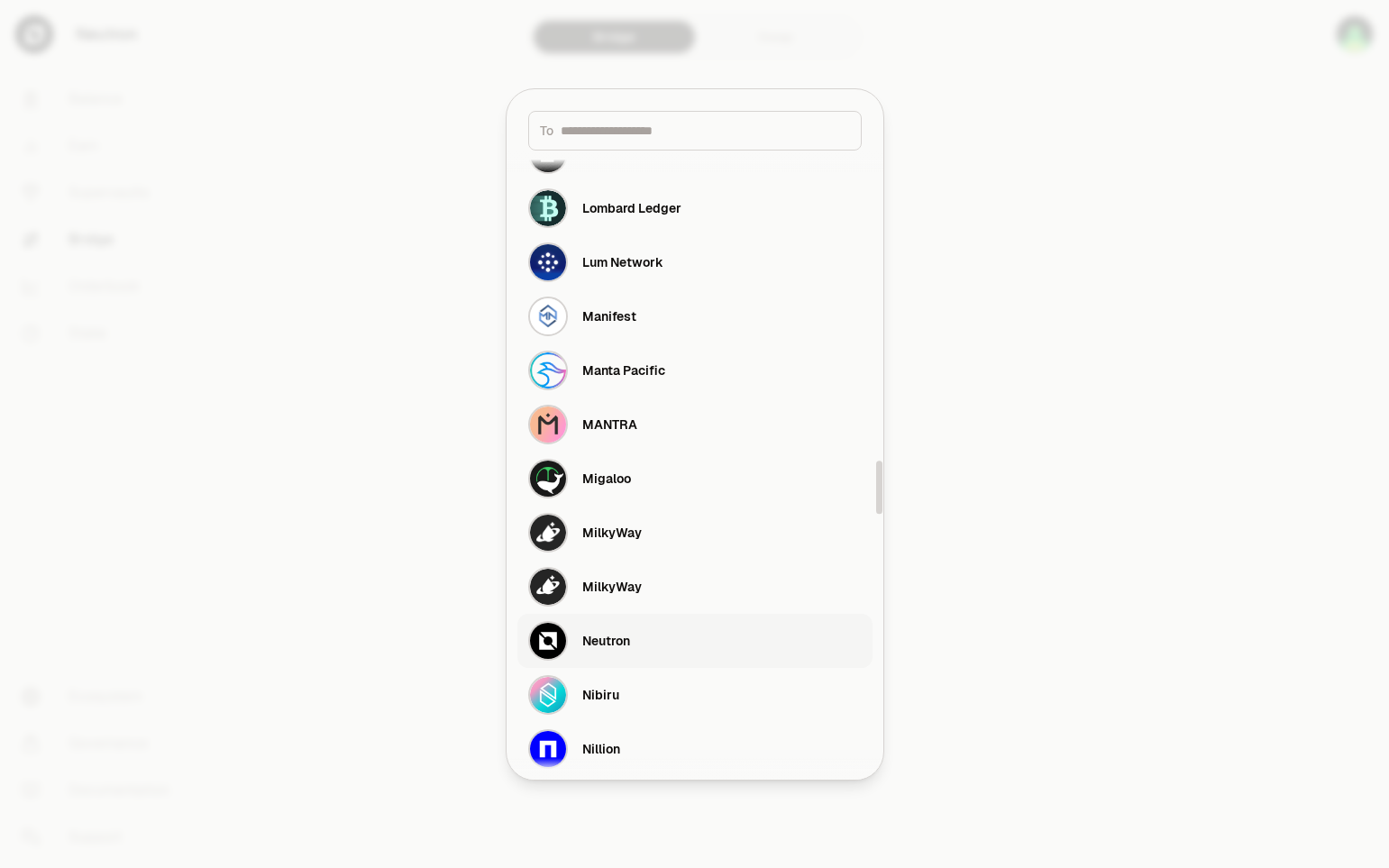
click at [646, 651] on button "Neutron" at bounding box center [694, 641] width 355 height 54
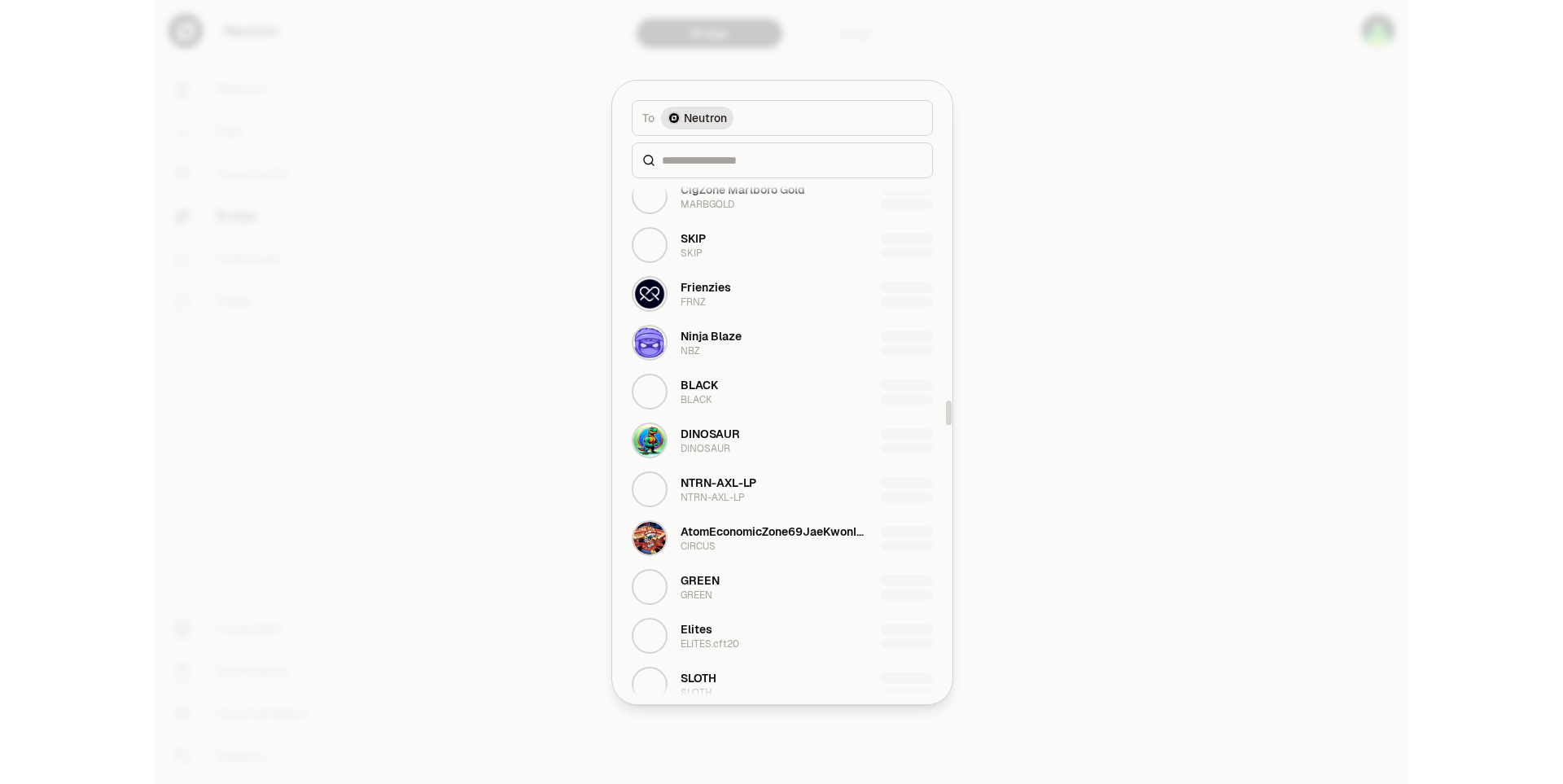
scroll to position [4477, 0]
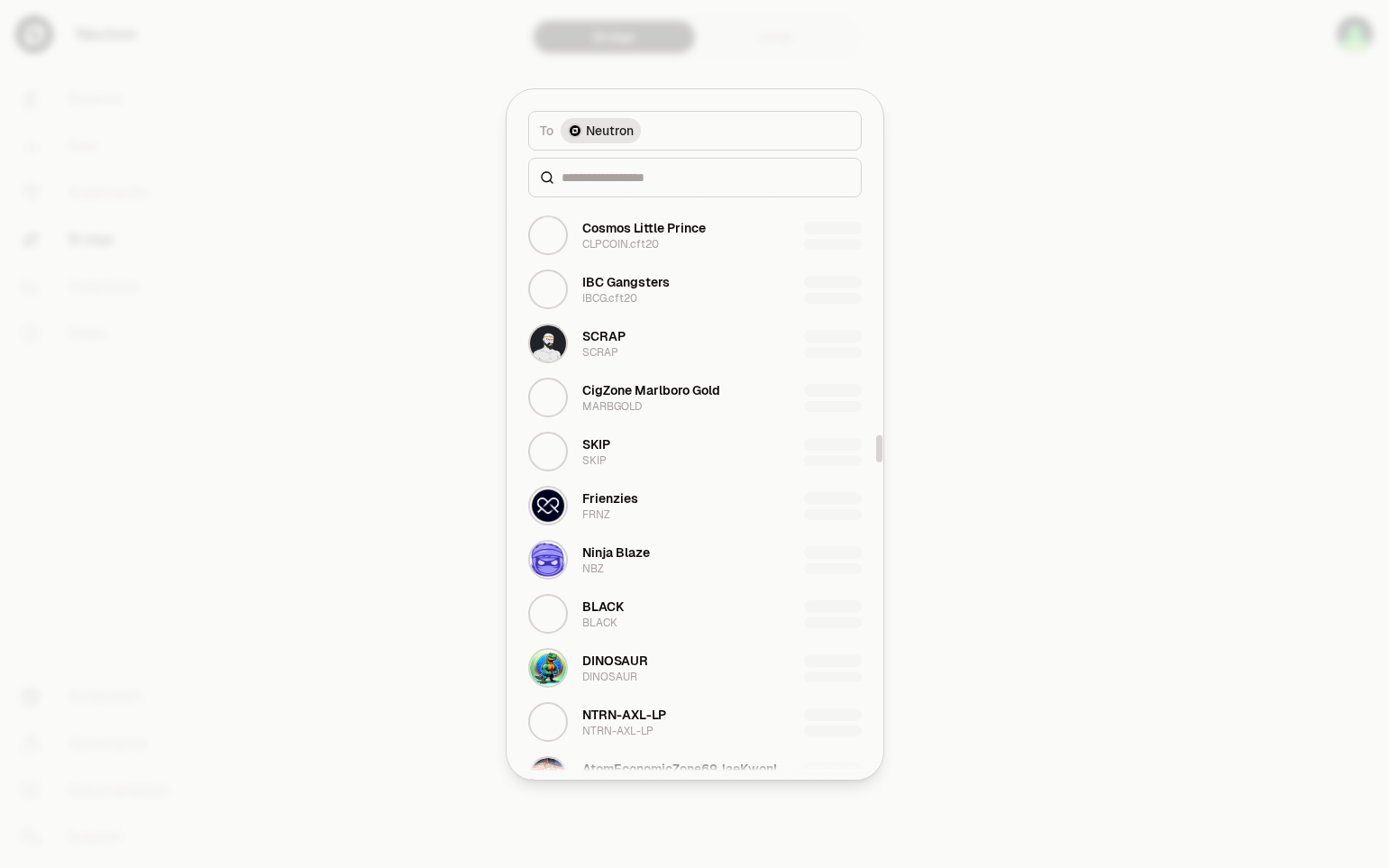
click at [1053, 359] on div at bounding box center [694, 434] width 1389 height 868
